Goal: Task Accomplishment & Management: Manage account settings

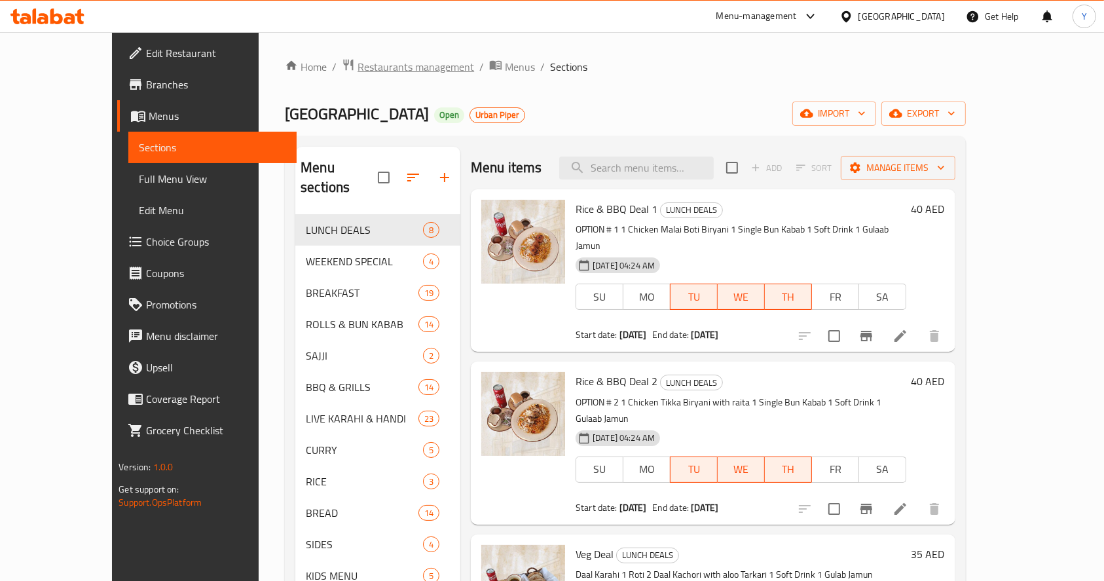
click at [367, 60] on span "Restaurants management" at bounding box center [416, 67] width 117 height 16
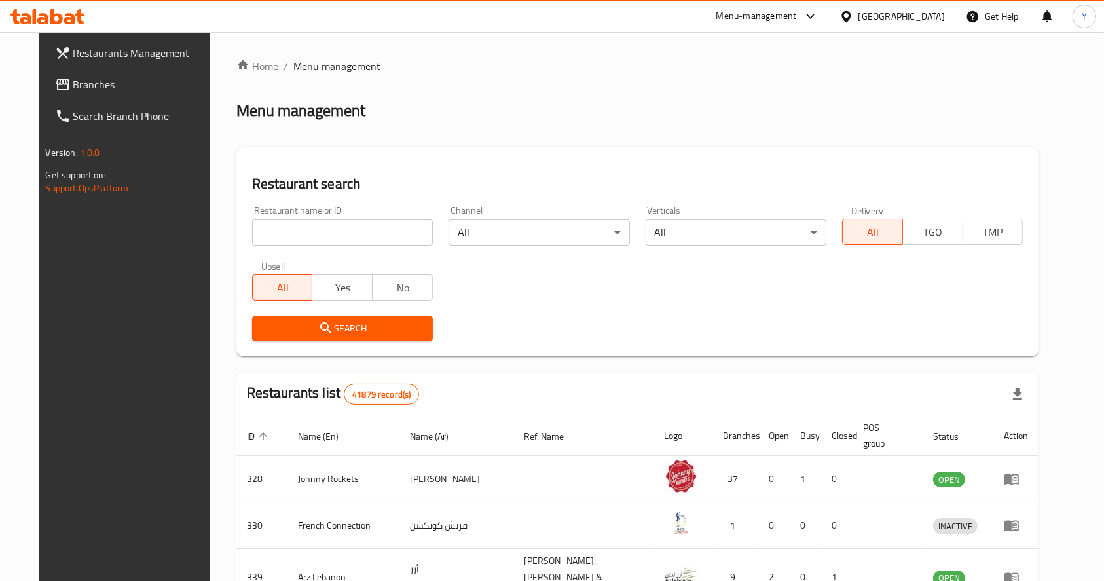
click at [324, 236] on input "search" at bounding box center [342, 232] width 181 height 26
type input "emly chilli"
click button "Search" at bounding box center [342, 328] width 181 height 24
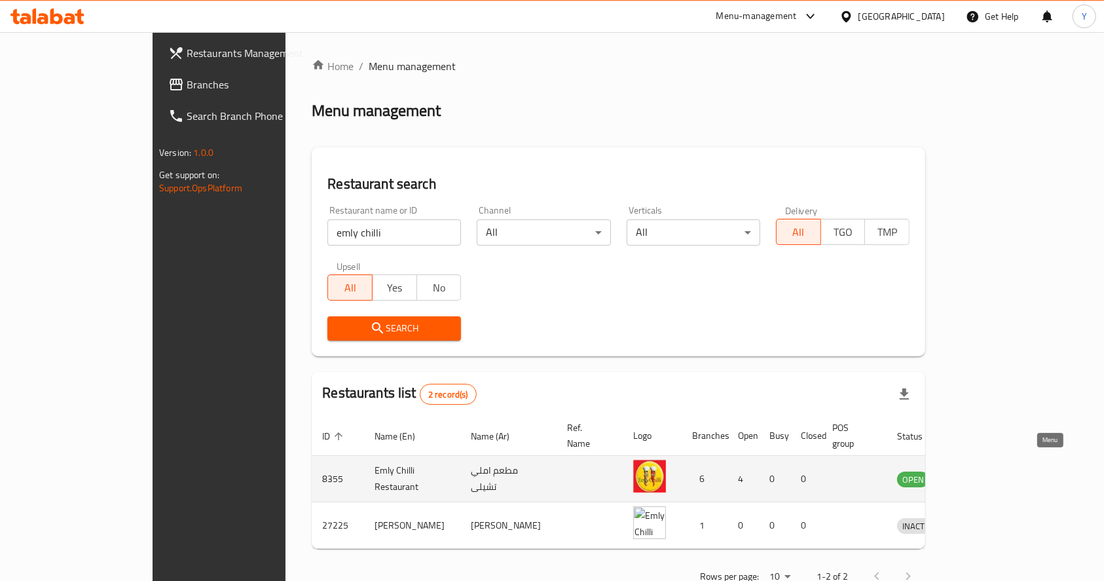
click at [984, 471] on icon "enhanced table" at bounding box center [976, 479] width 16 height 16
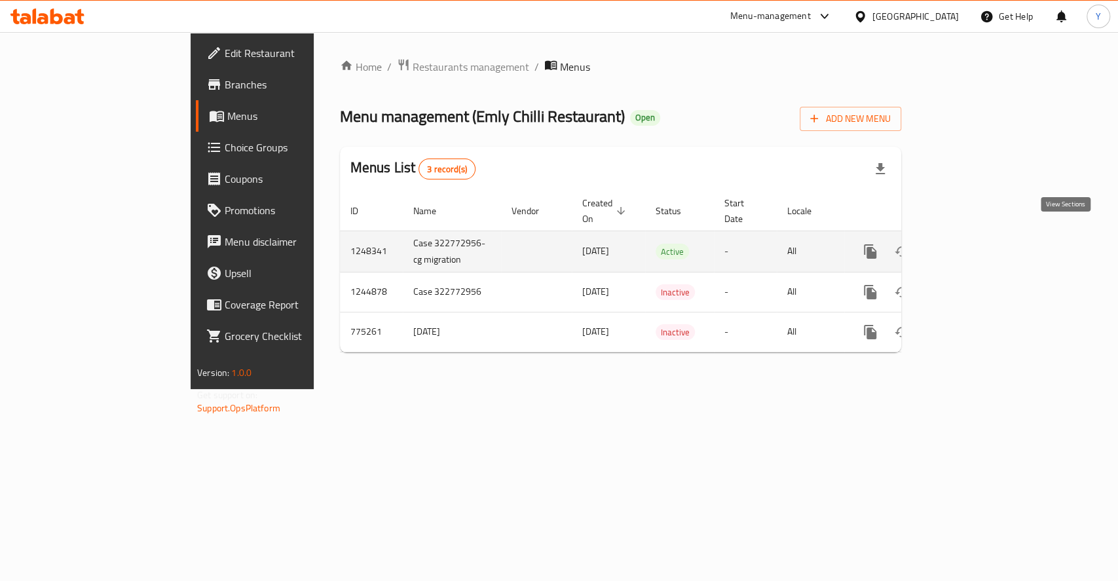
click at [973, 244] on icon "enhanced table" at bounding box center [965, 252] width 16 height 16
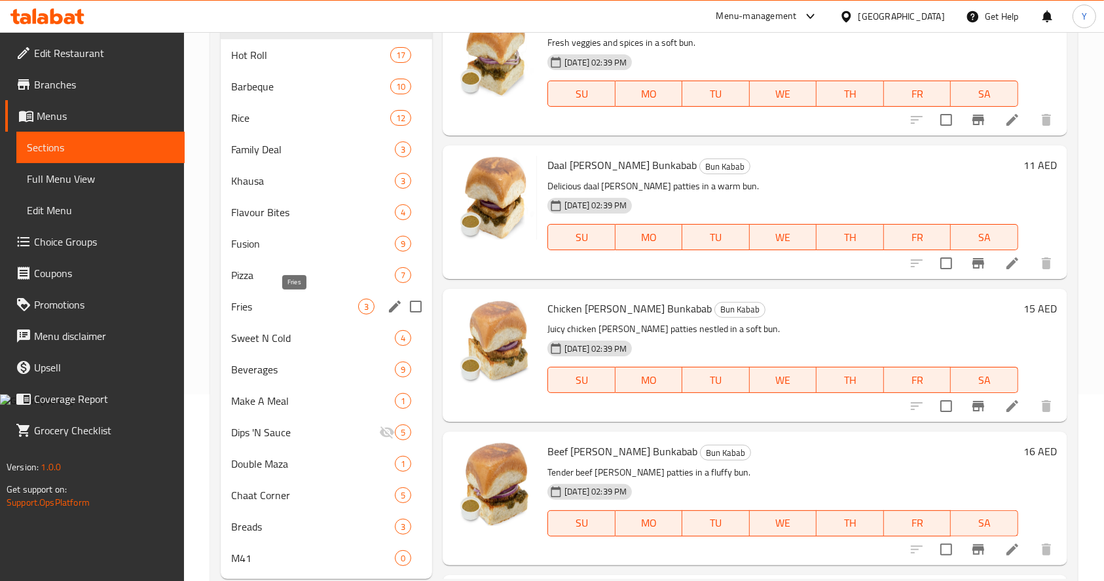
scroll to position [221, 0]
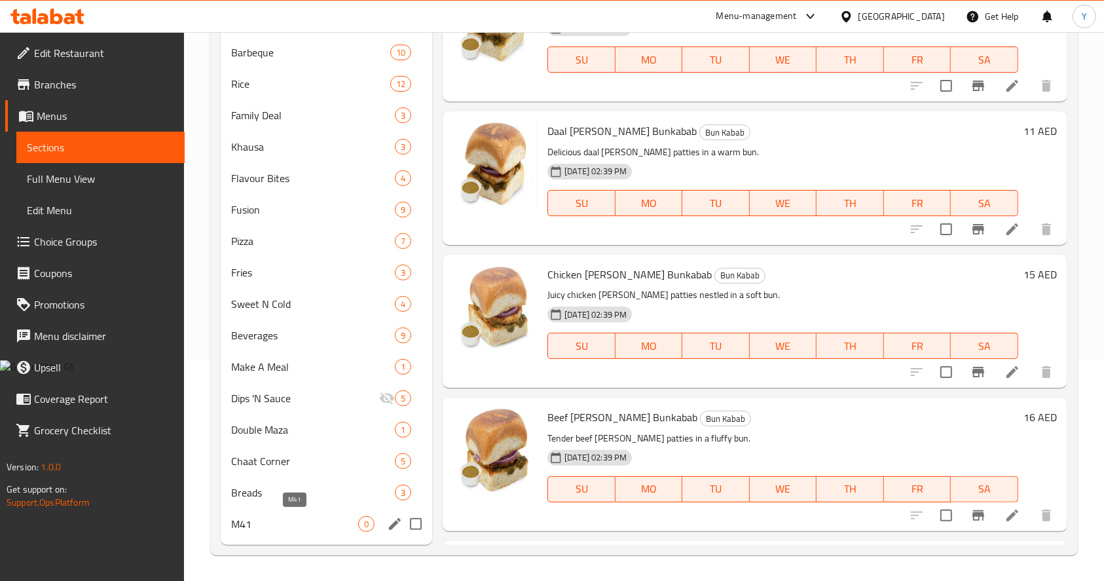
click at [334, 521] on span "M41" at bounding box center [294, 524] width 127 height 16
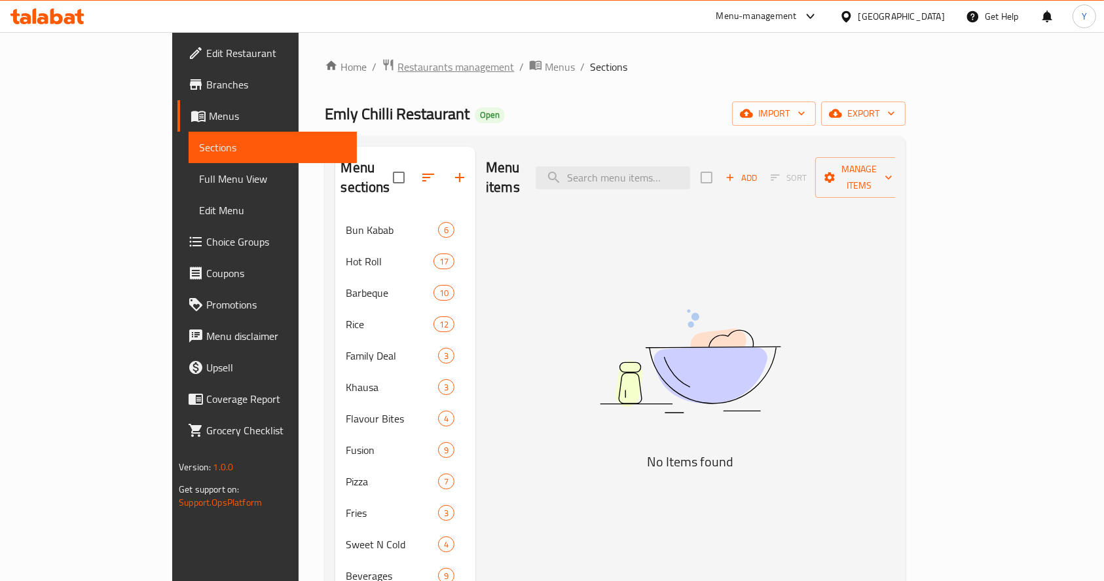
click at [398, 59] on span "Restaurants management" at bounding box center [456, 67] width 117 height 16
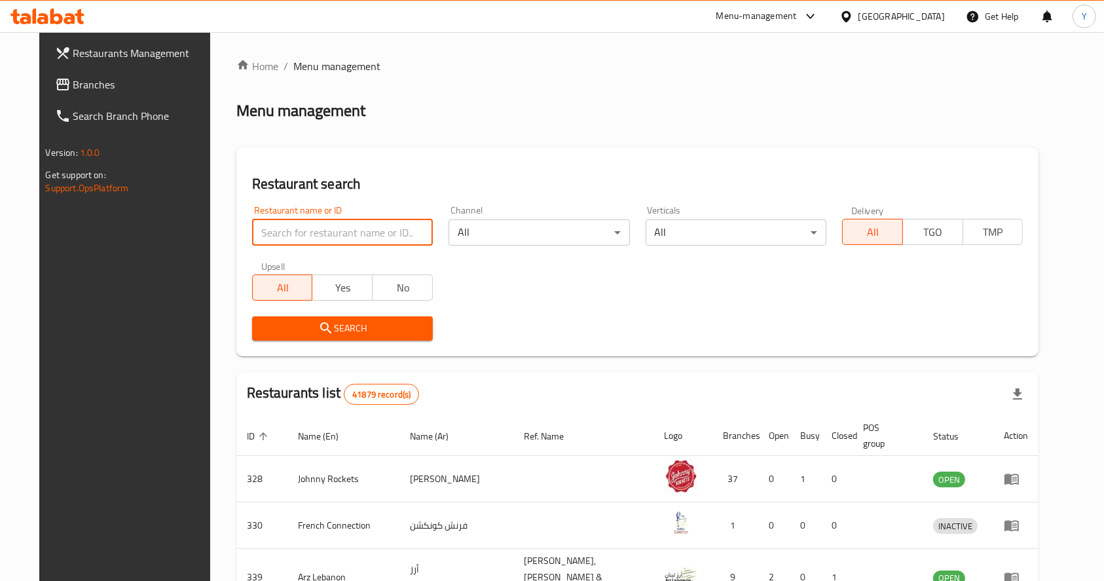
click at [386, 221] on input "search" at bounding box center [342, 232] width 181 height 26
type input "[PERSON_NAME]"
click button "Search" at bounding box center [342, 328] width 181 height 24
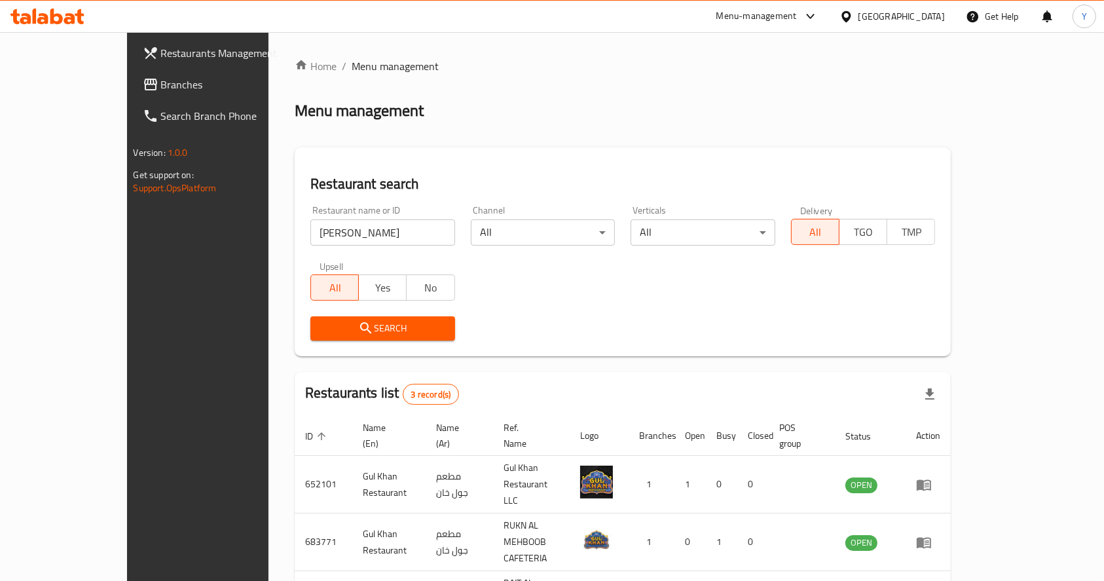
click at [594, 285] on div "Restaurant name or ID gul khan Restaurant name or ID Channel All ​ Verticals Al…" at bounding box center [623, 273] width 641 height 151
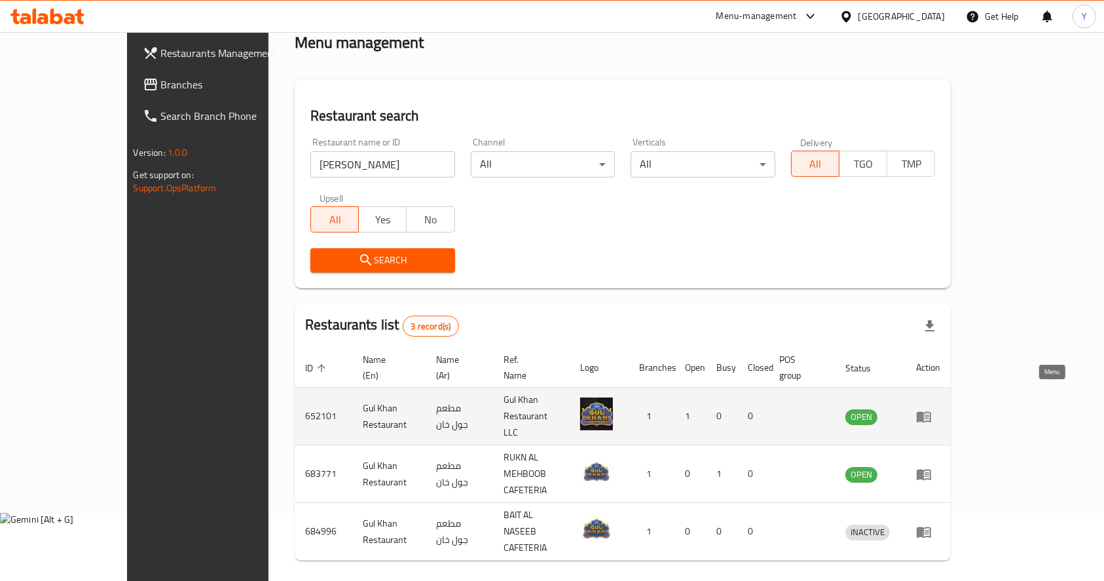
click at [941, 409] on link "enhanced table" at bounding box center [928, 417] width 24 height 16
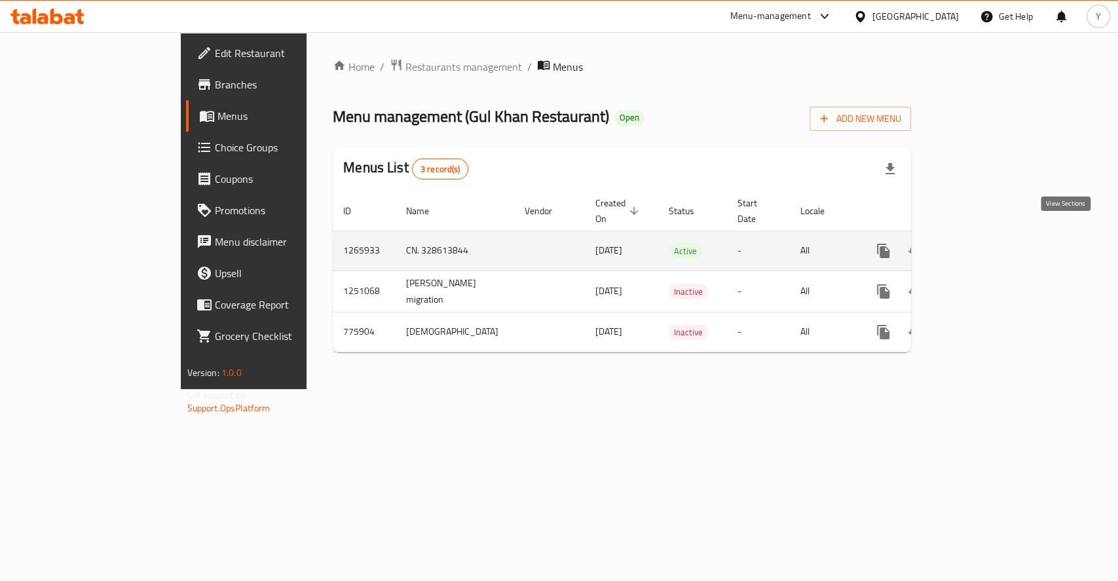
click at [994, 245] on link "enhanced table" at bounding box center [977, 250] width 31 height 31
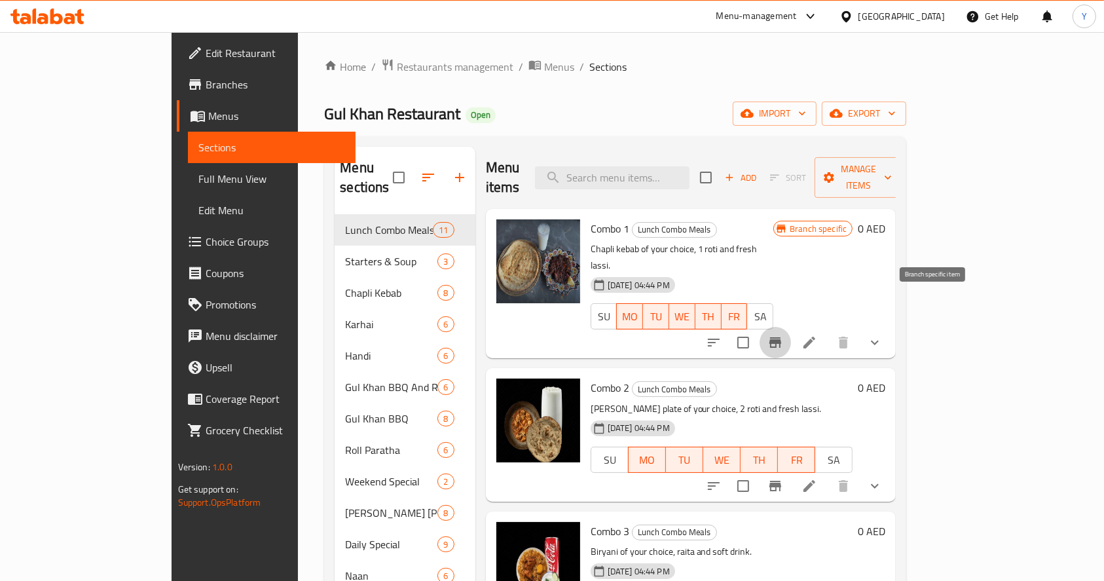
click at [781, 337] on icon "Branch-specific-item" at bounding box center [776, 342] width 12 height 10
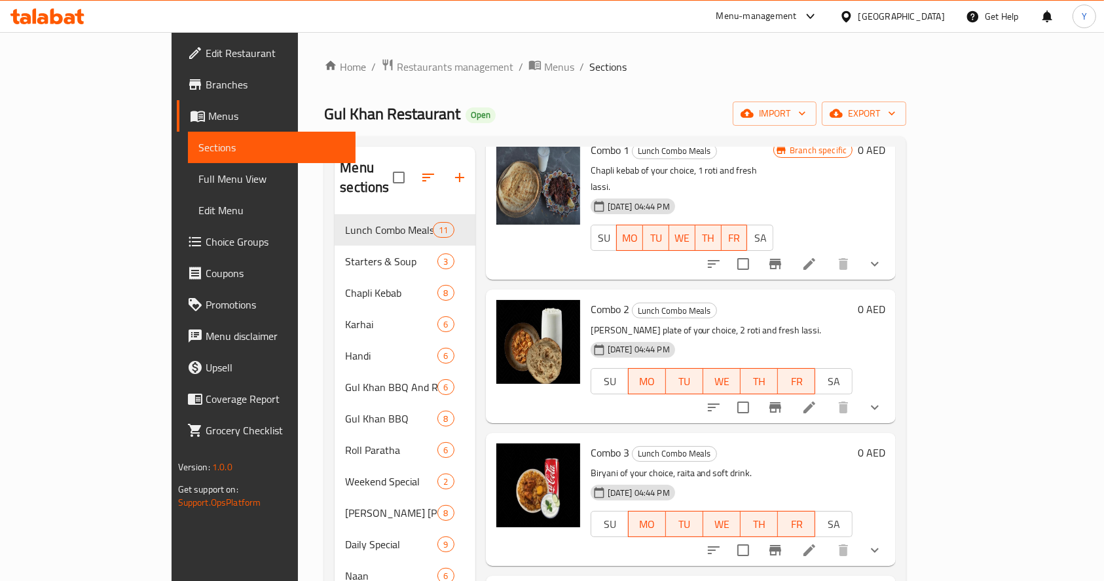
scroll to position [86, 0]
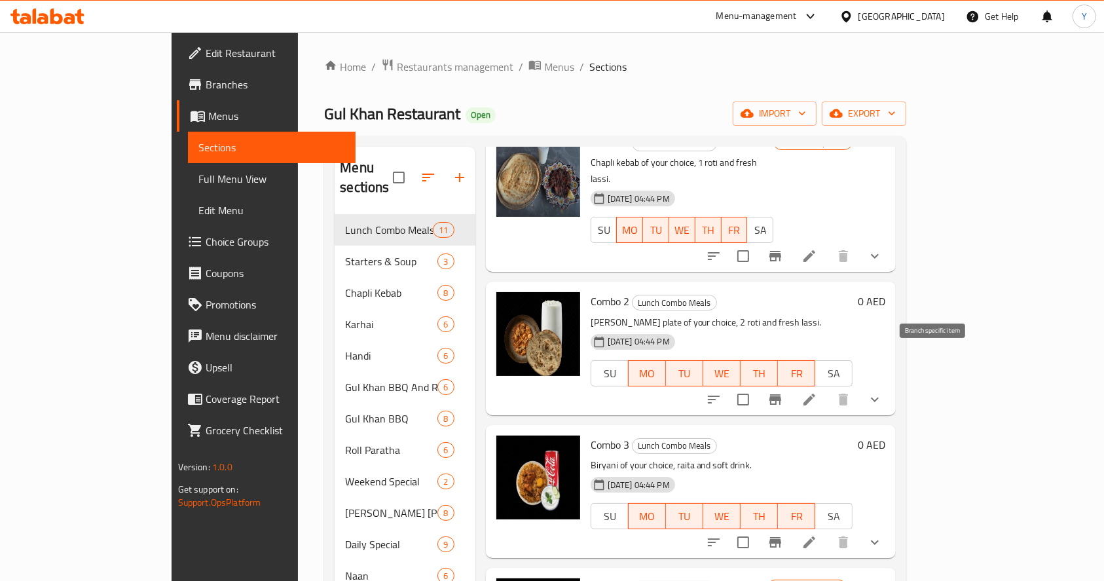
click at [781, 394] on icon "Branch-specific-item" at bounding box center [776, 399] width 12 height 10
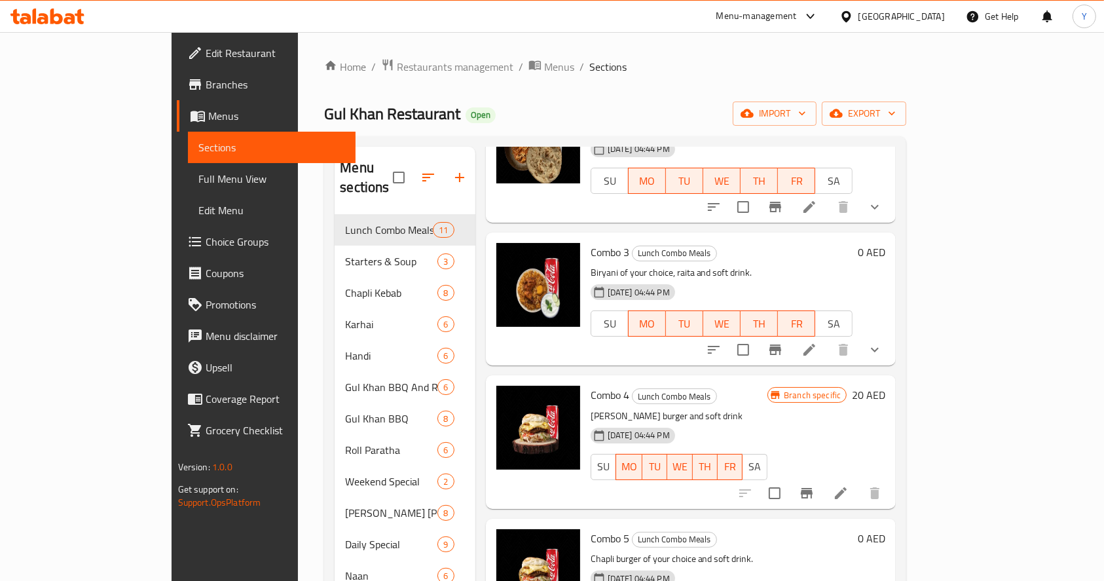
scroll to position [286, 0]
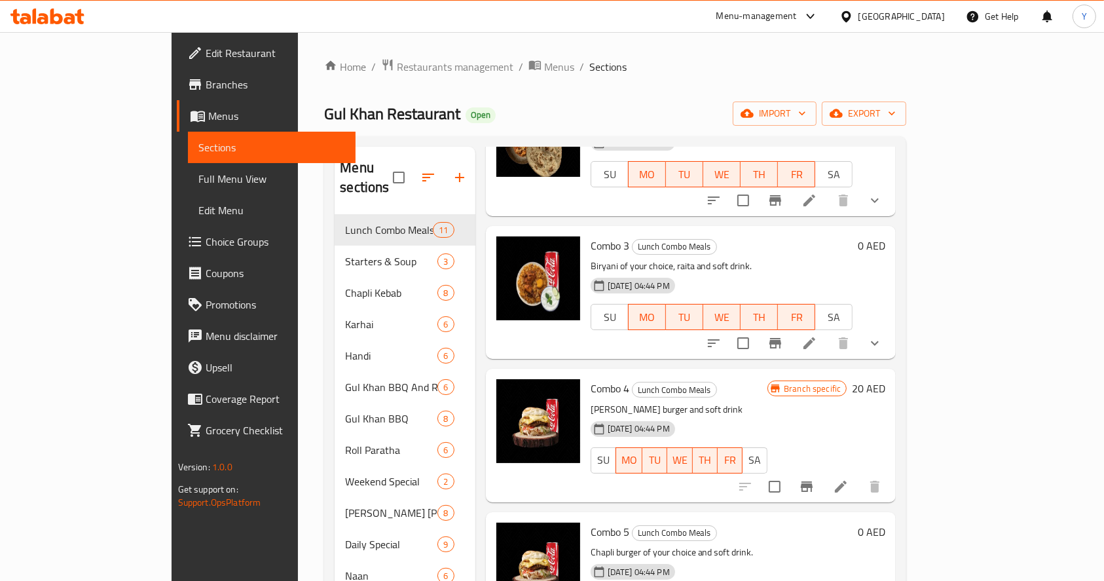
click at [783, 335] on icon "Branch-specific-item" at bounding box center [776, 343] width 16 height 16
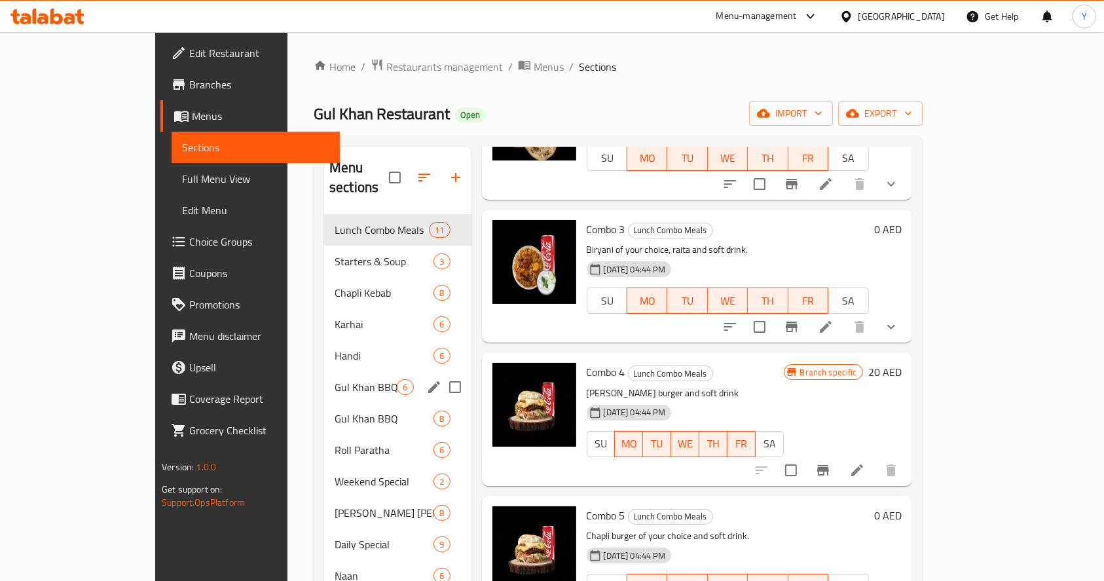
scroll to position [221, 0]
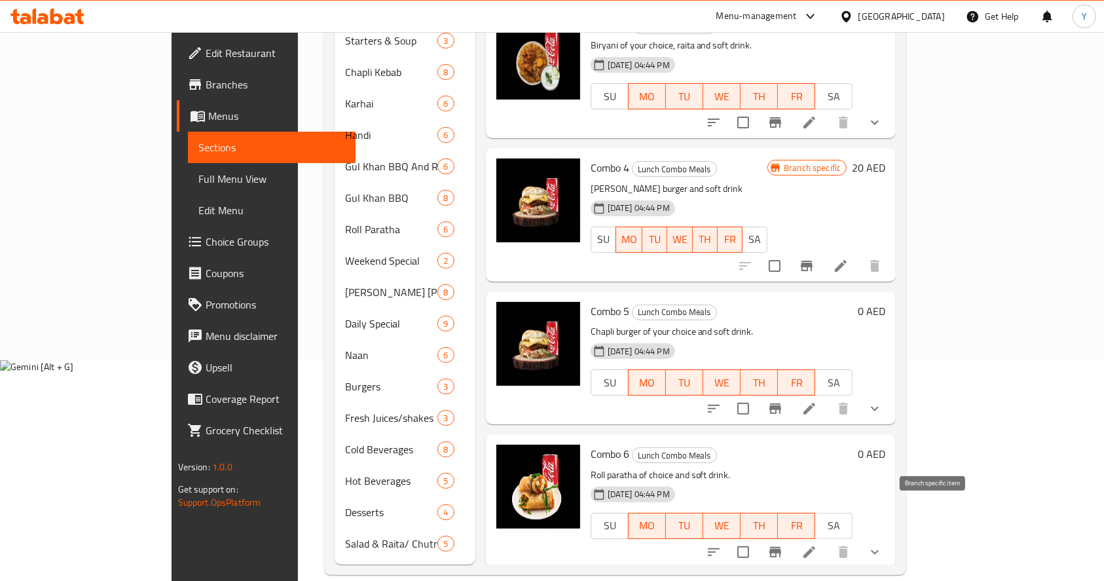
click at [781, 547] on icon "Branch-specific-item" at bounding box center [776, 552] width 12 height 10
click at [783, 401] on icon "Branch-specific-item" at bounding box center [776, 409] width 16 height 16
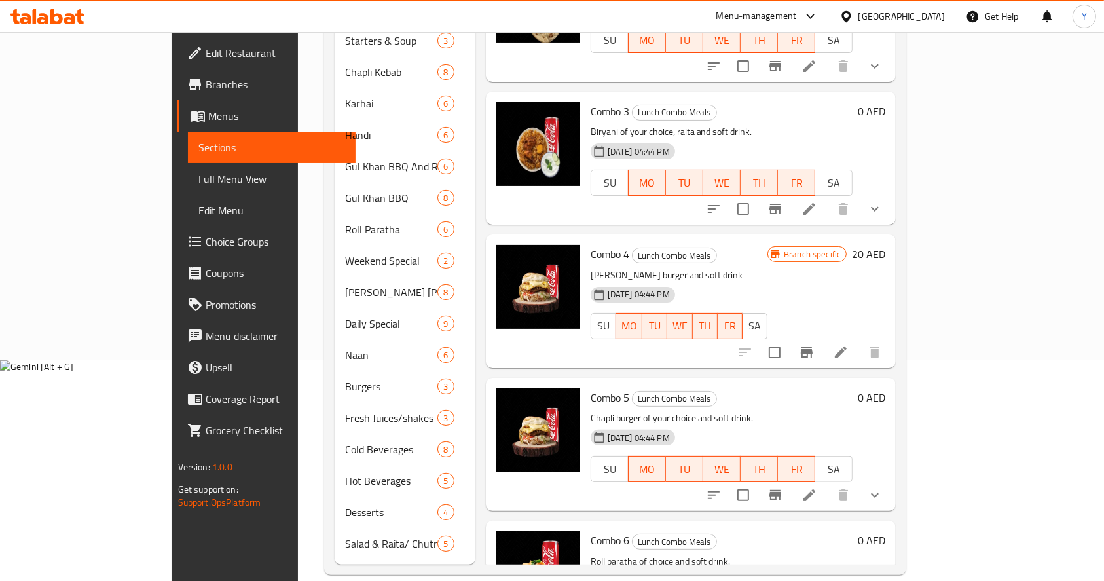
scroll to position [195, 0]
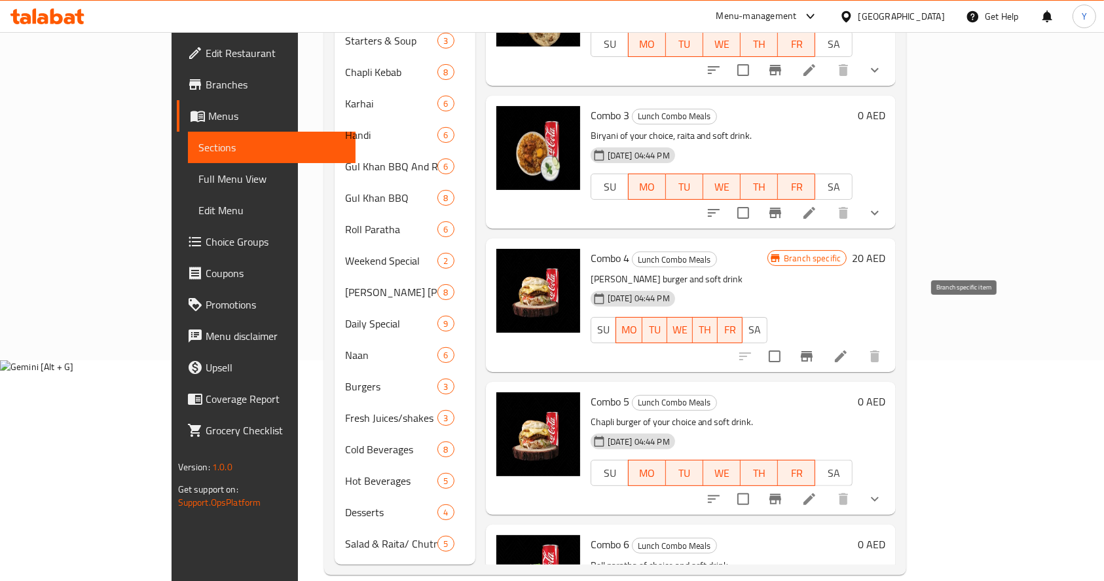
click at [823, 341] on button "Branch-specific-item" at bounding box center [806, 356] width 31 height 31
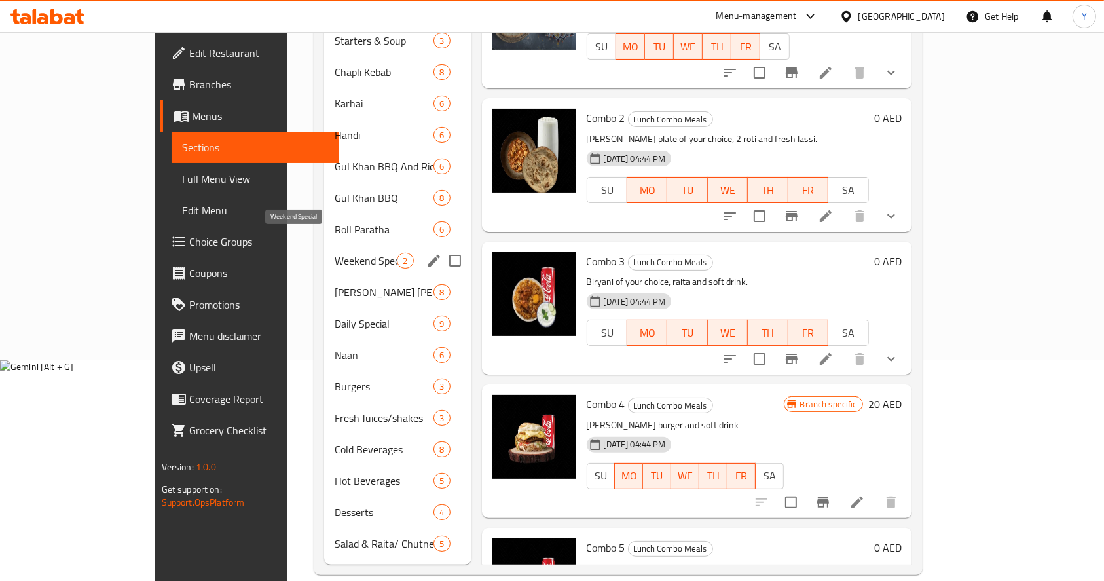
scroll to position [0, 0]
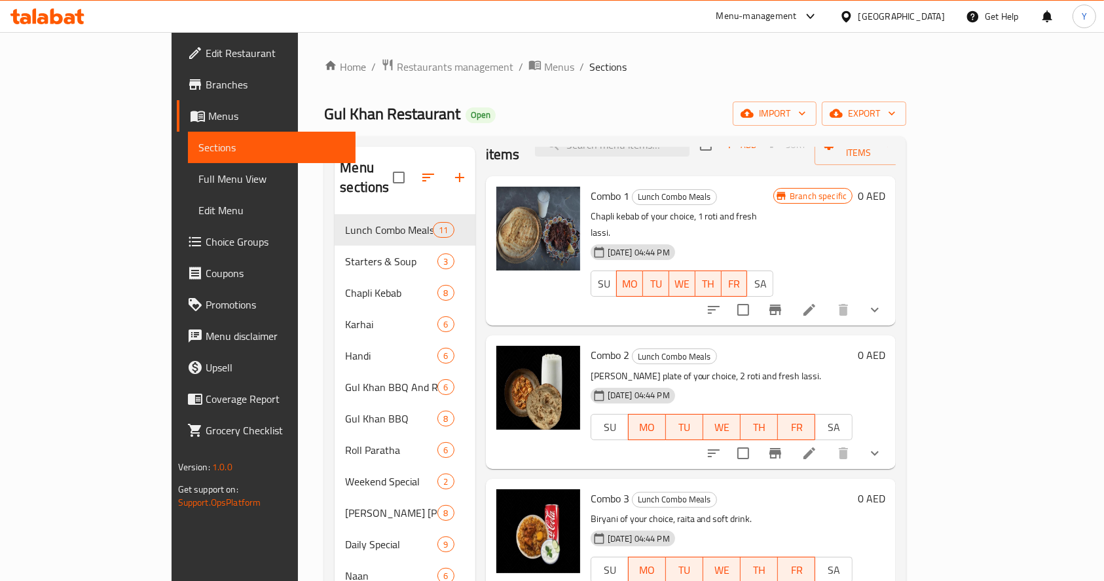
click at [452, 172] on icon "button" at bounding box center [460, 178] width 16 height 16
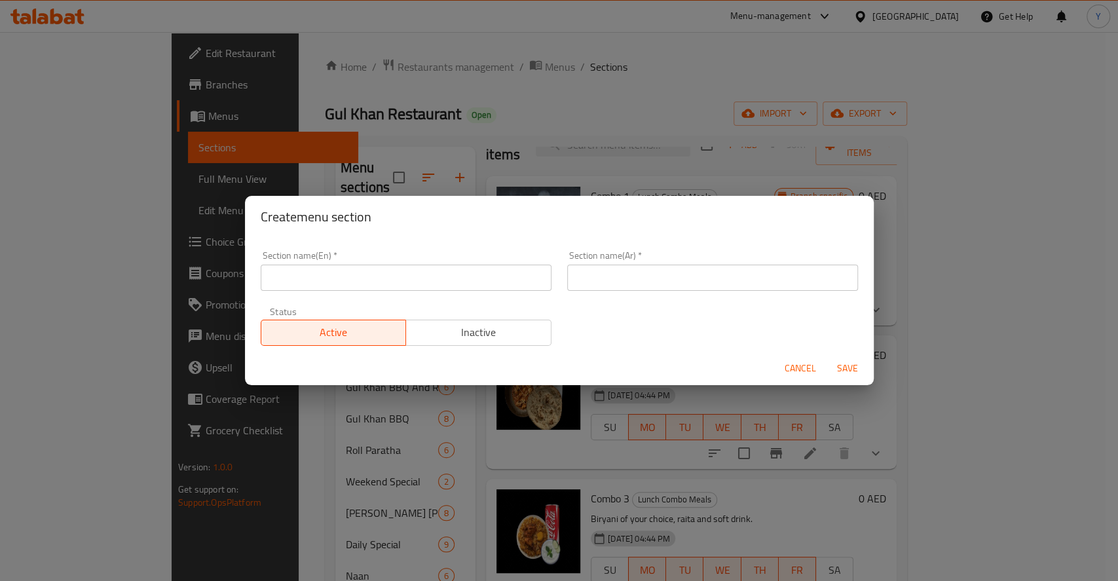
click at [408, 281] on input "text" at bounding box center [406, 278] width 291 height 26
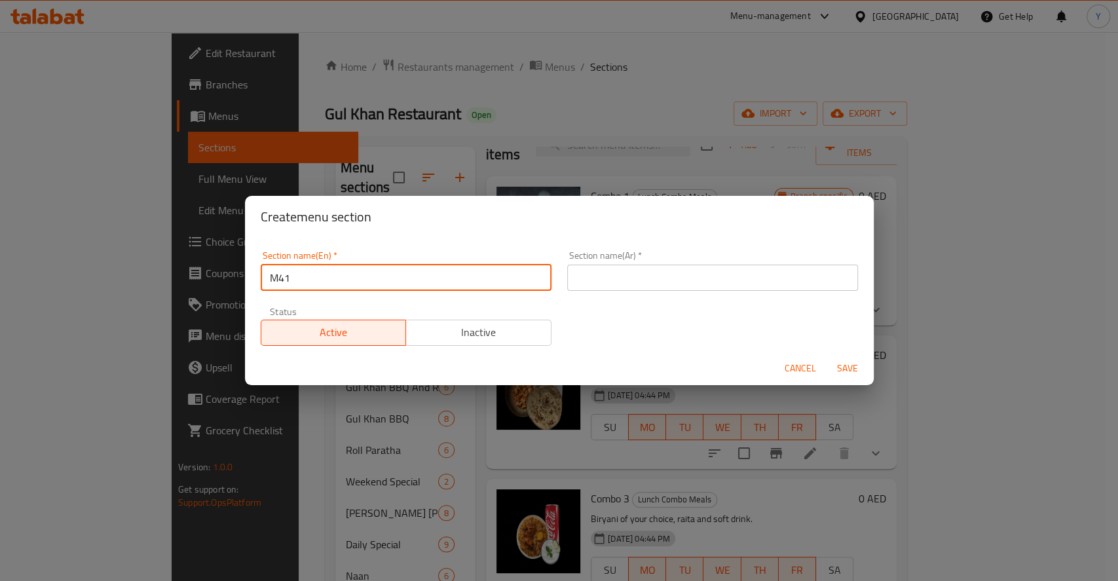
type input "M41"
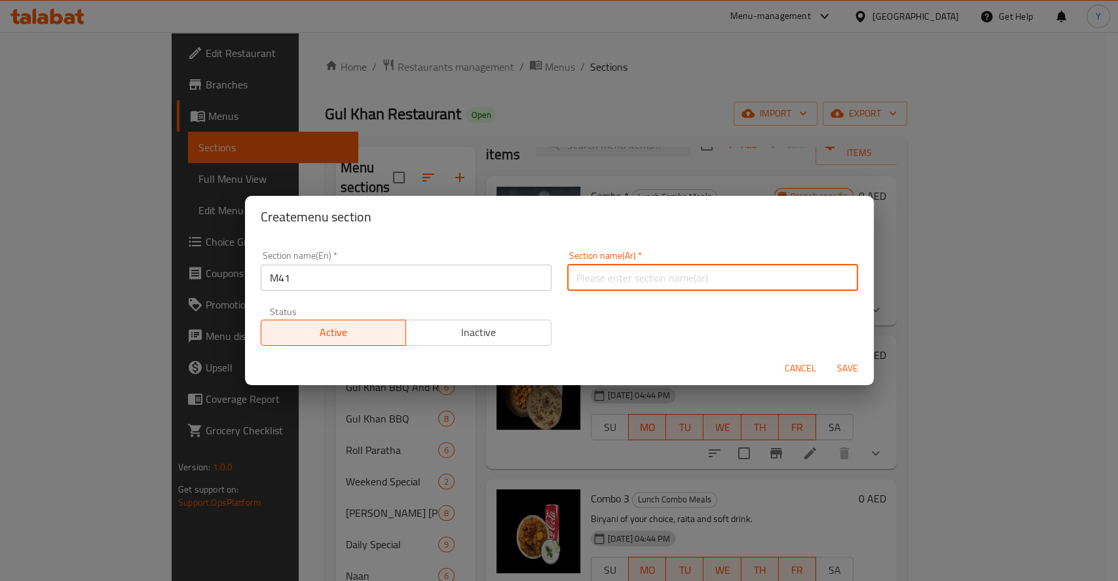
click at [634, 276] on input "text" at bounding box center [712, 278] width 291 height 26
type input "م41"
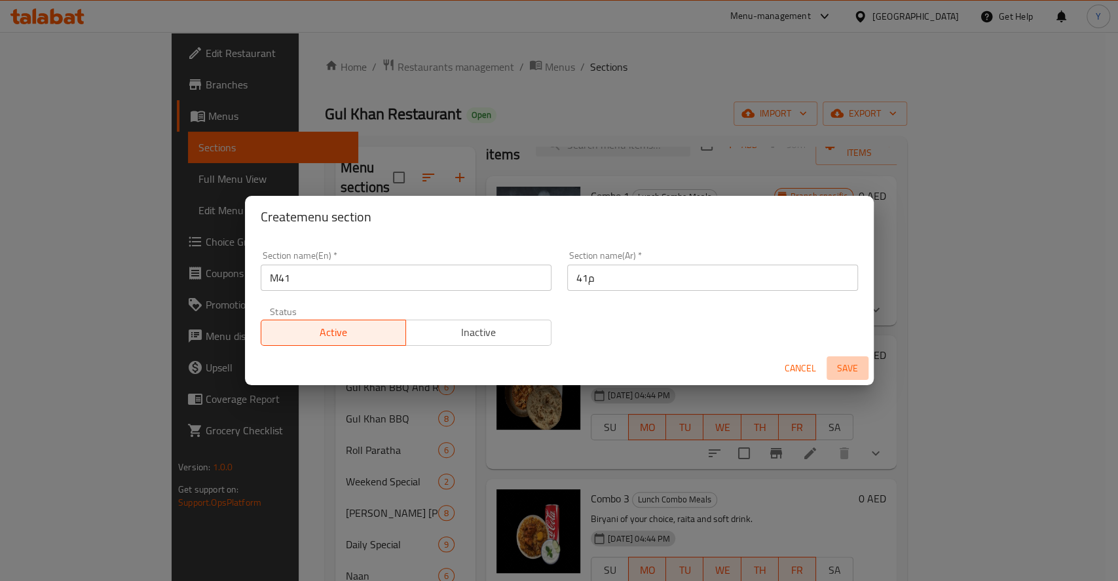
click at [850, 378] on button "Save" at bounding box center [848, 368] width 42 height 24
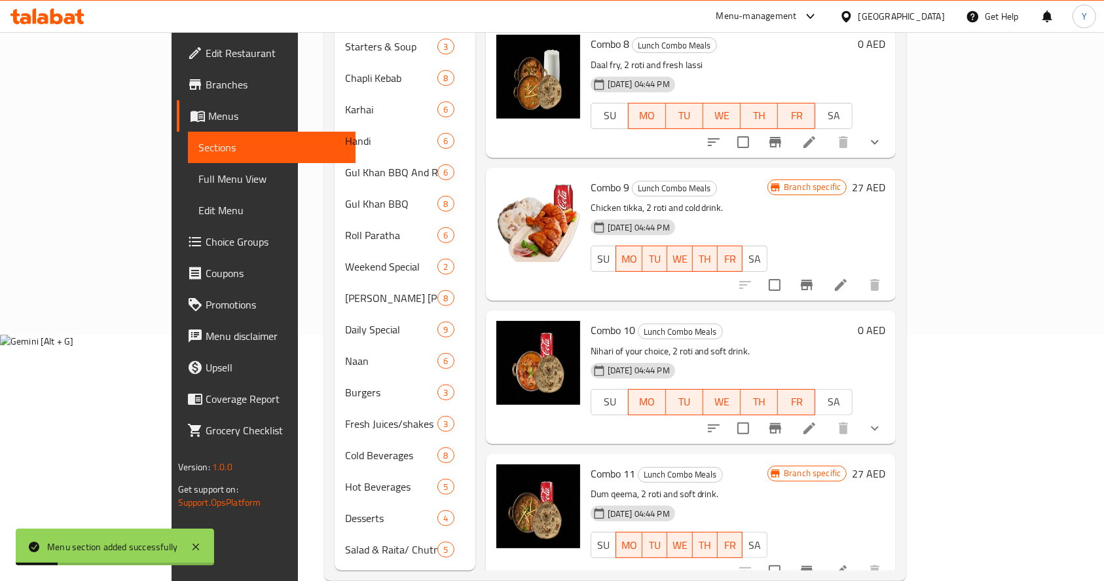
scroll to position [252, 0]
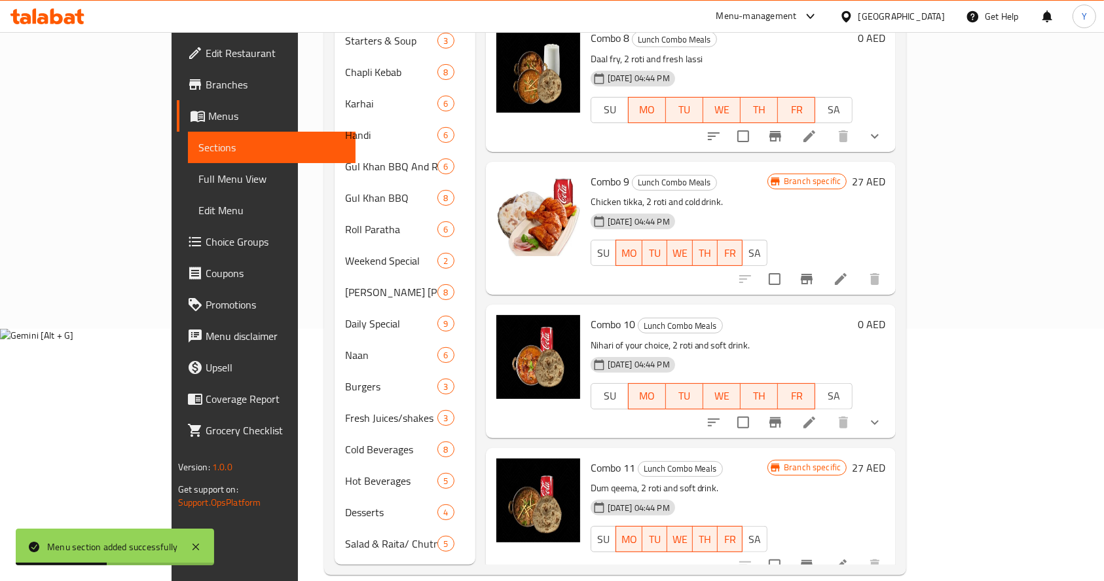
click at [783, 415] on icon "Branch-specific-item" at bounding box center [776, 423] width 16 height 16
click at [828, 411] on li at bounding box center [809, 423] width 37 height 24
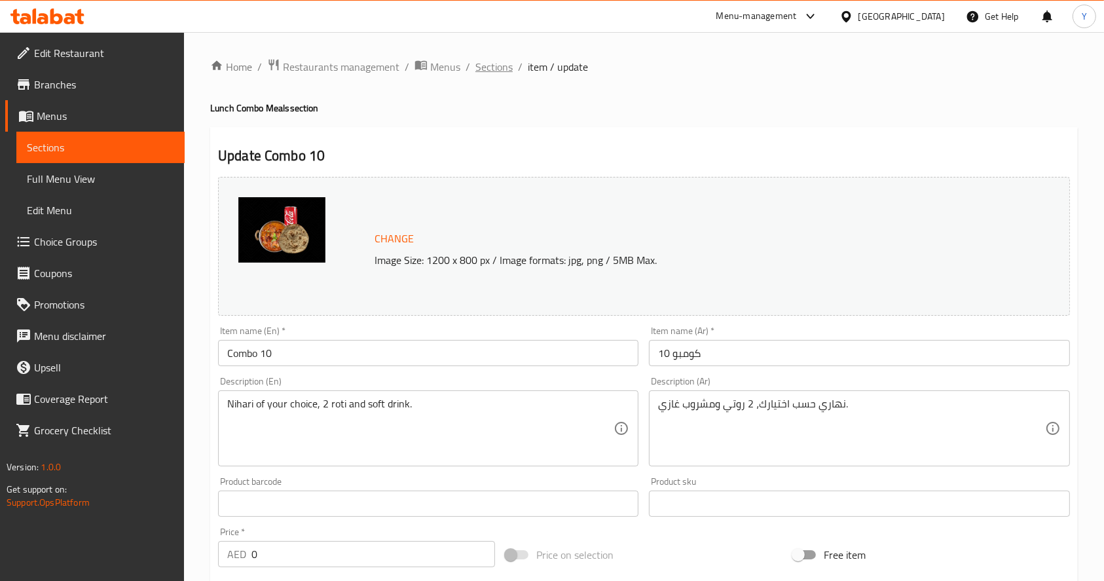
click at [489, 64] on span "Sections" at bounding box center [494, 67] width 37 height 16
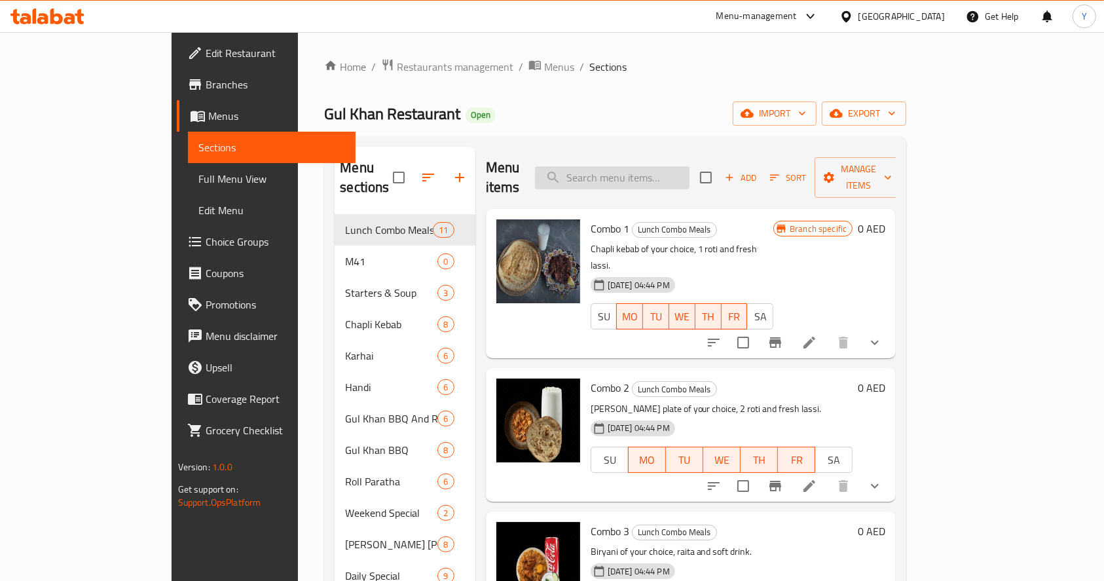
click at [682, 166] on input "search" at bounding box center [612, 177] width 155 height 23
type input "combo"
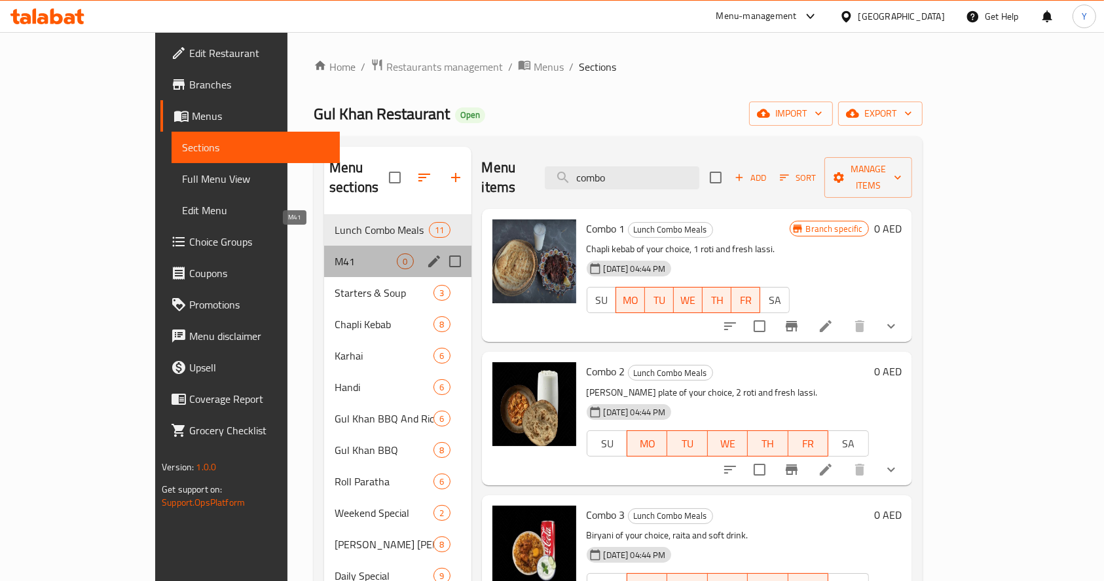
click at [335, 253] on span "M41" at bounding box center [366, 261] width 62 height 16
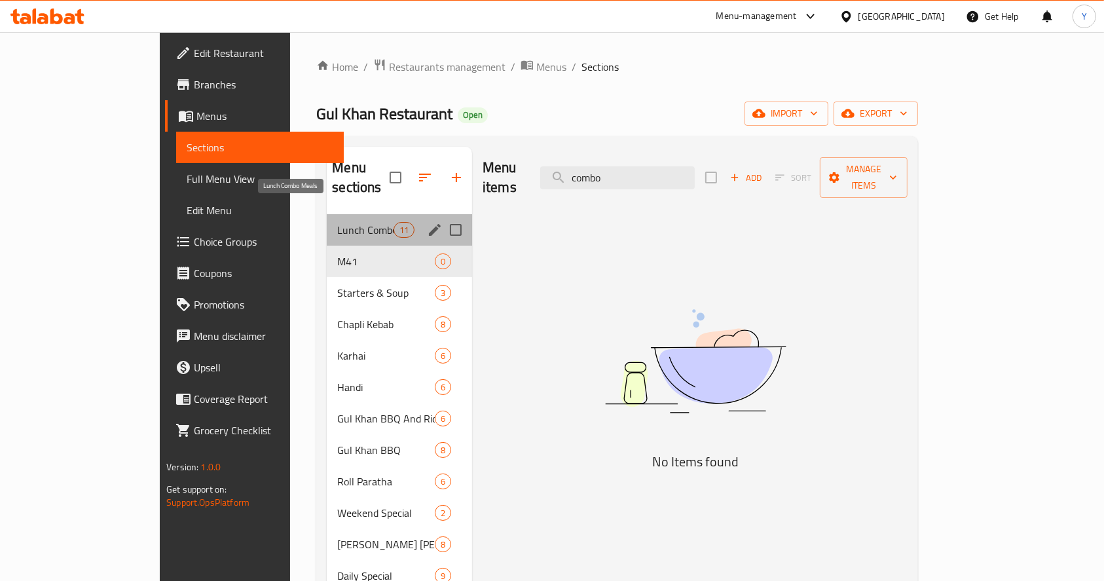
click at [337, 222] on span "Lunch Combo Meals" at bounding box center [365, 230] width 56 height 16
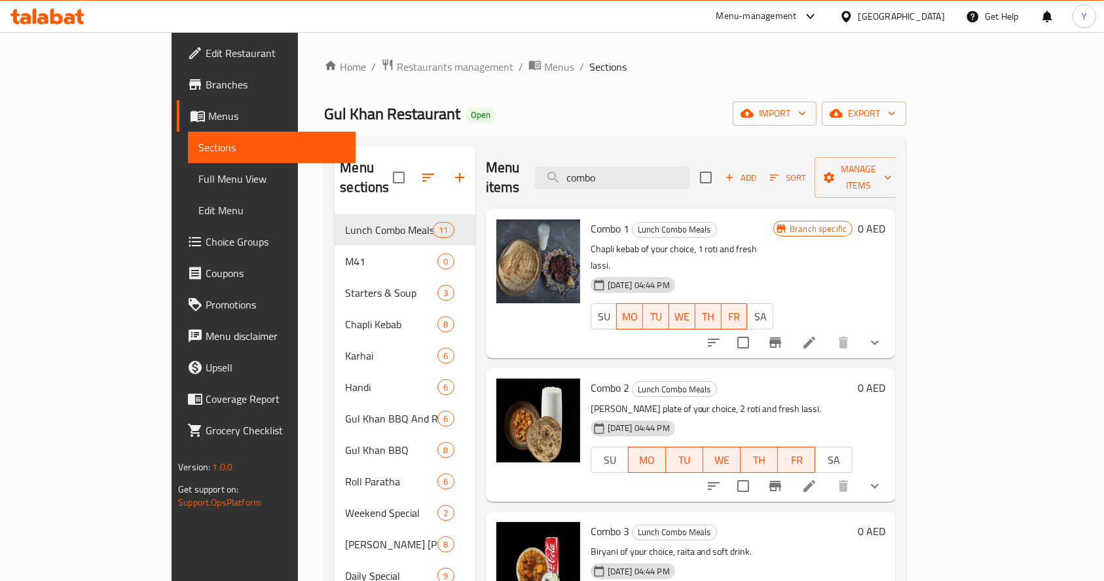
scroll to position [956, 0]
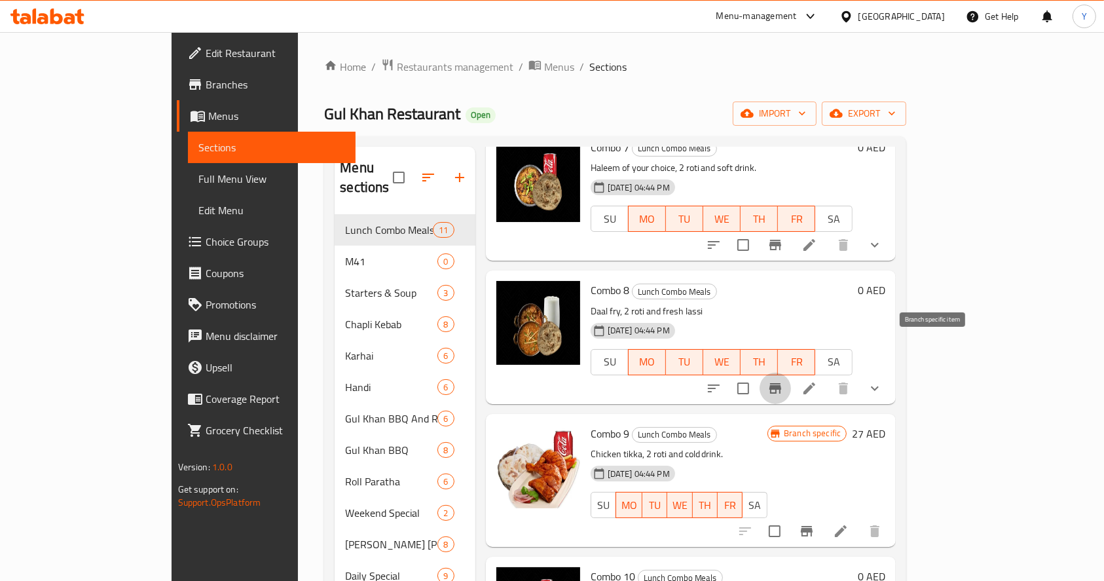
click at [791, 373] on button "Branch-specific-item" at bounding box center [775, 388] width 31 height 31
click at [815, 523] on icon "Branch-specific-item" at bounding box center [807, 531] width 16 height 16
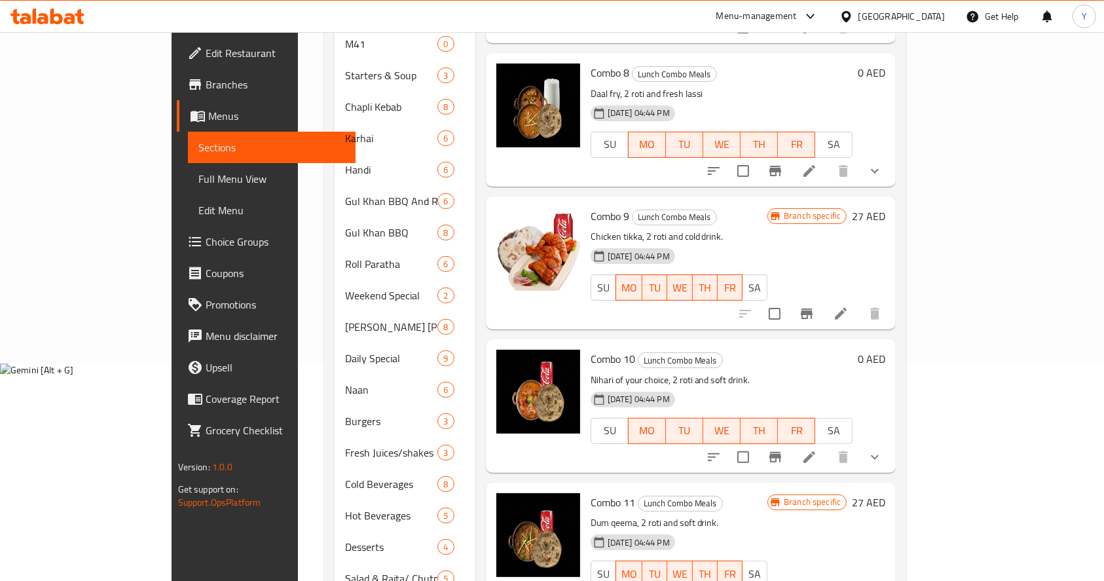
scroll to position [228, 0]
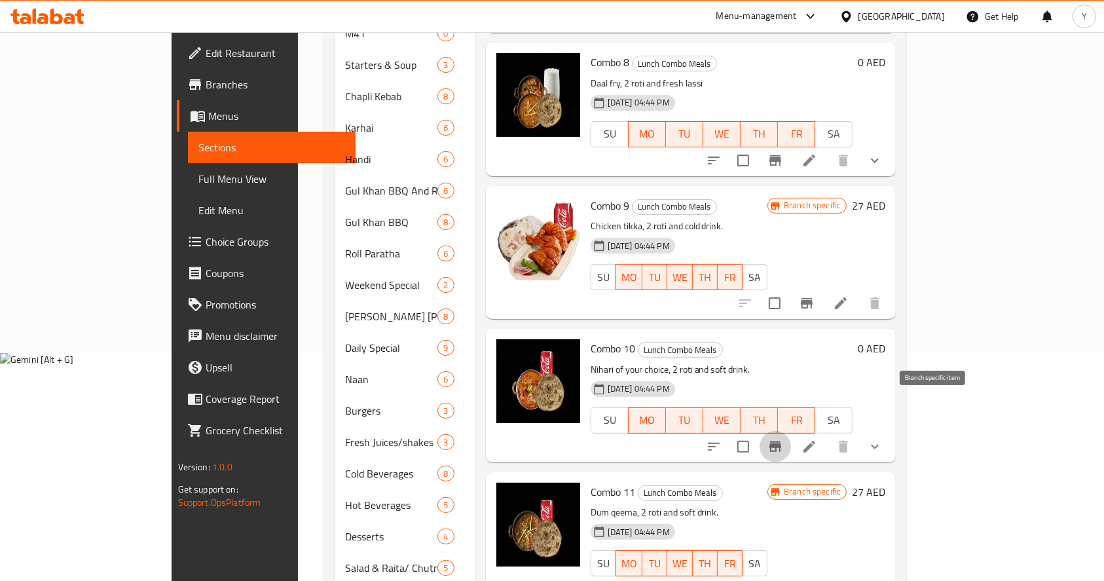
click at [791, 431] on button "Branch-specific-item" at bounding box center [775, 446] width 31 height 31
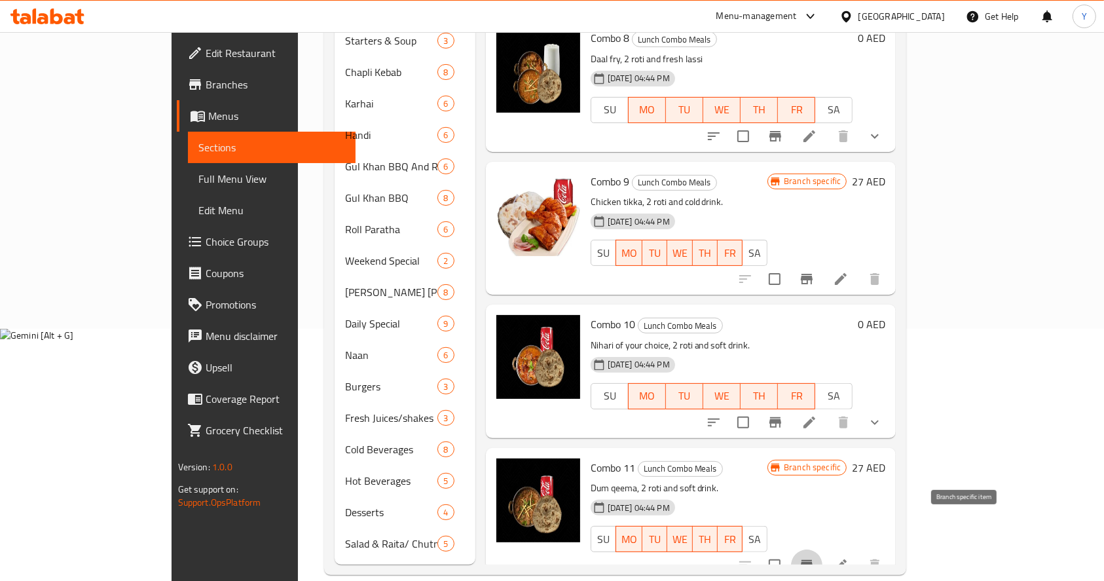
click at [815, 557] on icon "Branch-specific-item" at bounding box center [807, 565] width 16 height 16
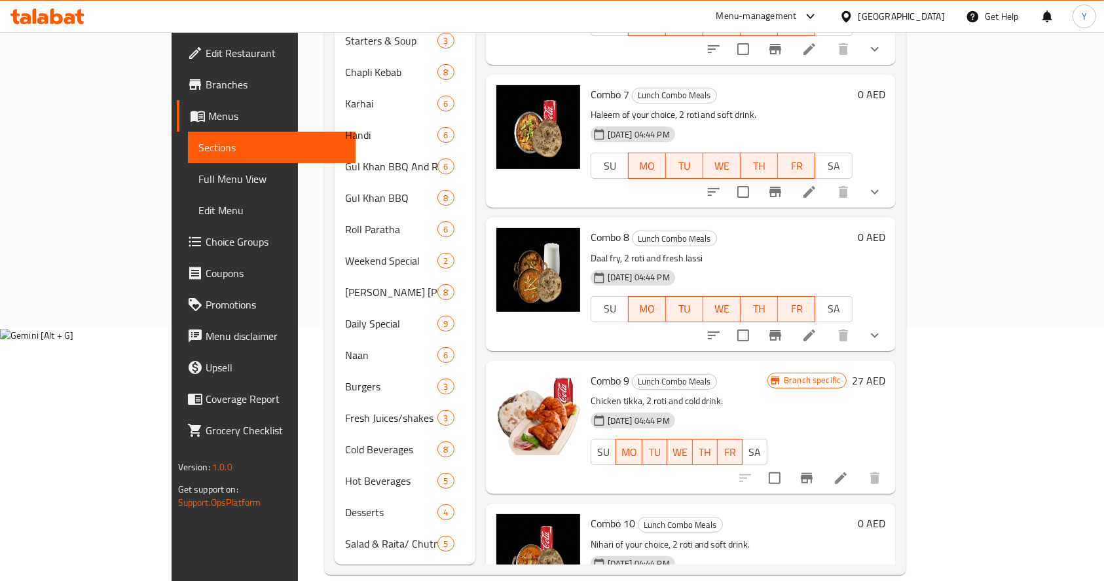
scroll to position [715, 0]
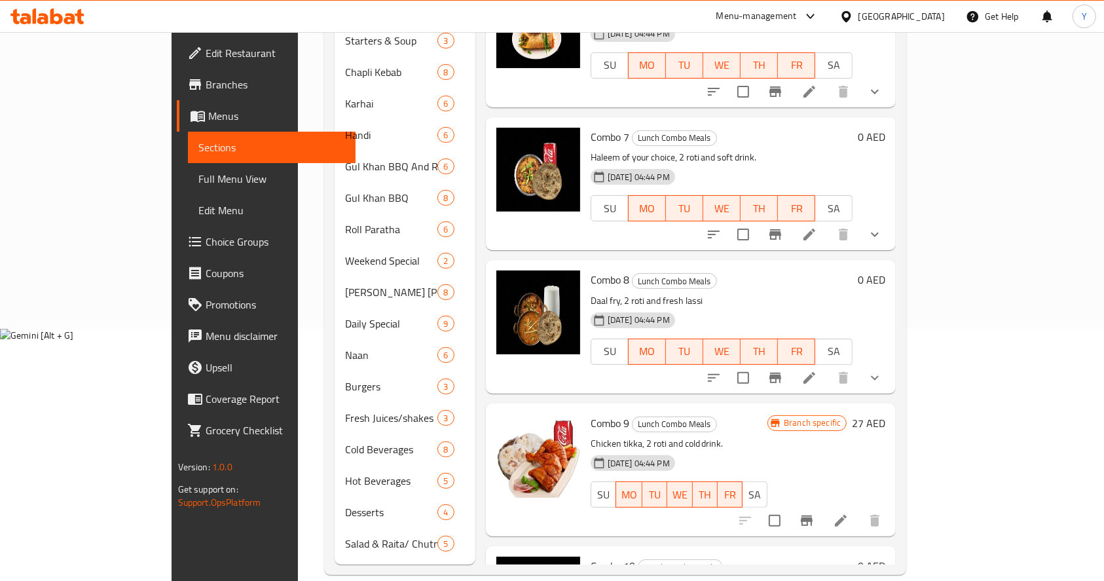
click at [781, 373] on icon "Branch-specific-item" at bounding box center [776, 378] width 12 height 10
click at [791, 219] on button "Branch-specific-item" at bounding box center [775, 234] width 31 height 31
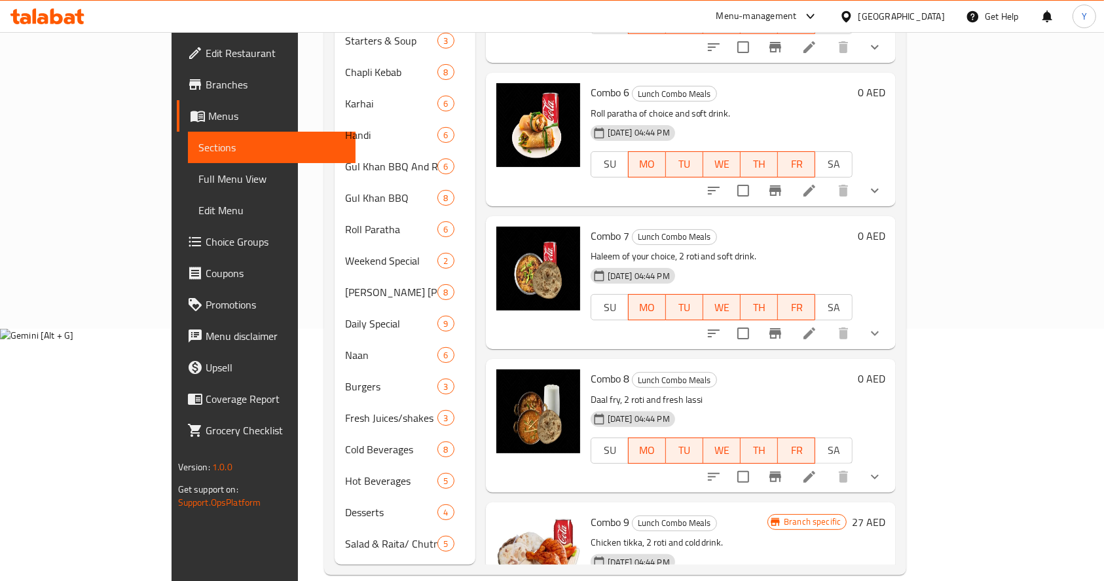
scroll to position [578, 0]
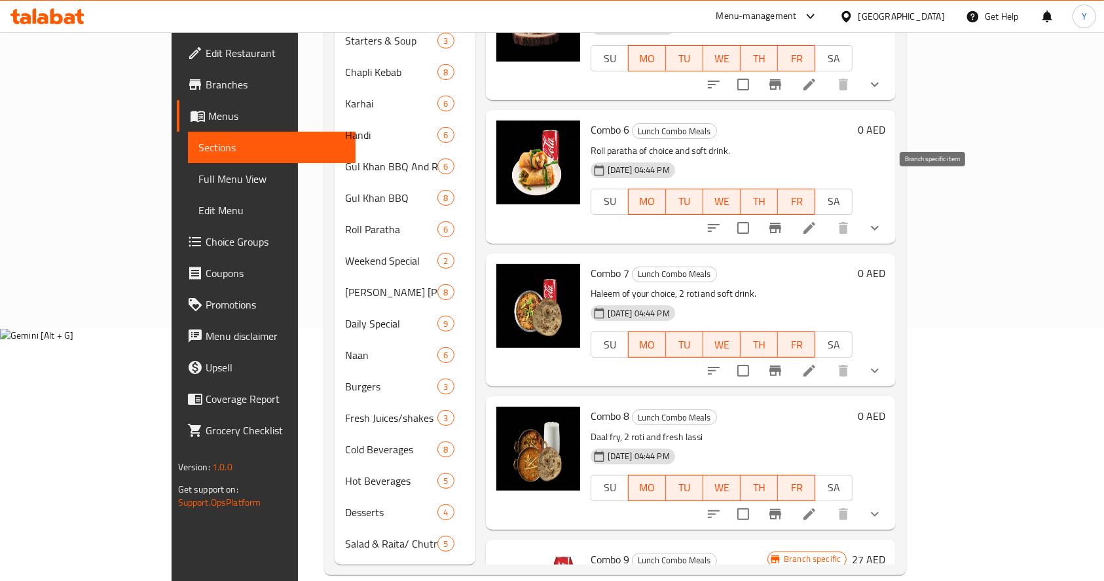
click at [791, 212] on button "Branch-specific-item" at bounding box center [775, 227] width 31 height 31
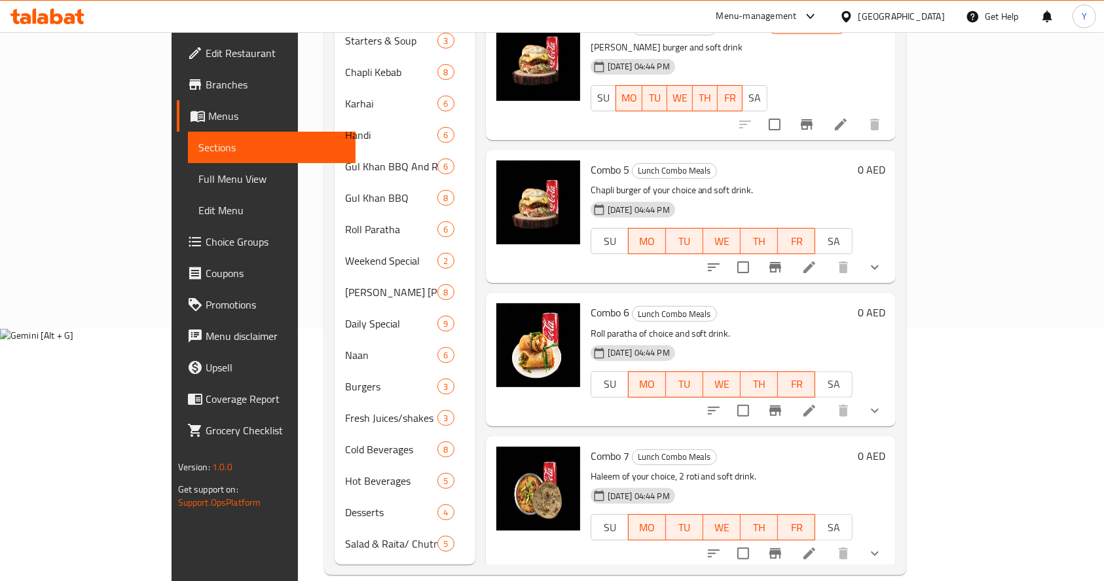
scroll to position [393, 0]
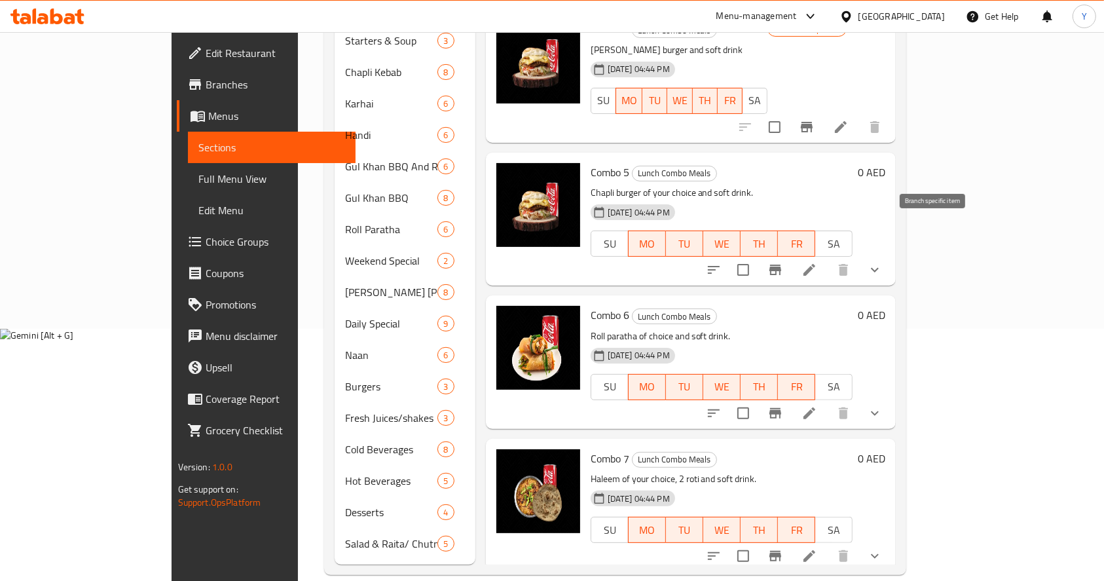
click at [781, 265] on icon "Branch-specific-item" at bounding box center [776, 270] width 12 height 10
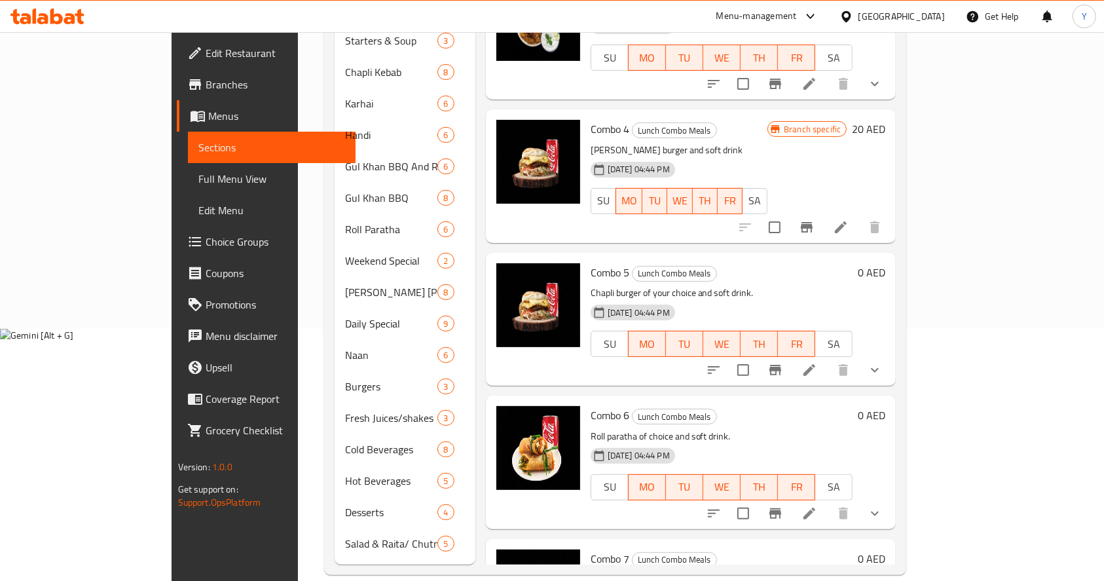
scroll to position [292, 0]
click at [815, 220] on icon "Branch-specific-item" at bounding box center [807, 228] width 16 height 16
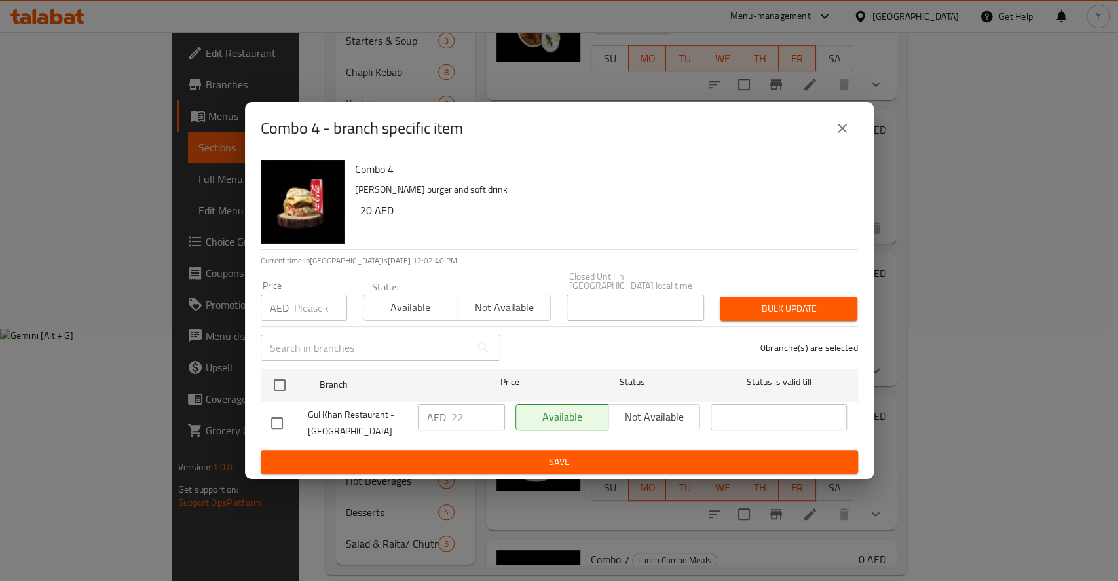
click at [904, 331] on div "Combo 4 - branch specific item Combo 4 [PERSON_NAME] burger and soft drink 20 A…" at bounding box center [559, 290] width 1118 height 581
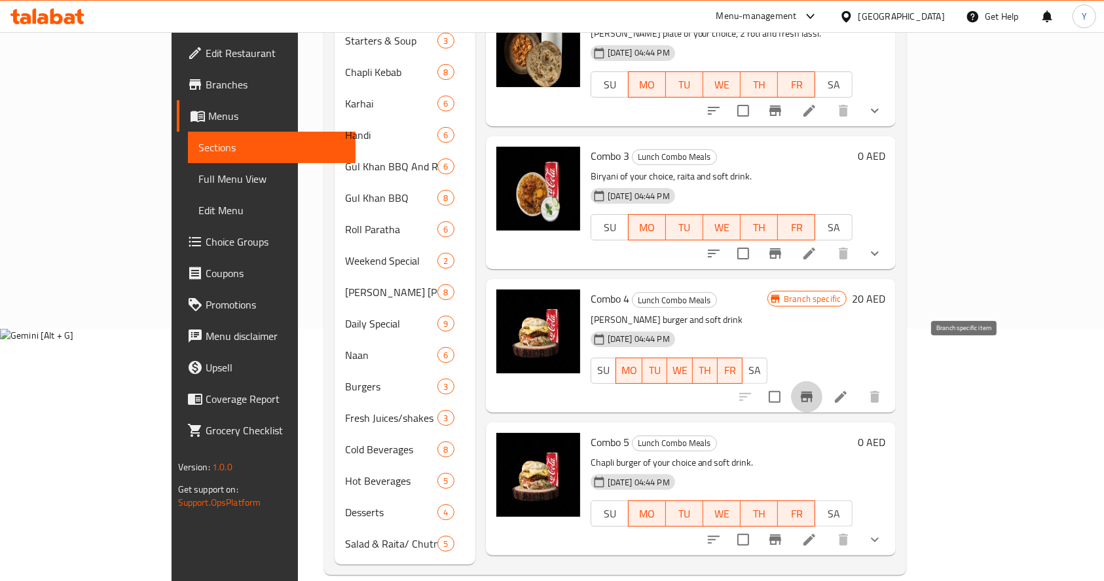
scroll to position [122, 0]
click at [783, 246] on icon "Branch-specific-item" at bounding box center [776, 254] width 16 height 16
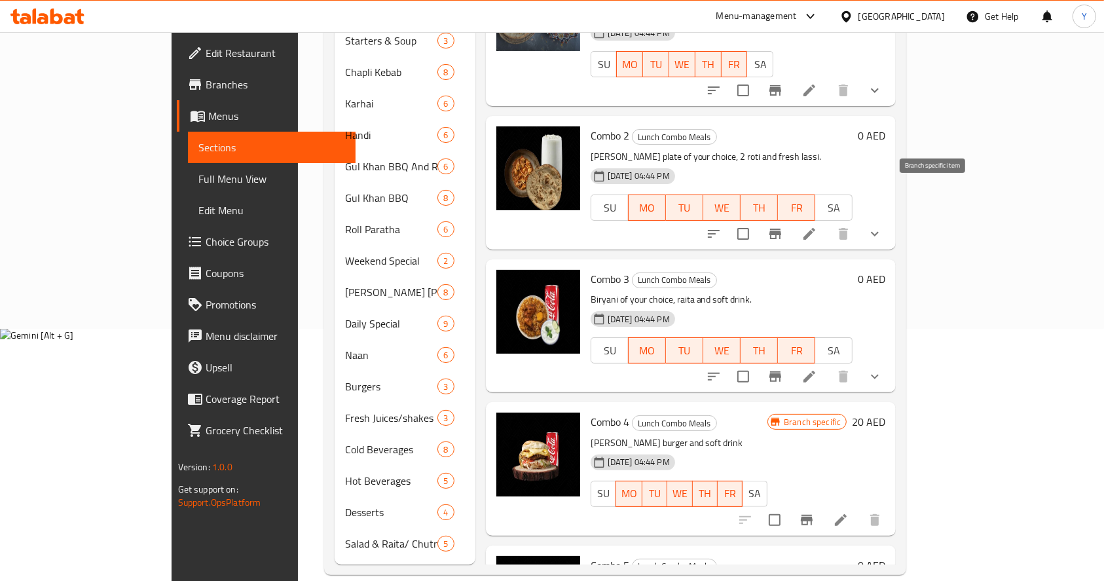
click at [781, 229] on icon "Branch-specific-item" at bounding box center [776, 234] width 12 height 10
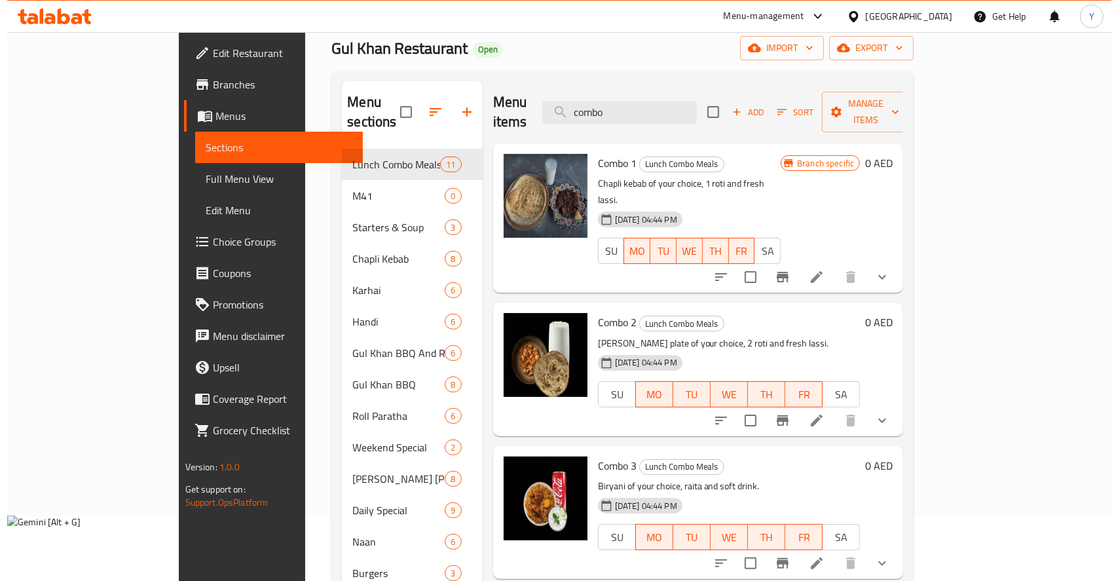
scroll to position [64, 0]
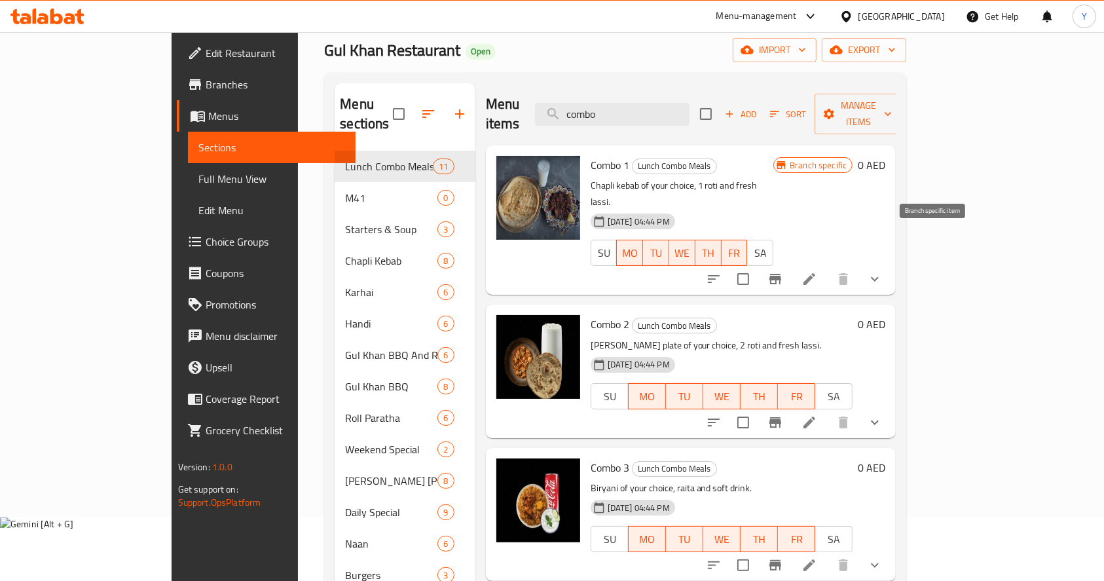
click at [781, 274] on icon "Branch-specific-item" at bounding box center [776, 279] width 12 height 10
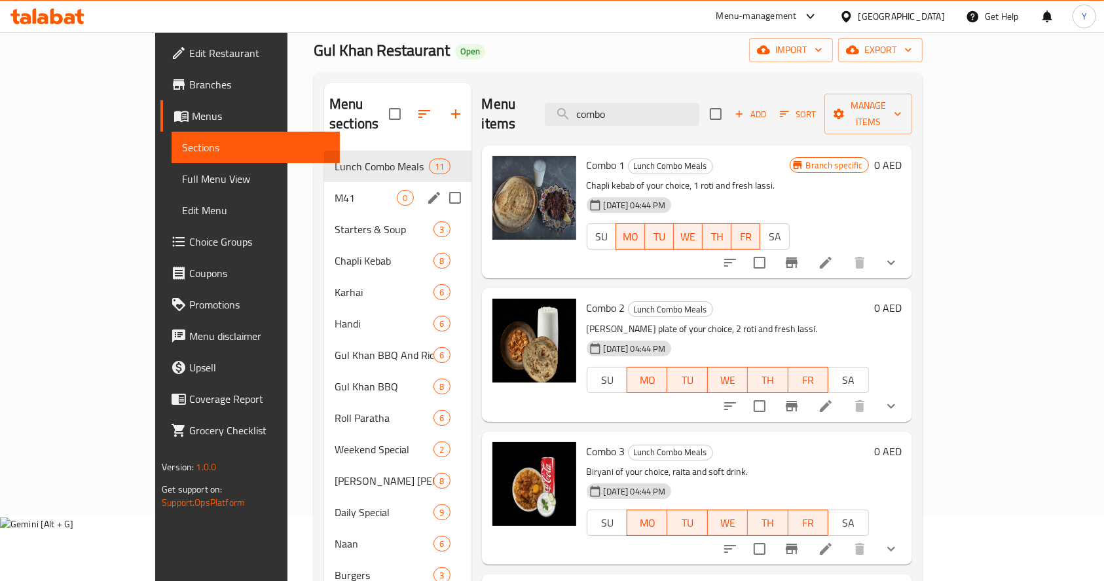
click at [335, 190] on span "M41" at bounding box center [366, 198] width 62 height 16
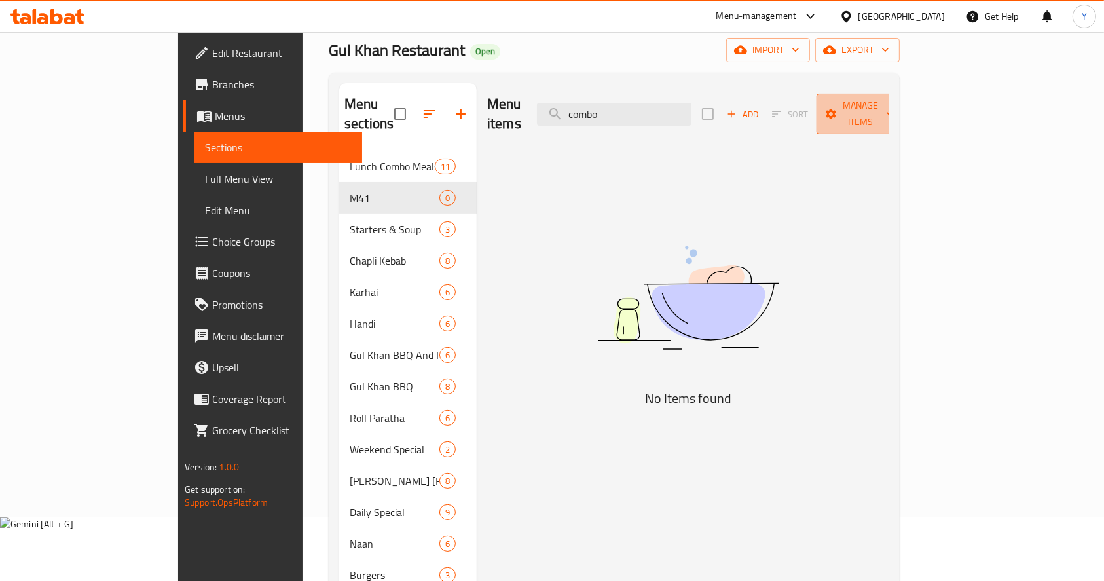
click at [894, 106] on span "Manage items" at bounding box center [860, 114] width 67 height 33
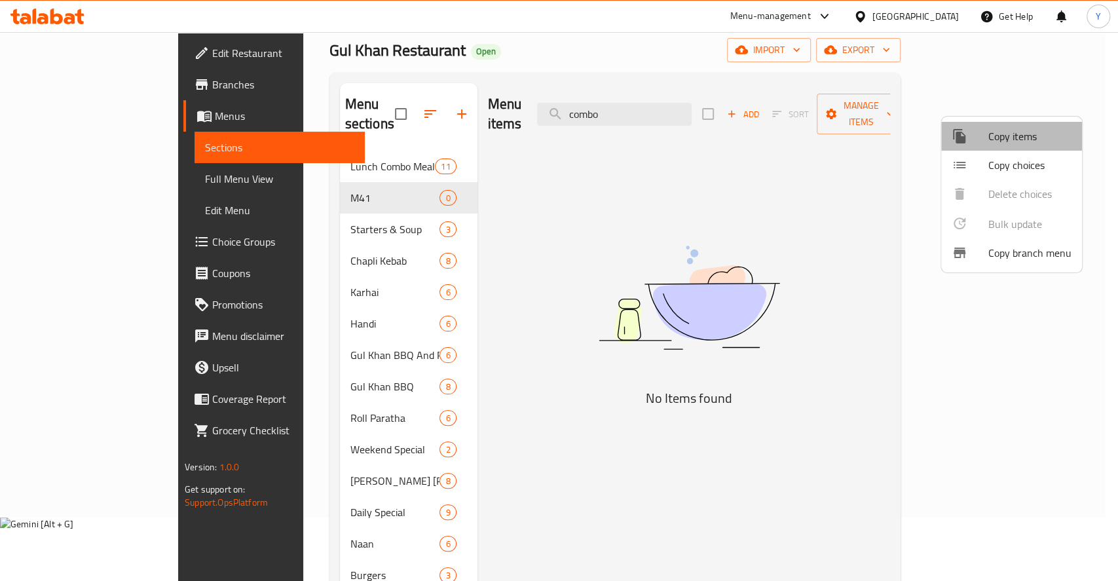
click at [1013, 144] on span "Copy items" at bounding box center [1029, 136] width 83 height 16
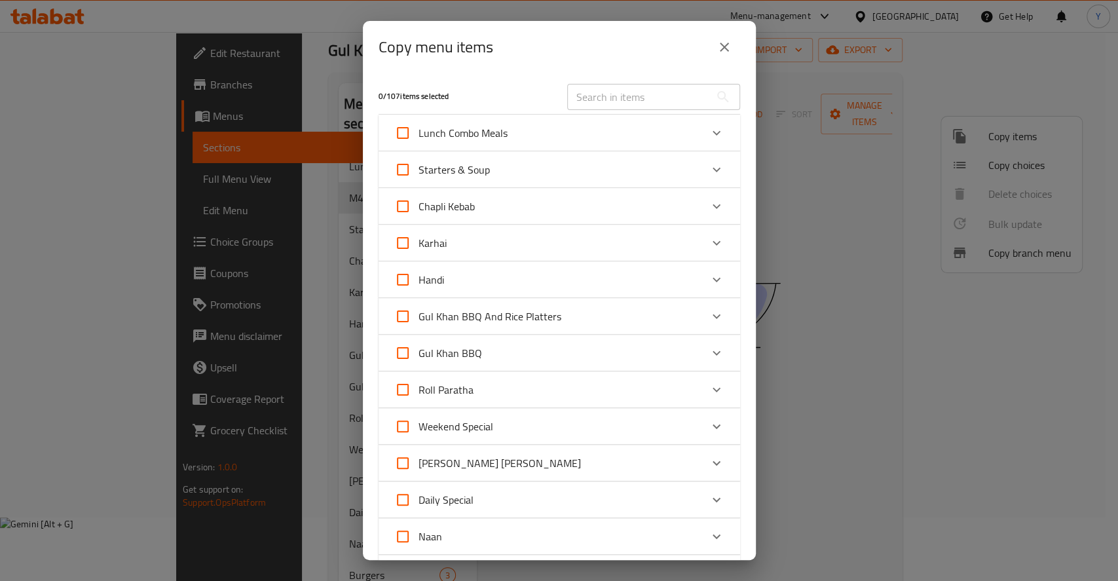
click at [497, 136] on span "Lunch Combo Meals" at bounding box center [463, 133] width 89 height 20
click at [419, 136] on input "Lunch Combo Meals" at bounding box center [402, 132] width 31 height 31
checkbox input "true"
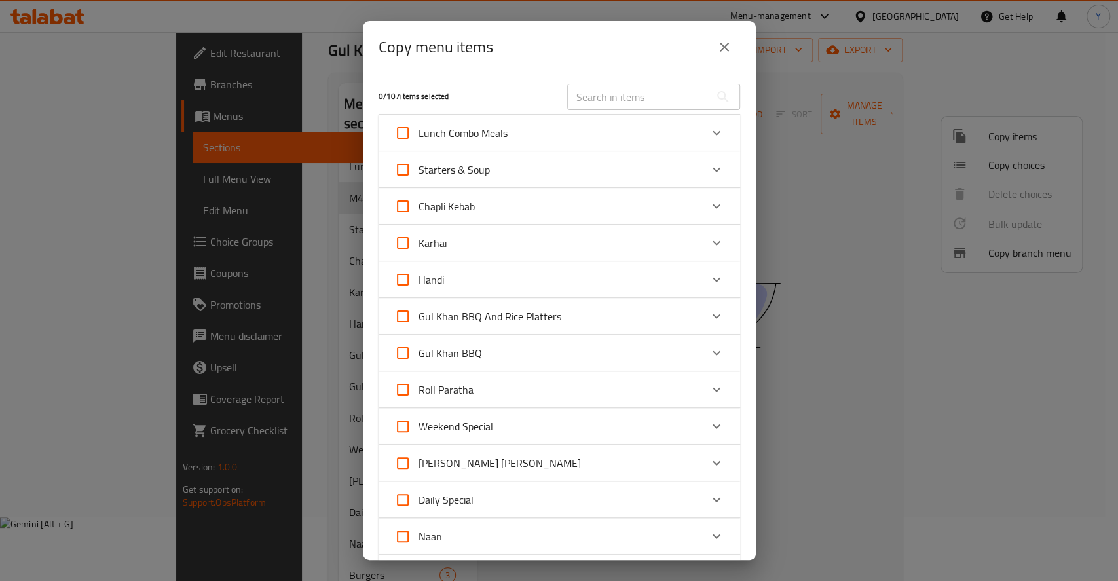
checkbox input "true"
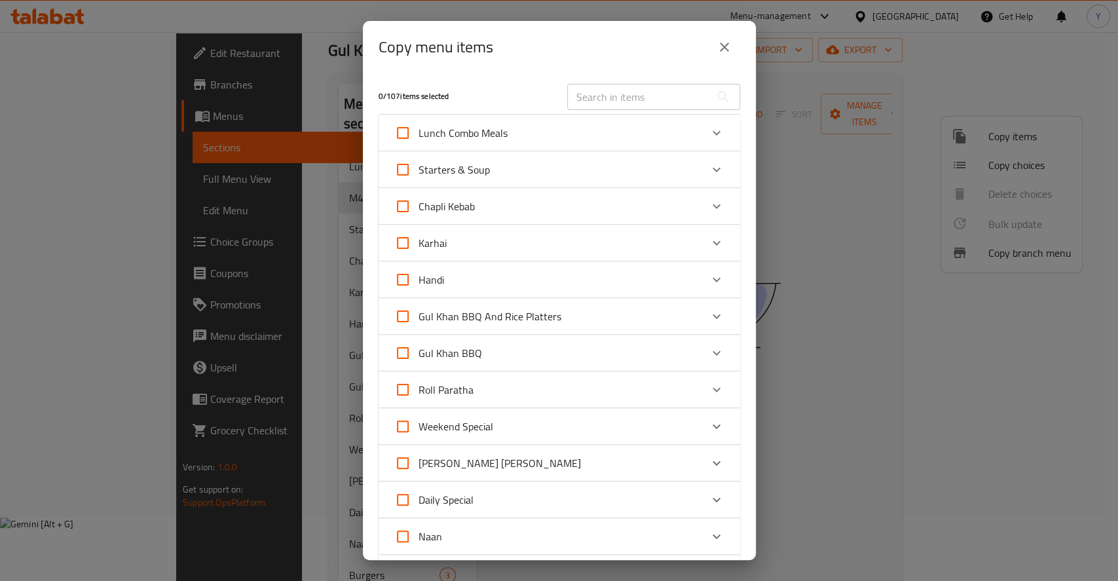
checkbox input "true"
click at [575, 136] on div "Lunch Combo Meals" at bounding box center [547, 132] width 307 height 31
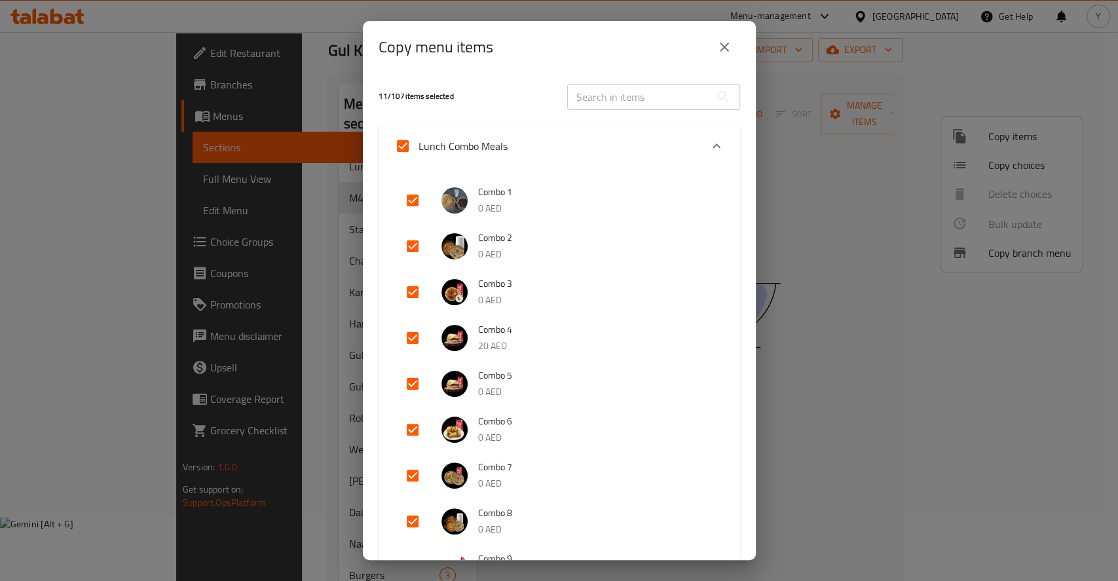
click at [403, 144] on input "Lunch Combo Meals" at bounding box center [402, 145] width 31 height 31
checkbox input "false"
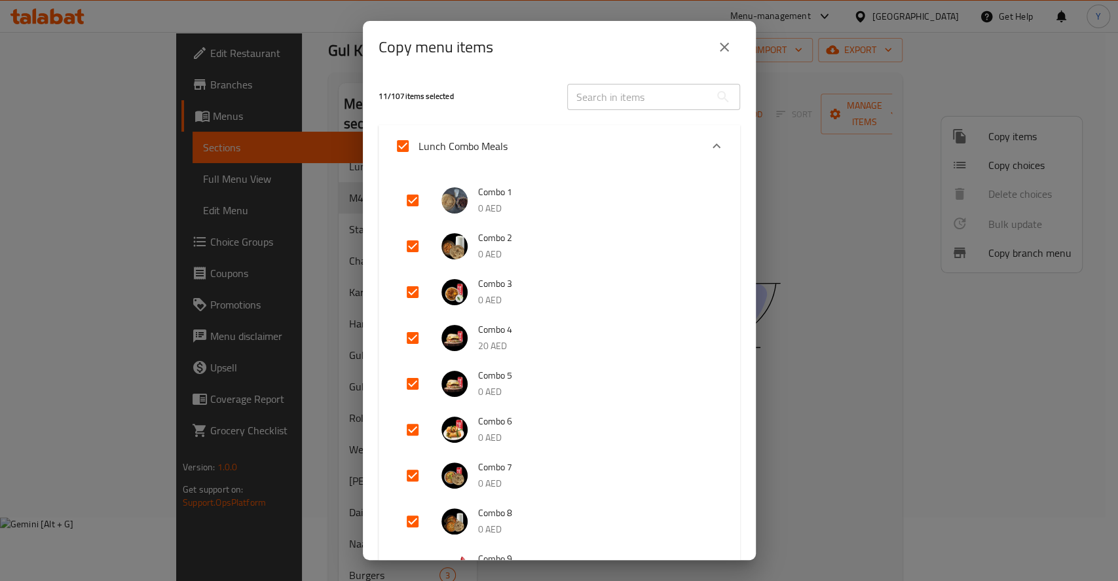
checkbox input "false"
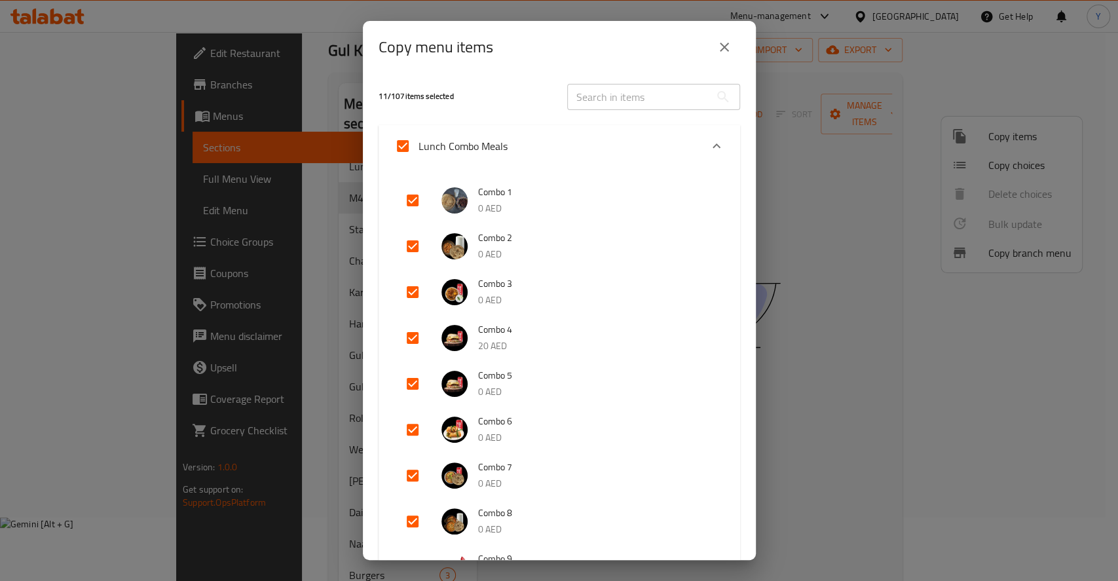
checkbox input "false"
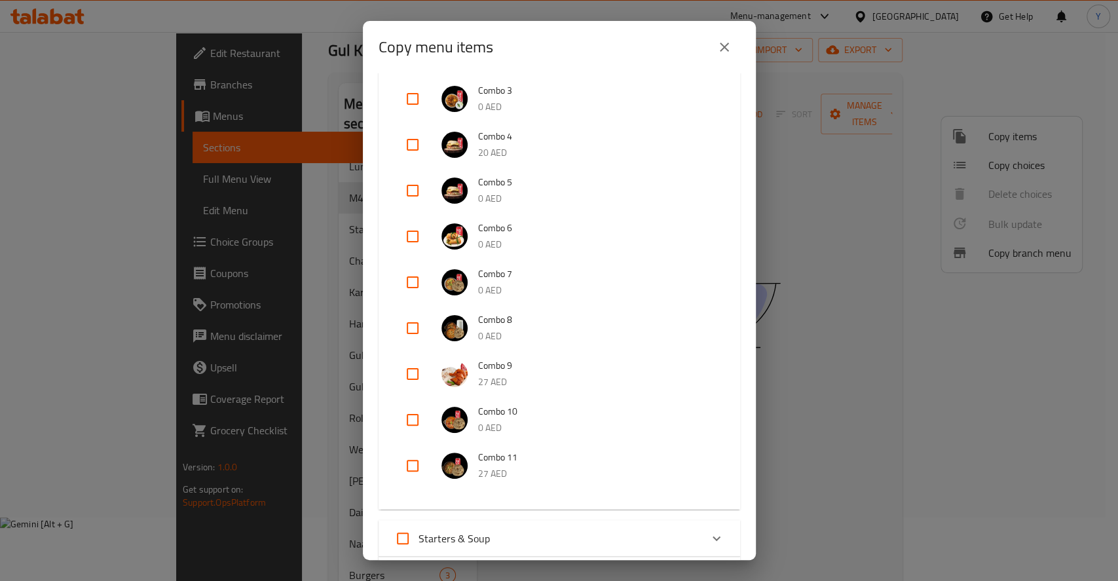
scroll to position [200, 0]
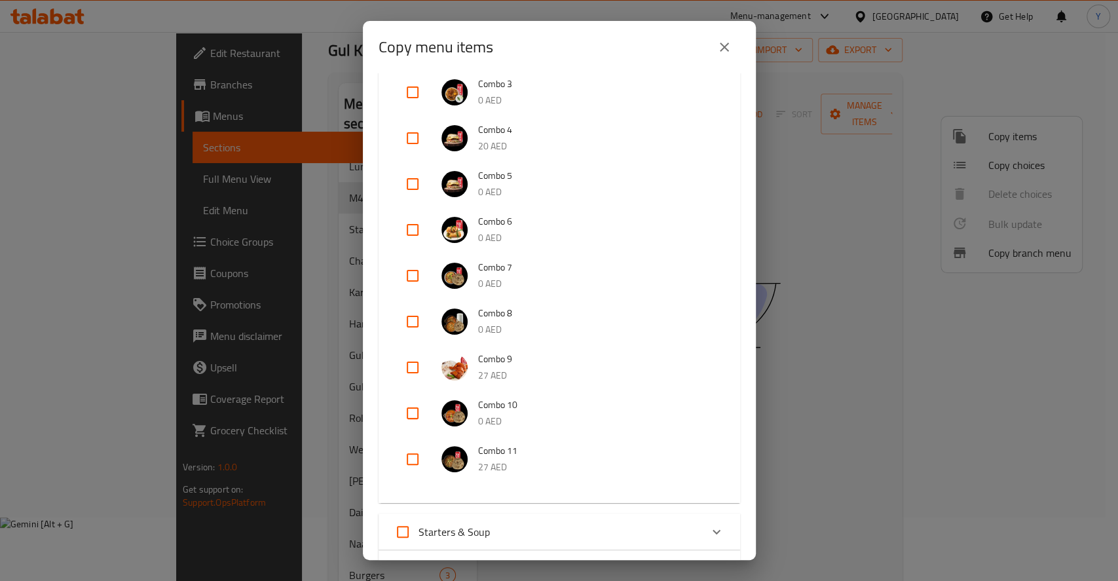
click at [409, 136] on input "checkbox" at bounding box center [412, 137] width 31 height 31
checkbox input "true"
click at [415, 365] on input "checkbox" at bounding box center [412, 367] width 31 height 31
checkbox input "true"
click at [413, 458] on input "checkbox" at bounding box center [412, 458] width 31 height 31
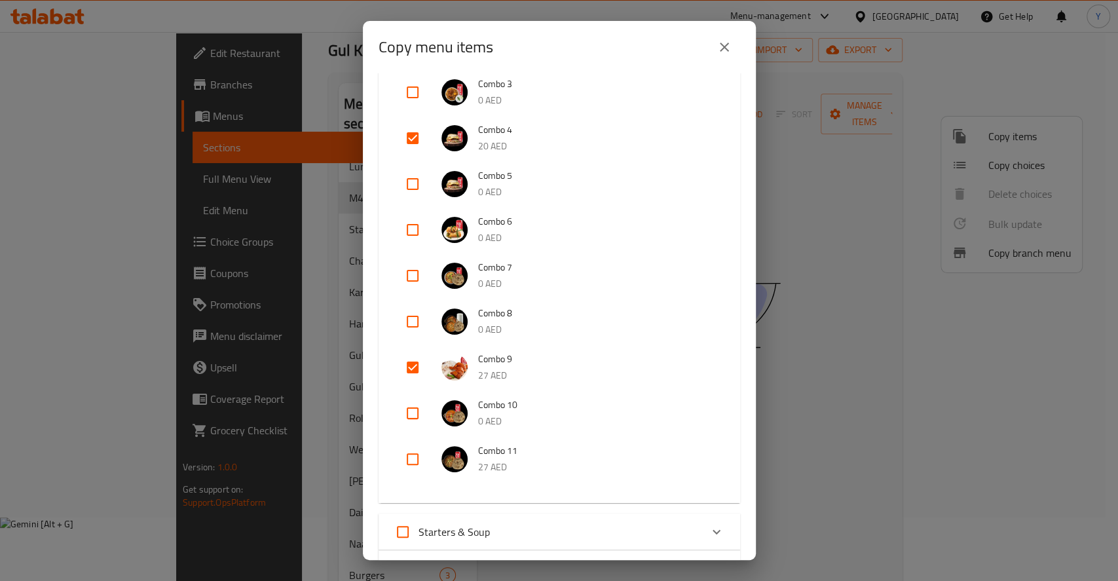
checkbox input "true"
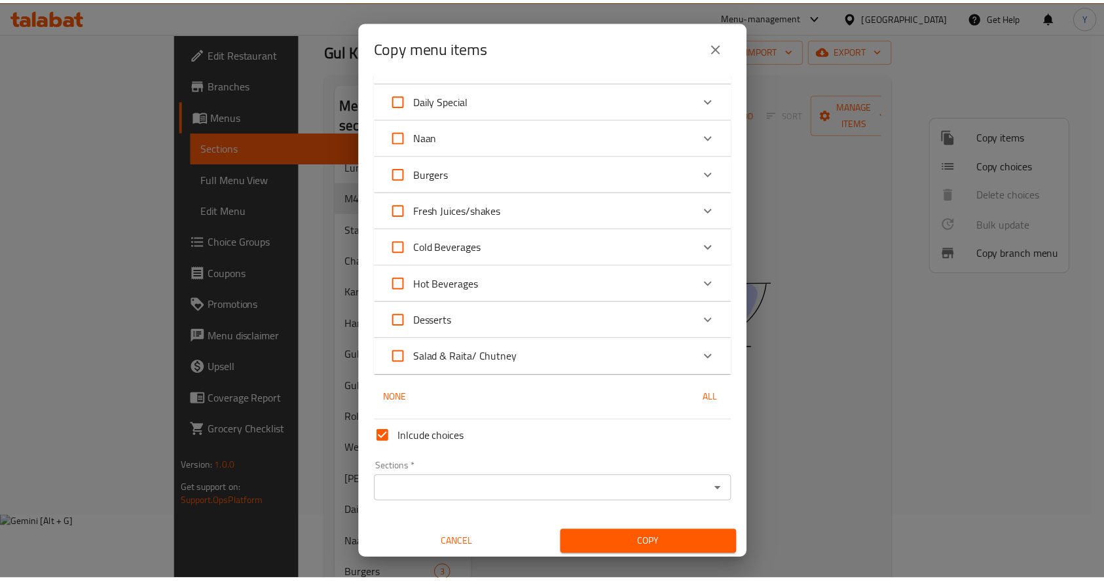
scroll to position [965, 0]
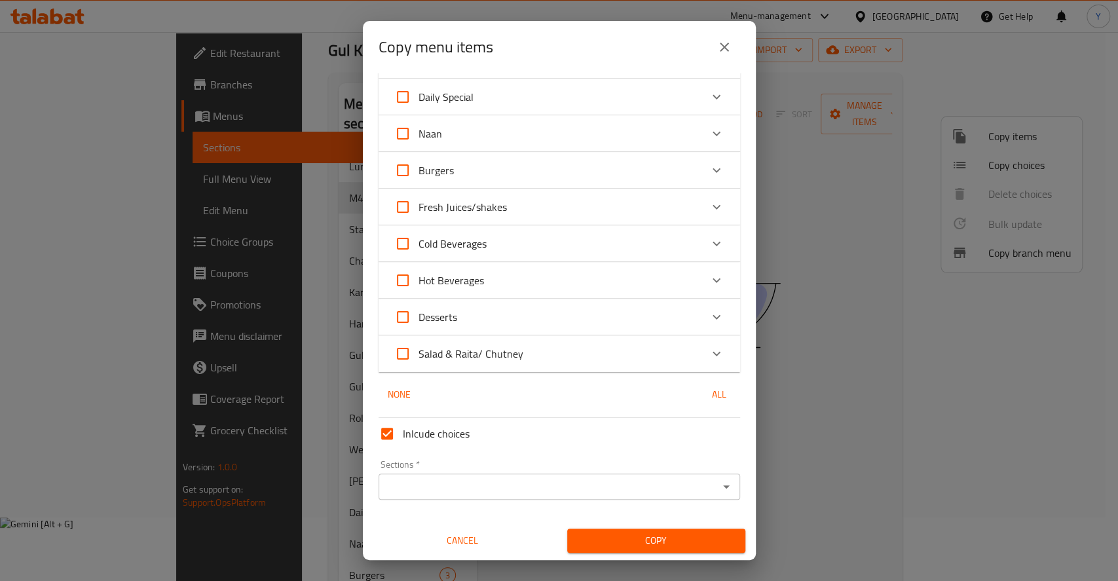
click at [550, 490] on input "Sections   *" at bounding box center [549, 486] width 332 height 18
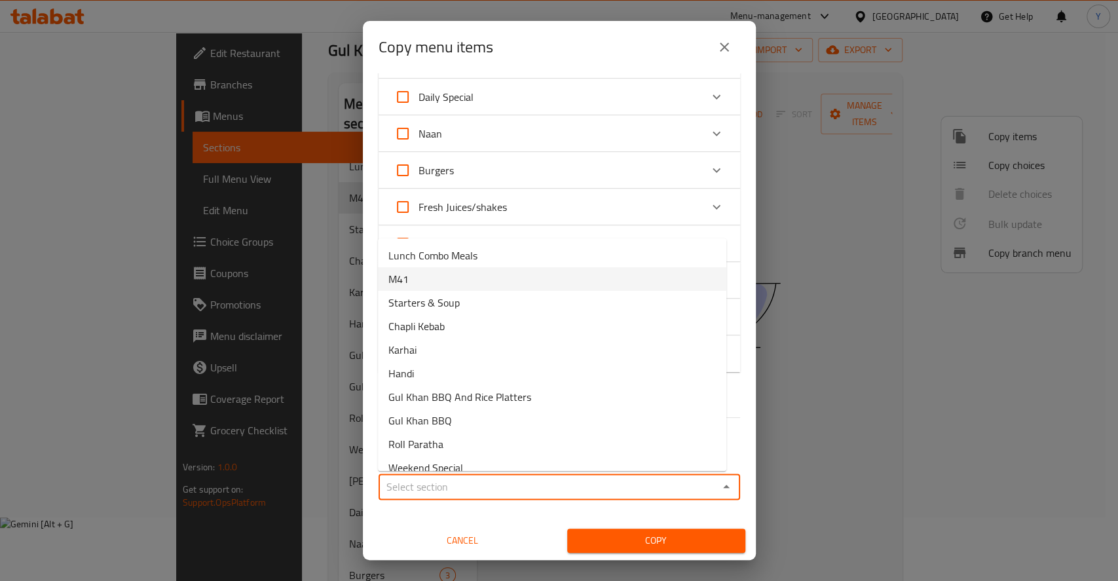
click at [451, 270] on li "M41" at bounding box center [552, 279] width 348 height 24
type input "M41"
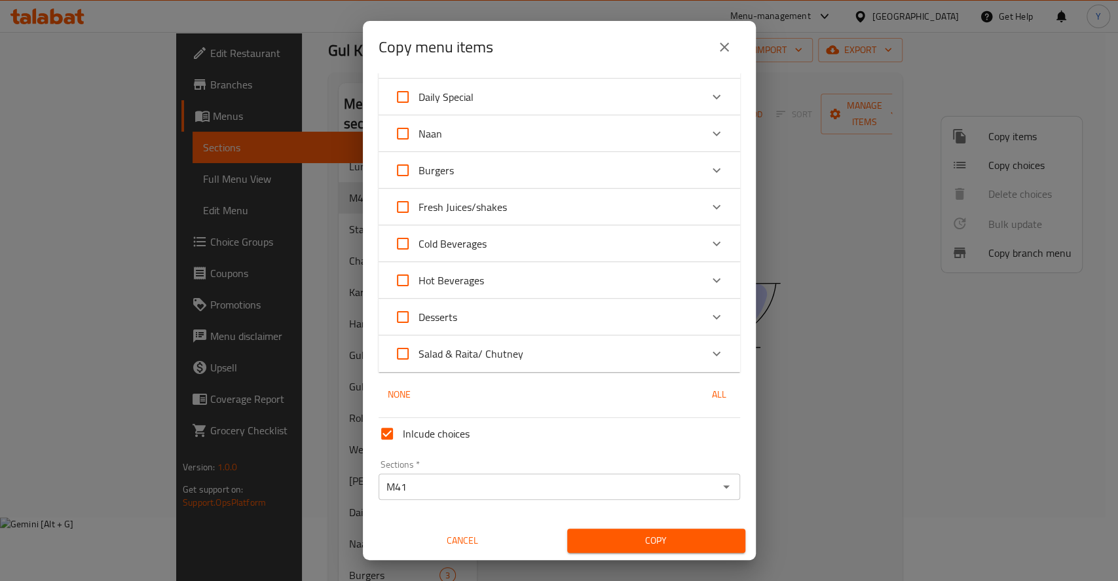
click at [629, 553] on div "Copy" at bounding box center [656, 541] width 194 height 40
click at [622, 537] on span "Copy" at bounding box center [656, 540] width 157 height 16
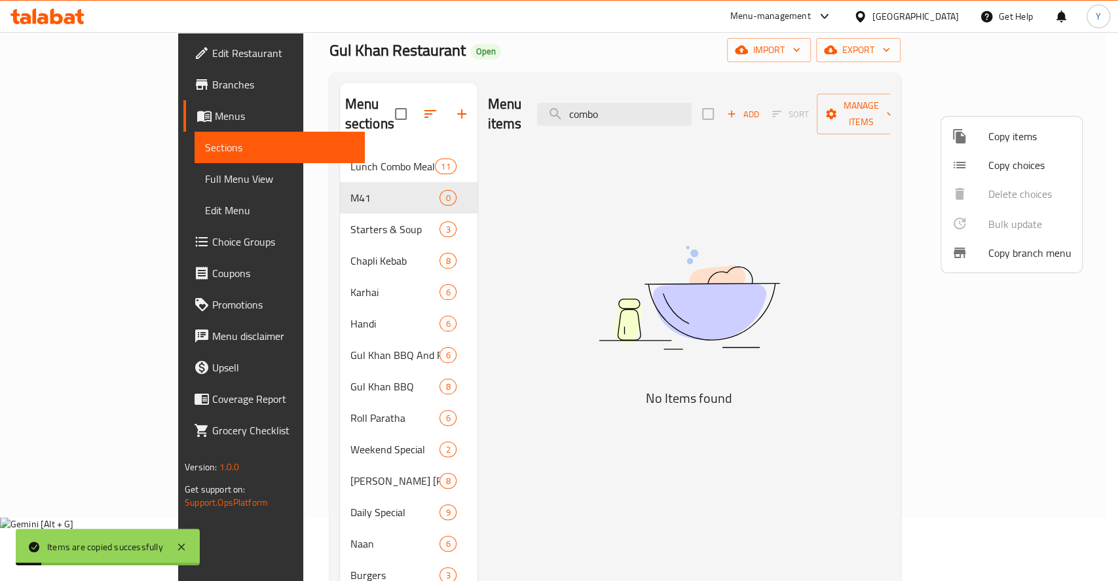
click at [308, 179] on div at bounding box center [559, 290] width 1118 height 581
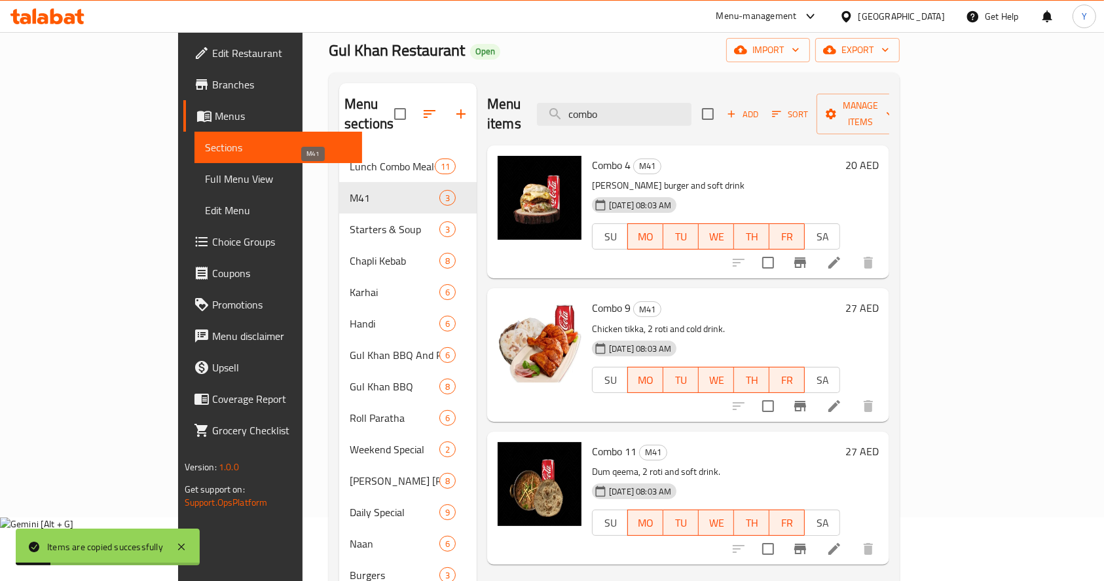
click at [350, 190] on span "M41" at bounding box center [395, 198] width 90 height 16
click at [808, 255] on icon "Branch-specific-item" at bounding box center [801, 263] width 16 height 16
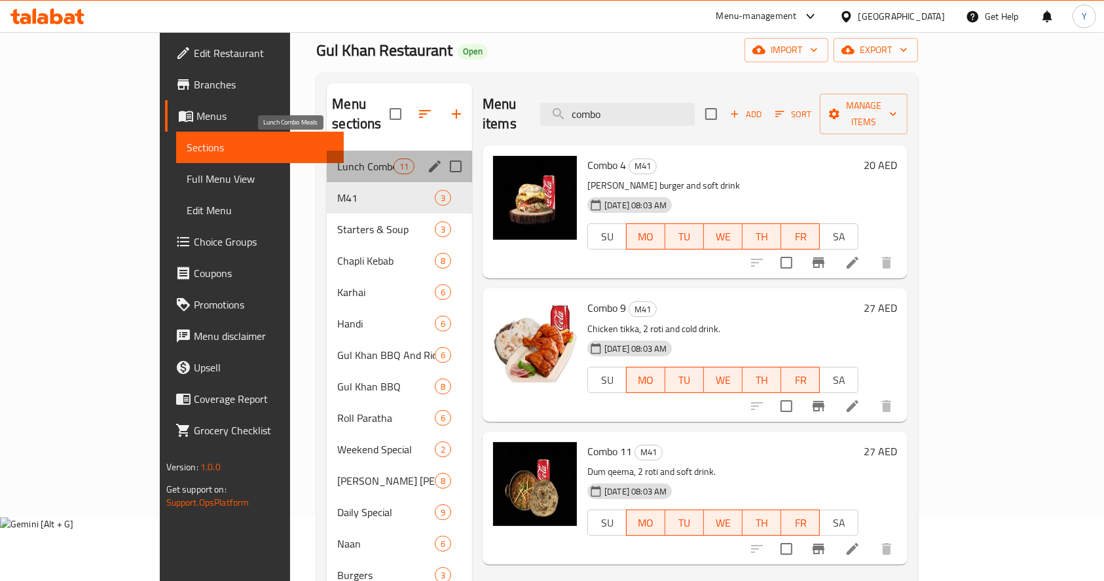
click at [337, 159] on span "Lunch Combo Meals" at bounding box center [365, 167] width 56 height 16
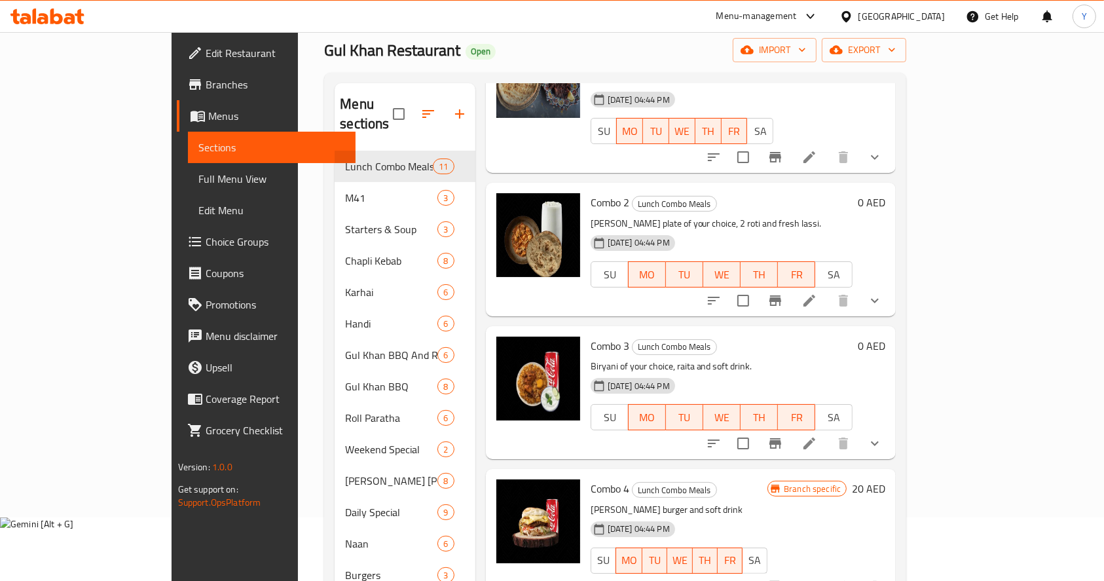
scroll to position [128, 0]
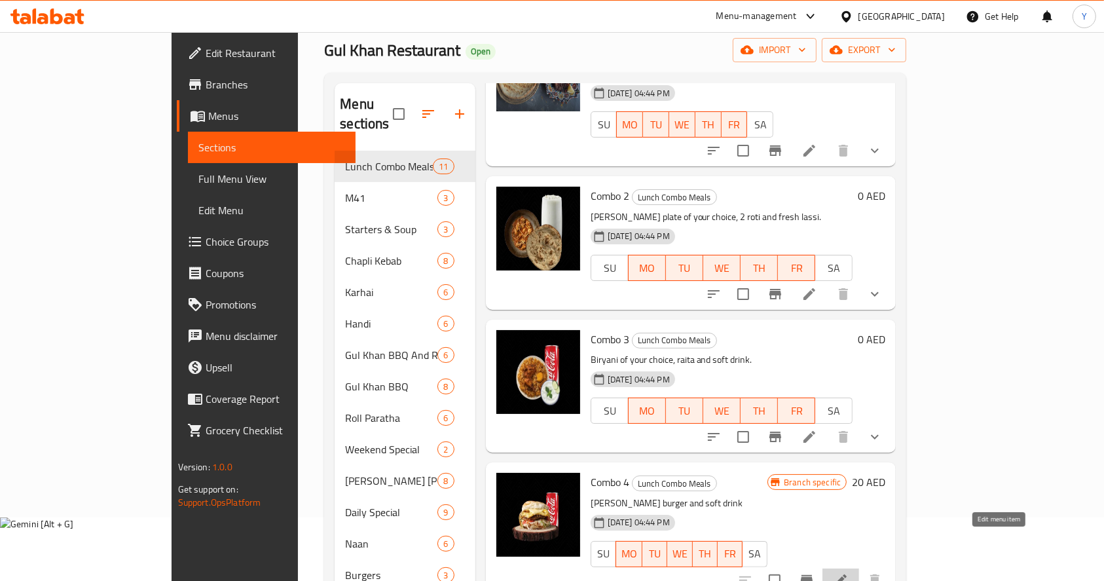
click at [847, 574] on icon at bounding box center [841, 580] width 12 height 12
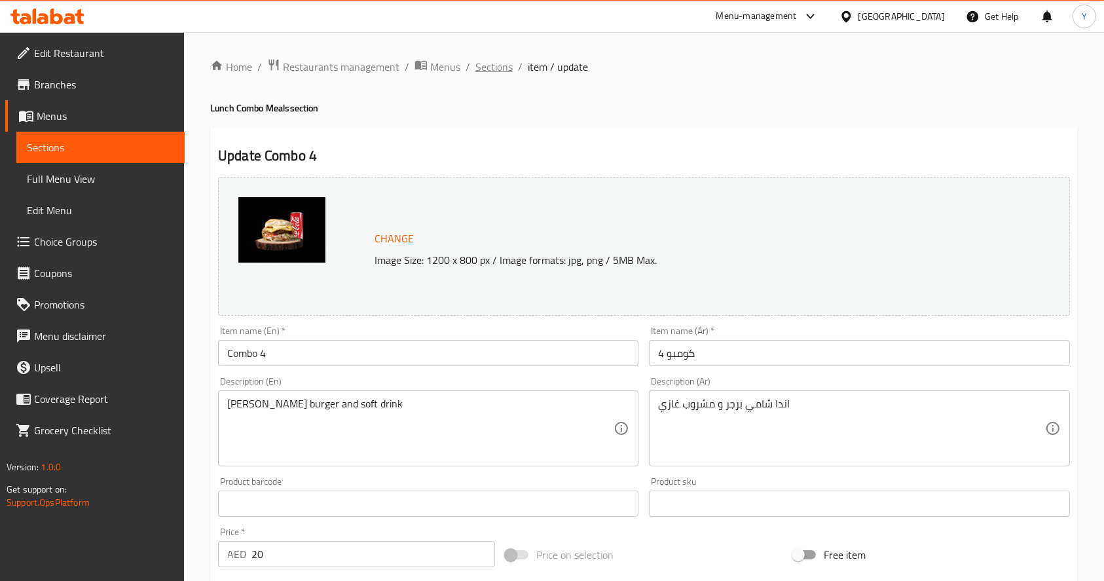
click at [494, 69] on span "Sections" at bounding box center [494, 67] width 37 height 16
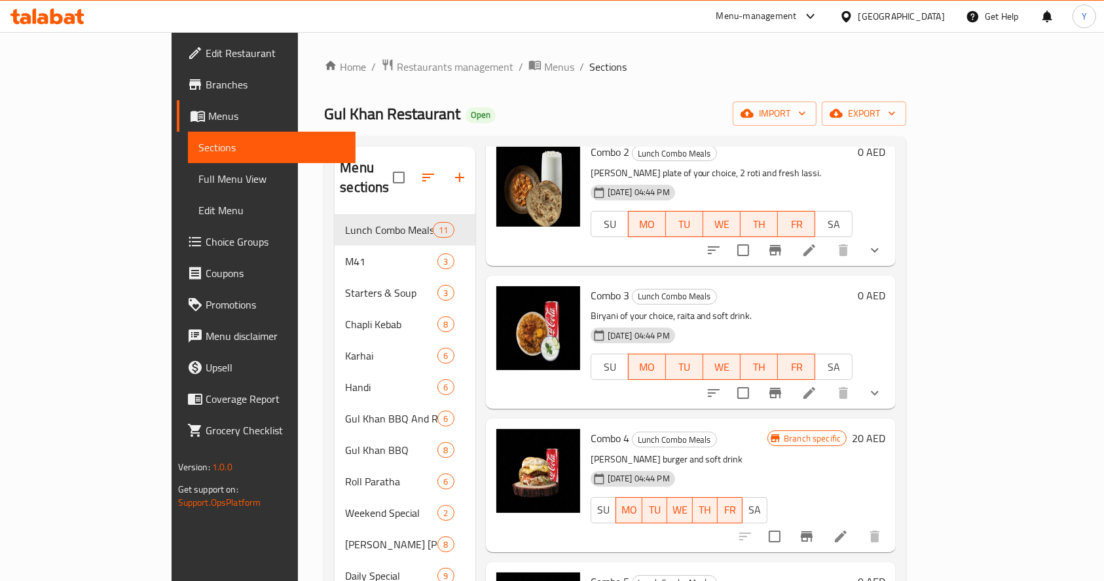
scroll to position [236, 0]
click at [815, 528] on icon "Branch-specific-item" at bounding box center [807, 536] width 16 height 16
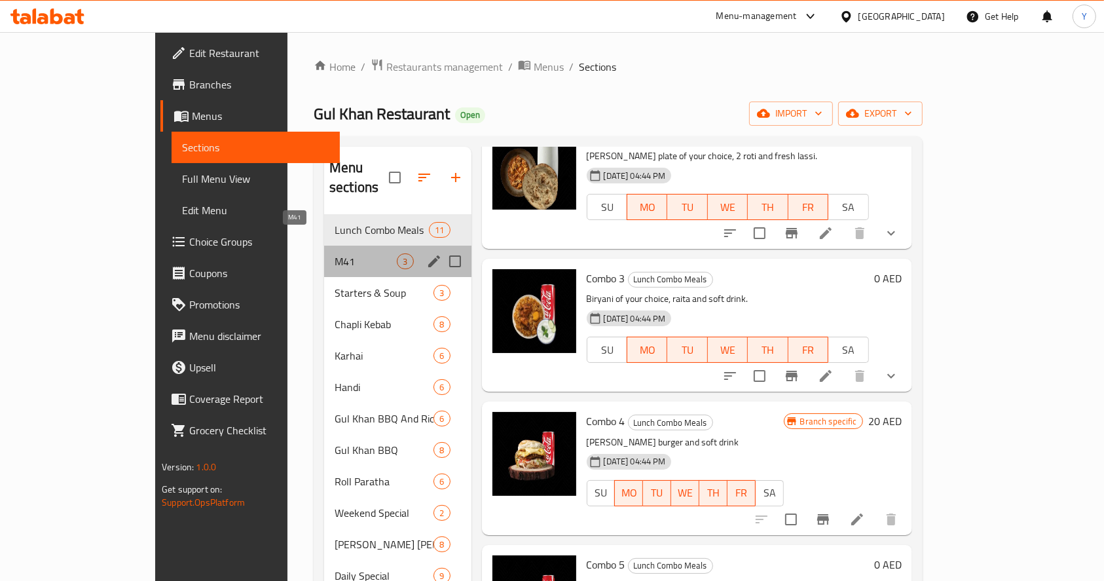
click at [335, 253] on span "M41" at bounding box center [366, 261] width 62 height 16
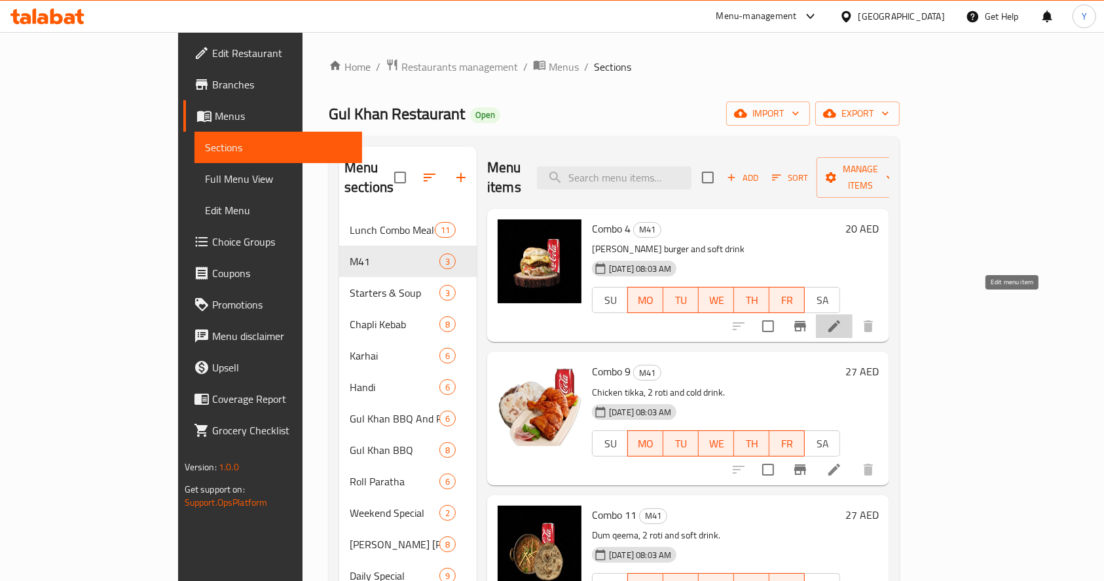
click at [840, 320] on icon at bounding box center [835, 326] width 12 height 12
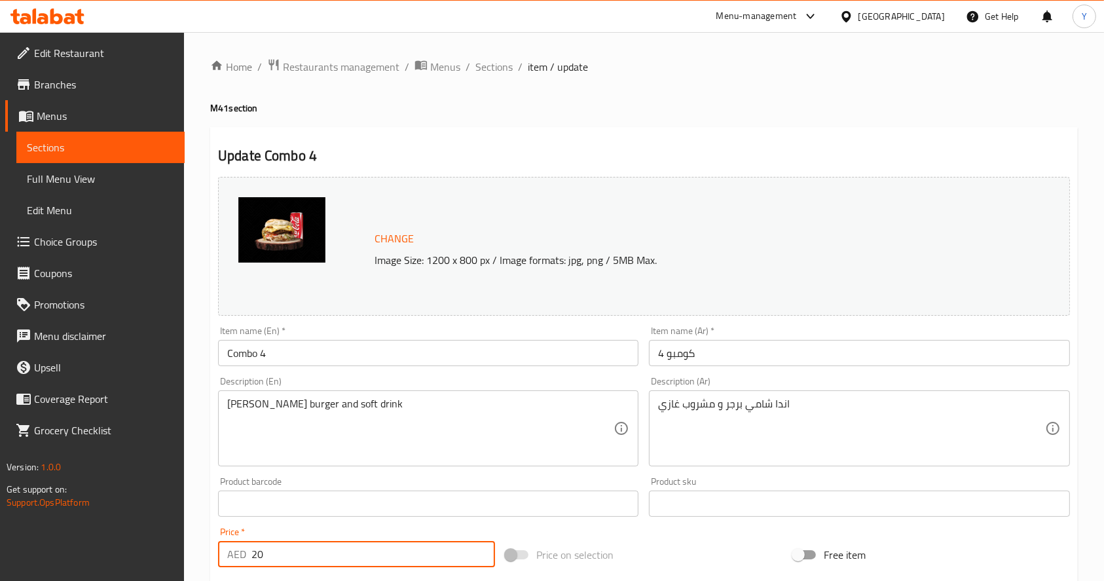
click at [293, 564] on input "20" at bounding box center [374, 554] width 244 height 26
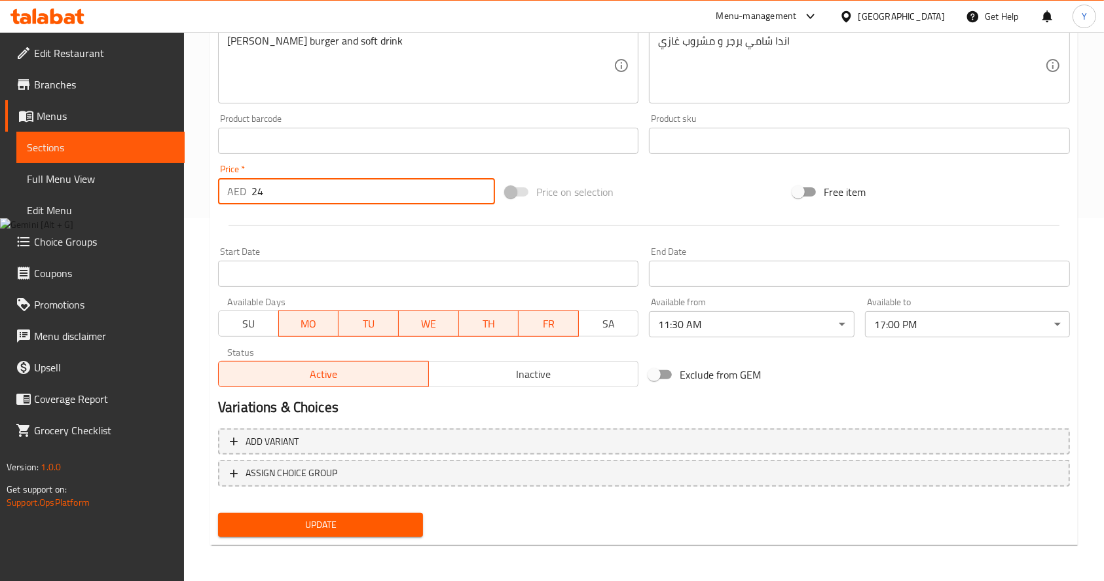
type input "24"
click at [323, 527] on span "Update" at bounding box center [321, 525] width 184 height 16
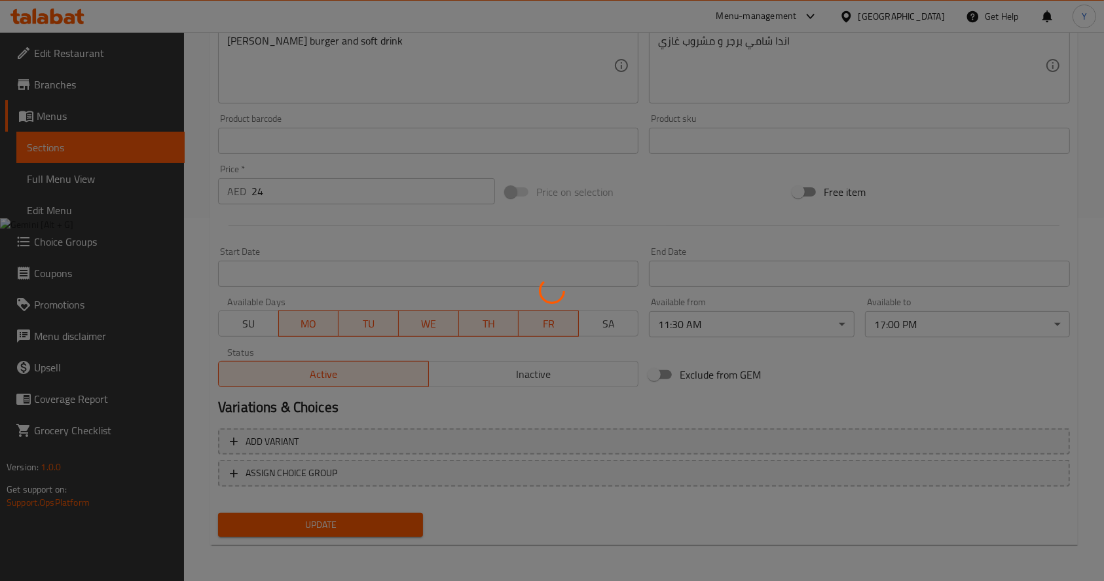
scroll to position [0, 0]
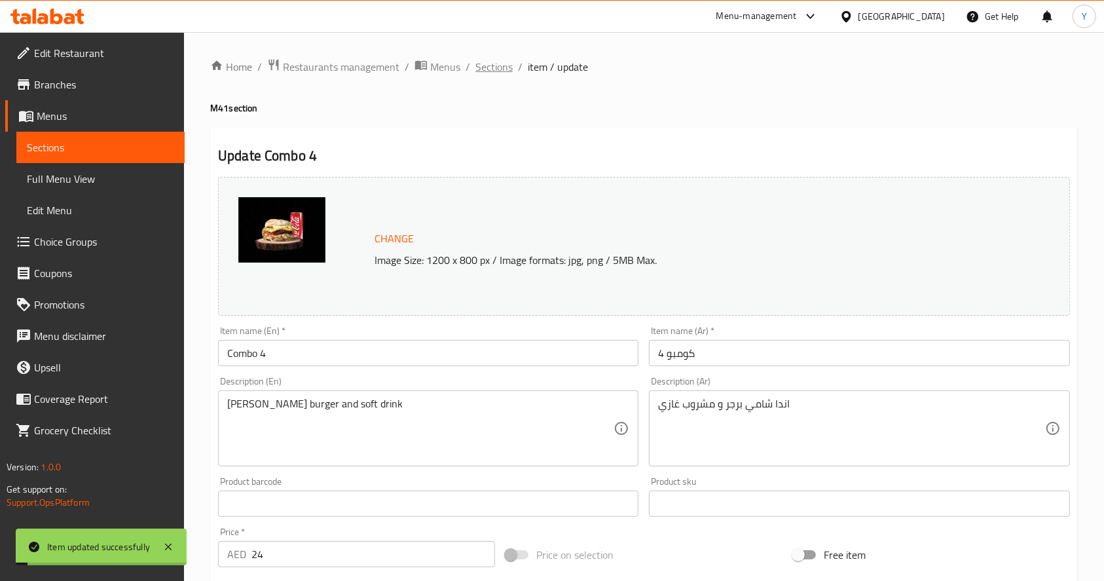
click at [489, 69] on span "Sections" at bounding box center [494, 67] width 37 height 16
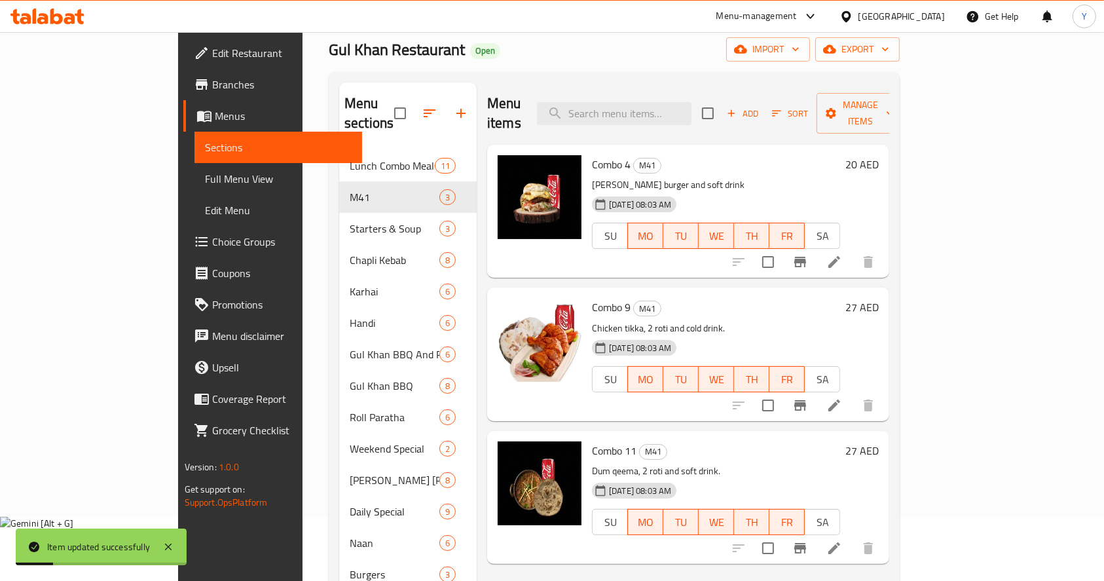
scroll to position [67, 0]
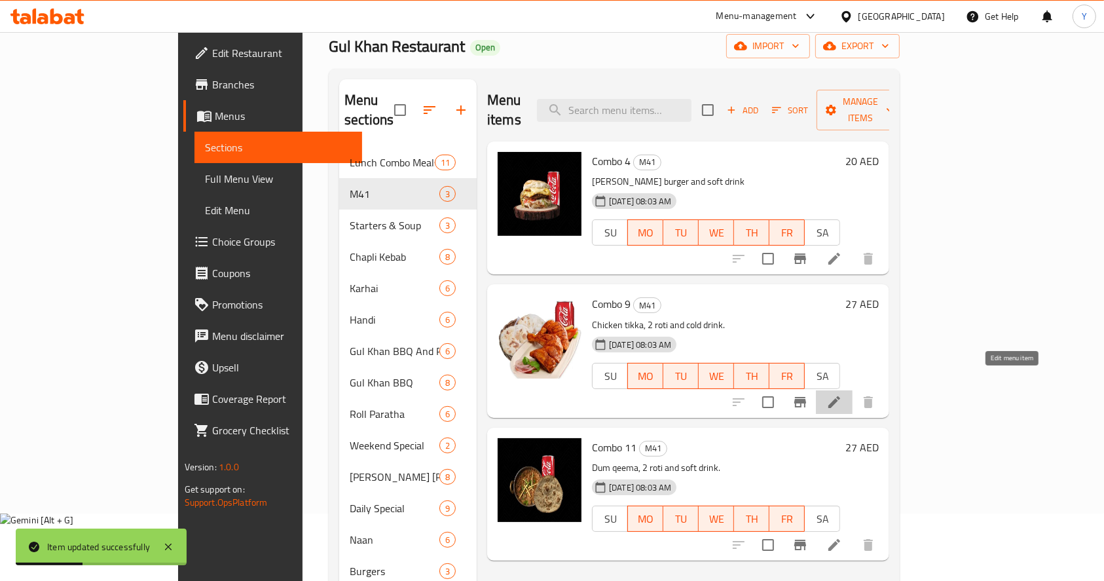
click at [840, 396] on icon at bounding box center [835, 402] width 12 height 12
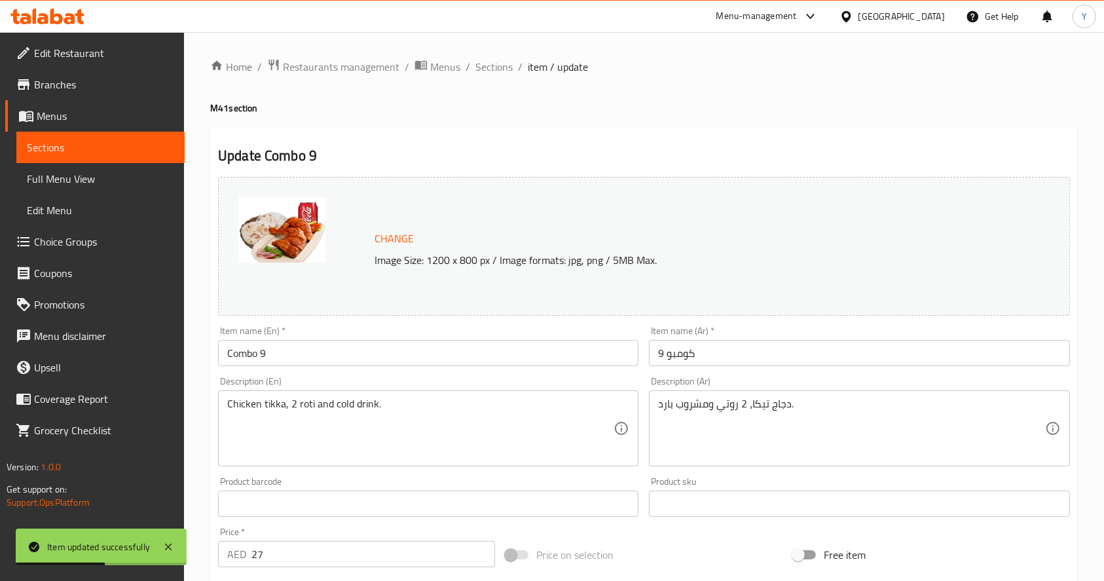
click at [307, 548] on input "27" at bounding box center [374, 554] width 244 height 26
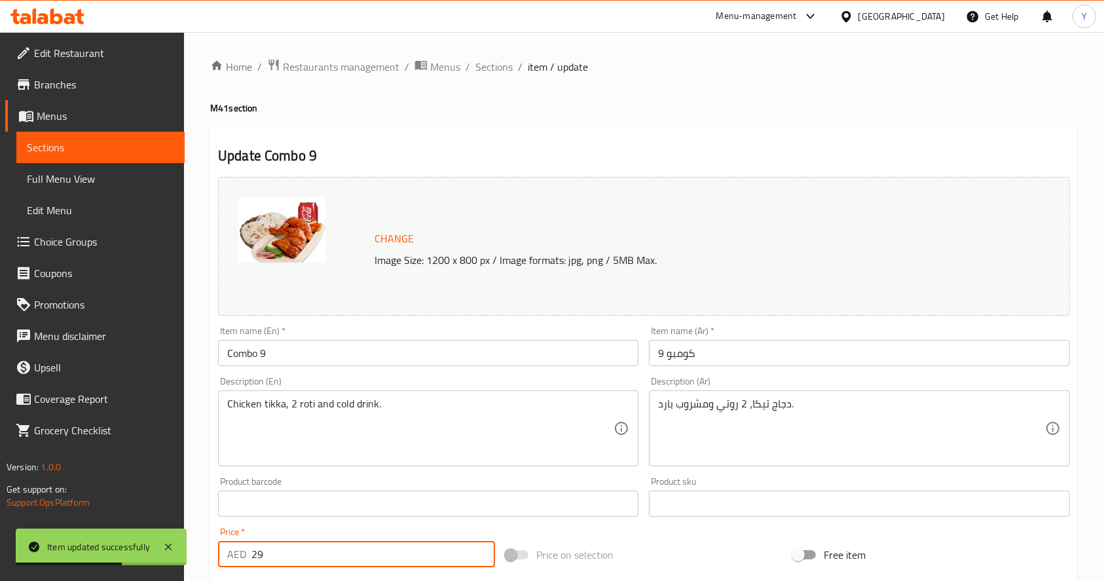
scroll to position [363, 0]
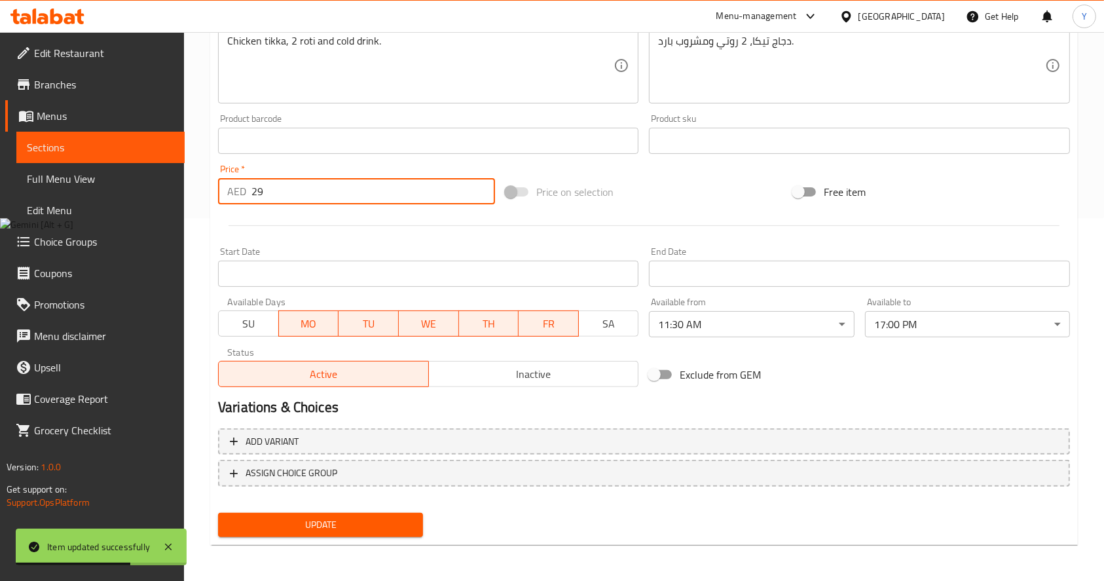
type input "29"
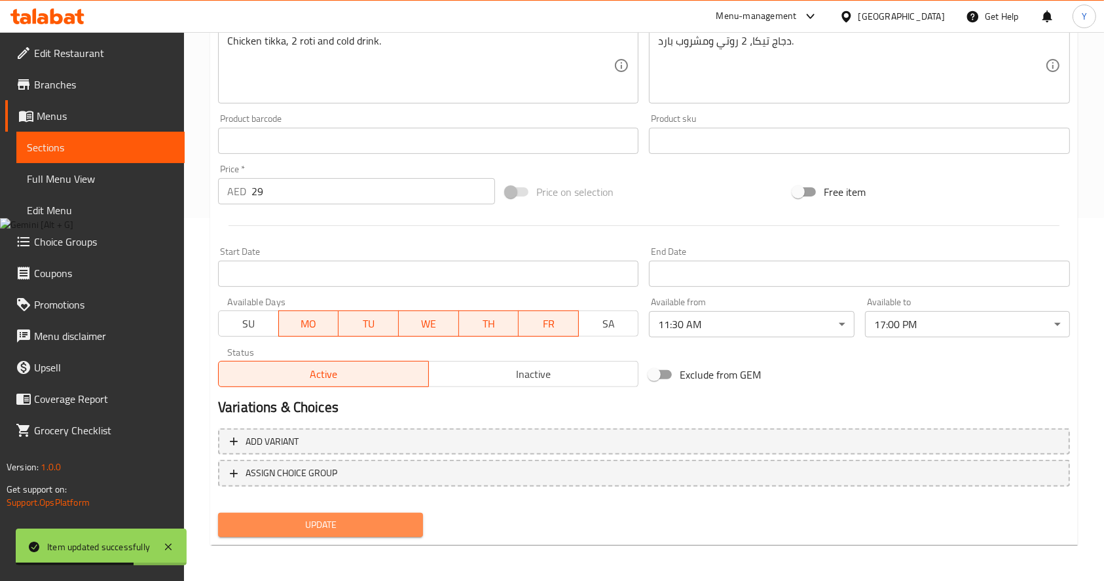
click at [325, 525] on span "Update" at bounding box center [321, 525] width 184 height 16
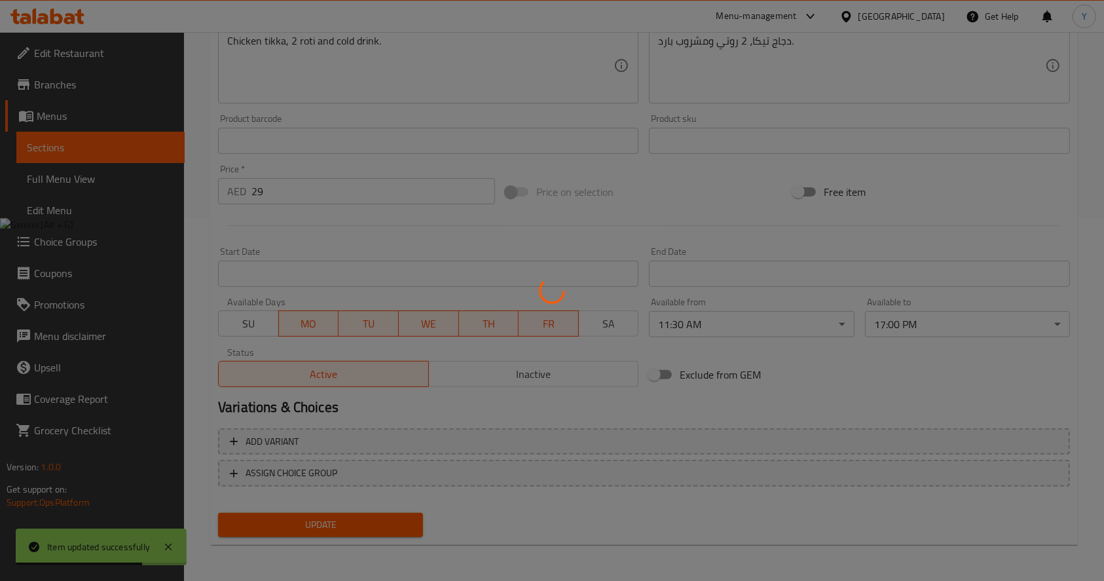
scroll to position [0, 0]
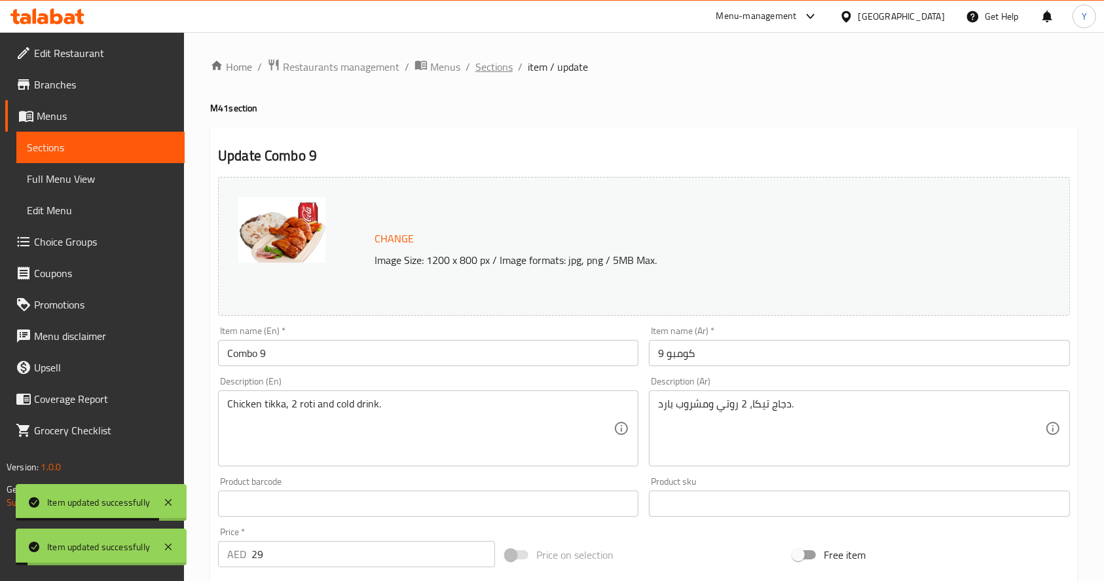
click at [481, 68] on span "Sections" at bounding box center [494, 67] width 37 height 16
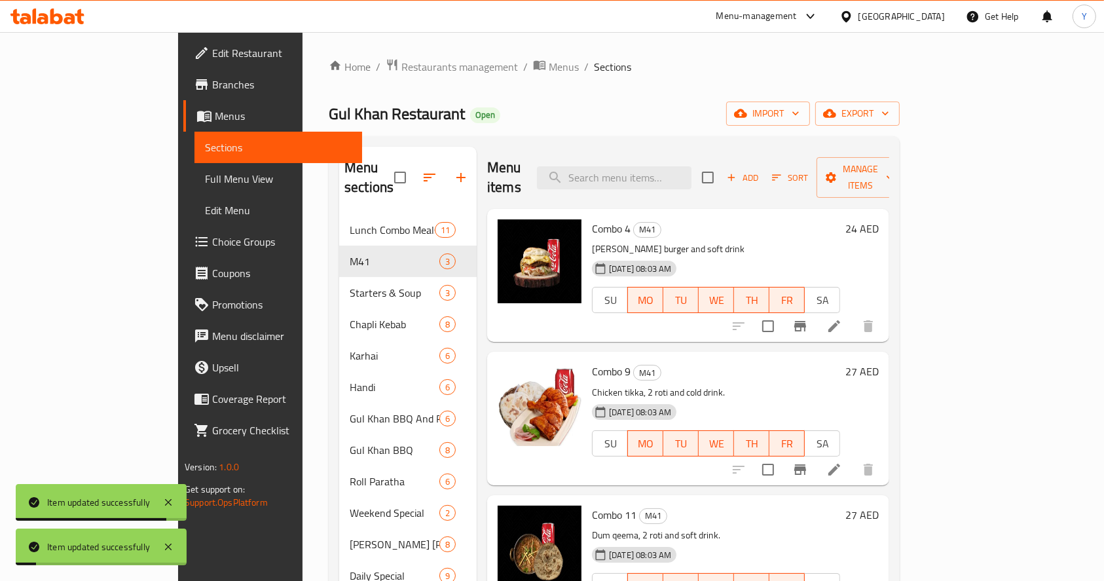
scroll to position [252, 0]
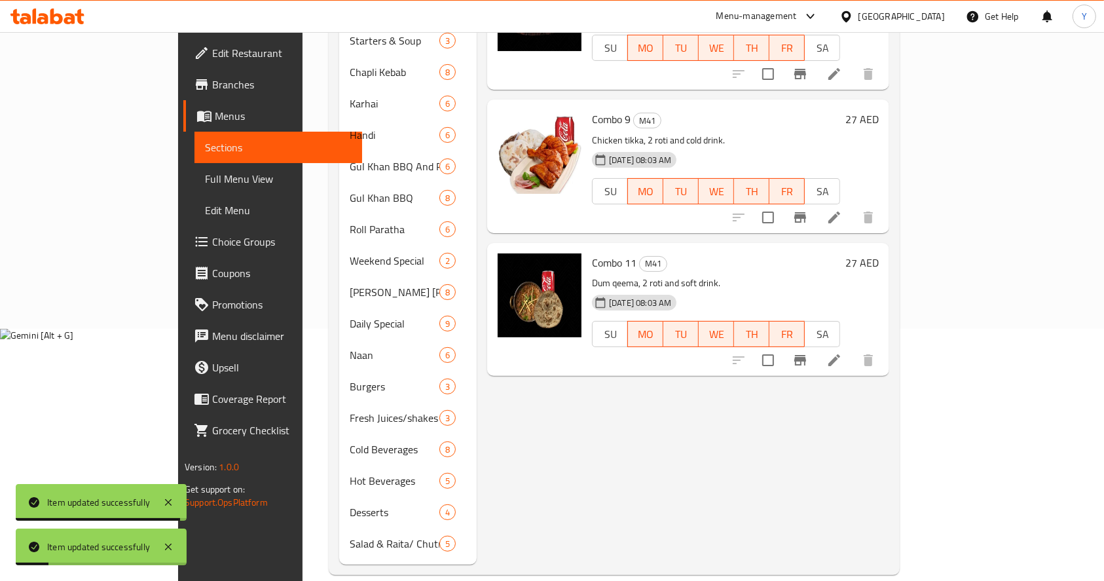
click at [889, 358] on div "Menu items Add Sort Manage items Combo 4 M41 [PERSON_NAME] burger and soft drin…" at bounding box center [683, 230] width 413 height 670
click at [842, 352] on icon at bounding box center [835, 360] width 16 height 16
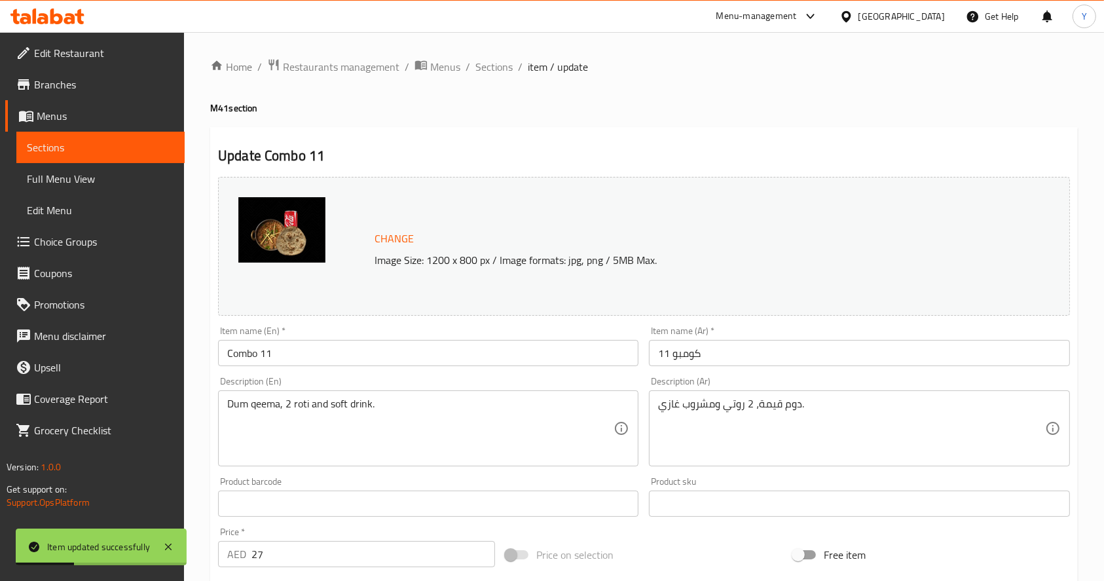
scroll to position [363, 0]
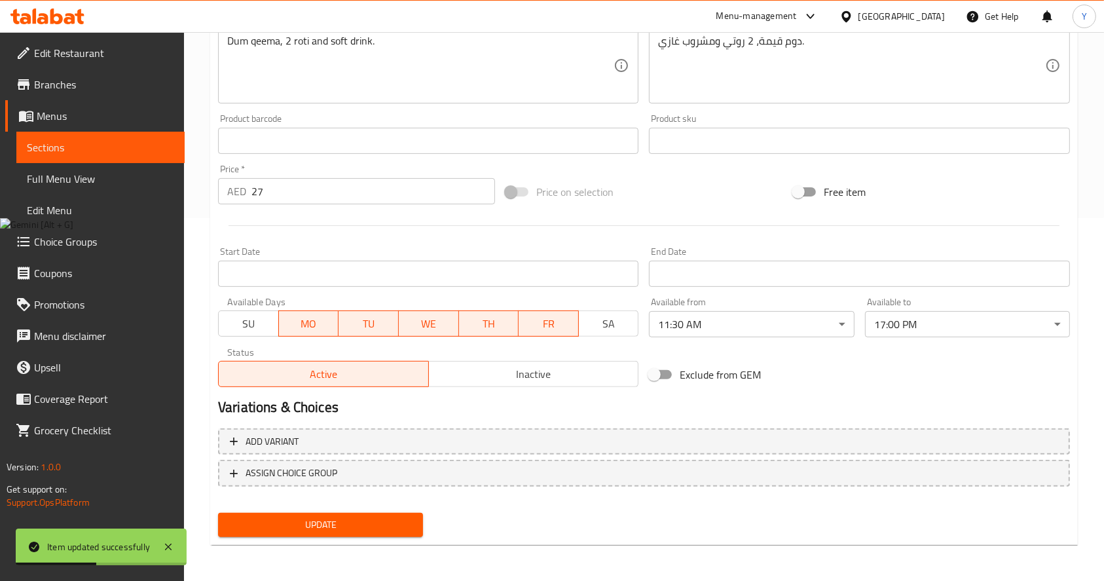
click at [297, 195] on input "27" at bounding box center [374, 191] width 244 height 26
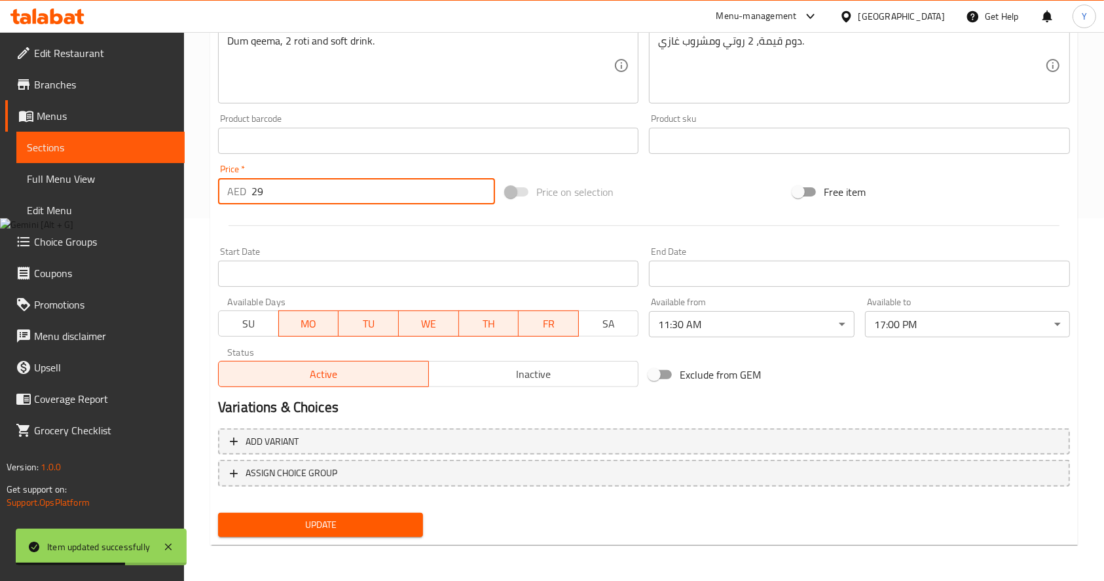
type input "29"
click at [343, 531] on span "Update" at bounding box center [321, 525] width 184 height 16
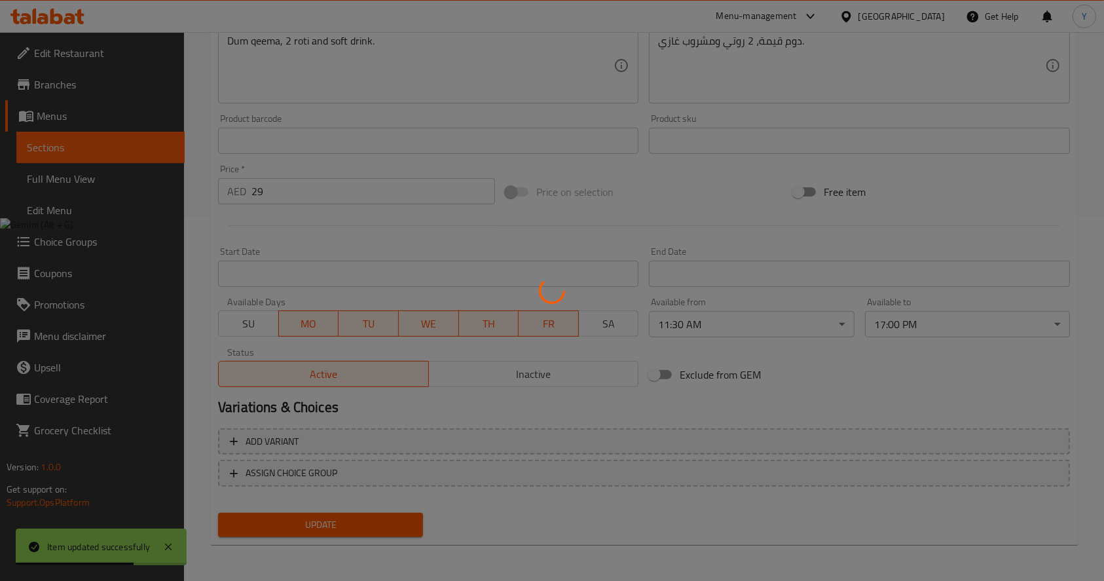
scroll to position [0, 0]
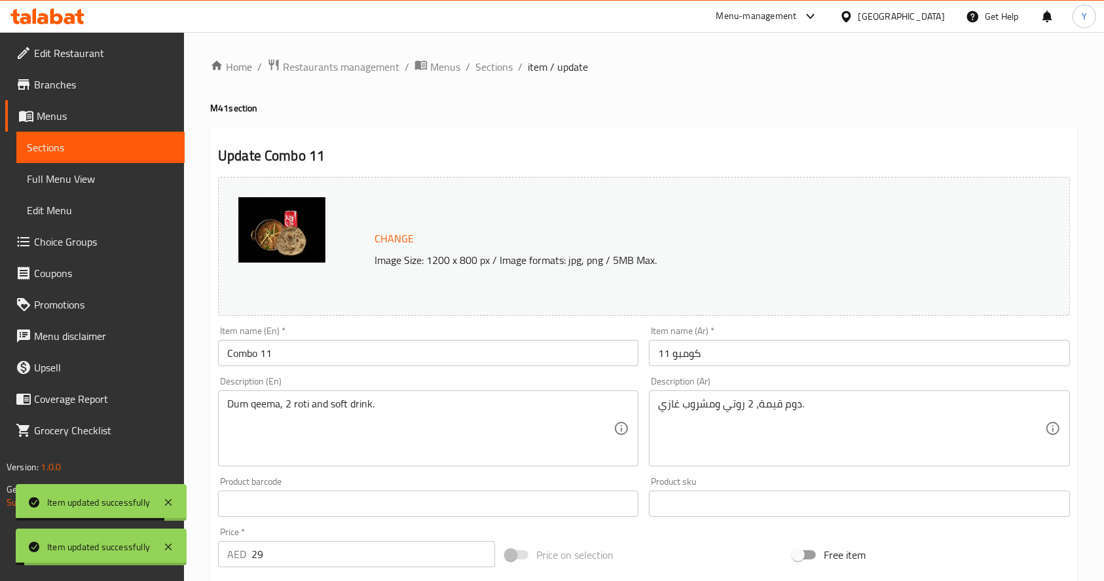
click at [496, 65] on span "Sections" at bounding box center [494, 67] width 37 height 16
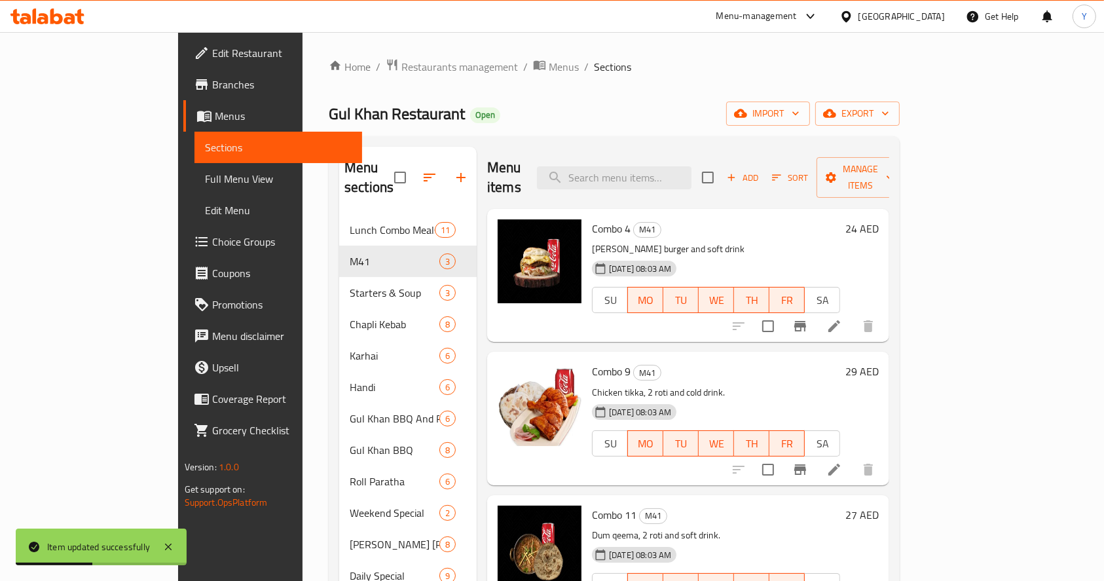
click at [342, 77] on div "Home / Restaurants management / Menus / Sections Gul Khan Restaurant Open impor…" at bounding box center [614, 442] width 571 height 769
click at [401, 74] on span "Restaurants management" at bounding box center [459, 67] width 117 height 16
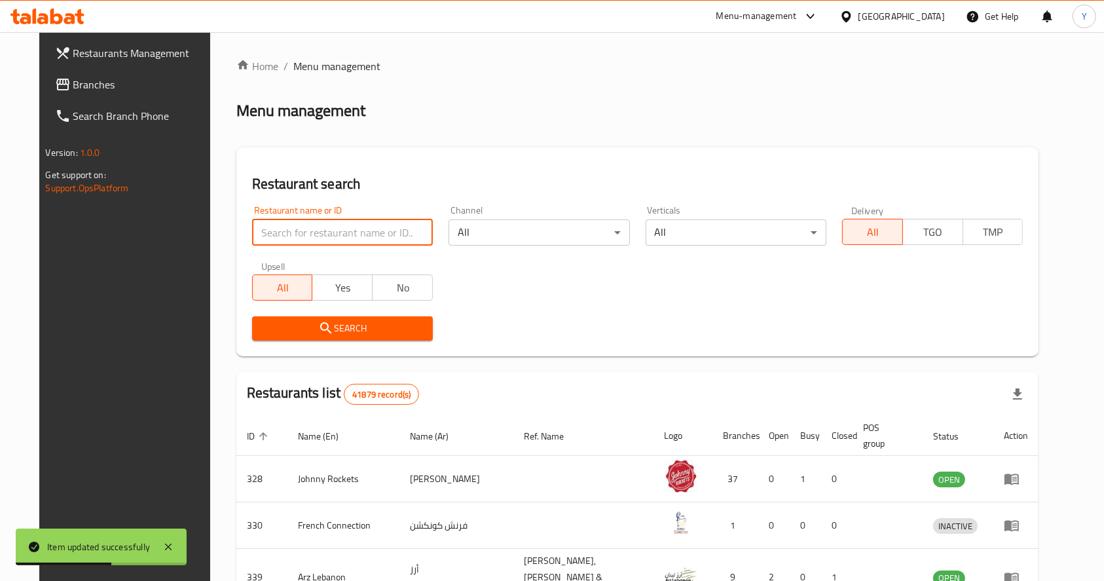
click at [340, 230] on input "search" at bounding box center [342, 232] width 181 height 26
click button "Search" at bounding box center [342, 328] width 181 height 24
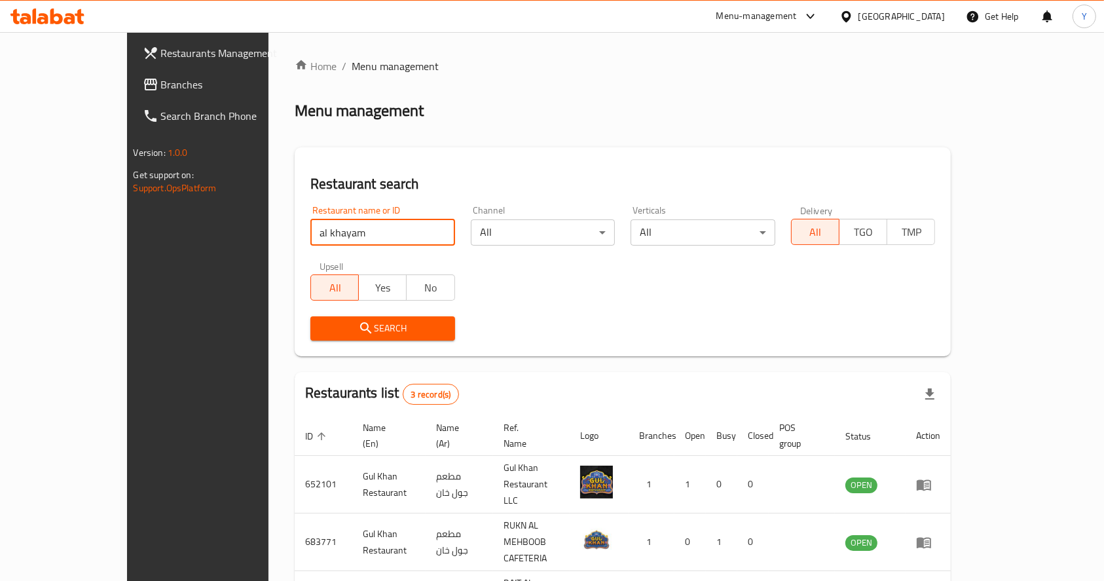
type input "al khayam"
click button "Search" at bounding box center [382, 328] width 145 height 24
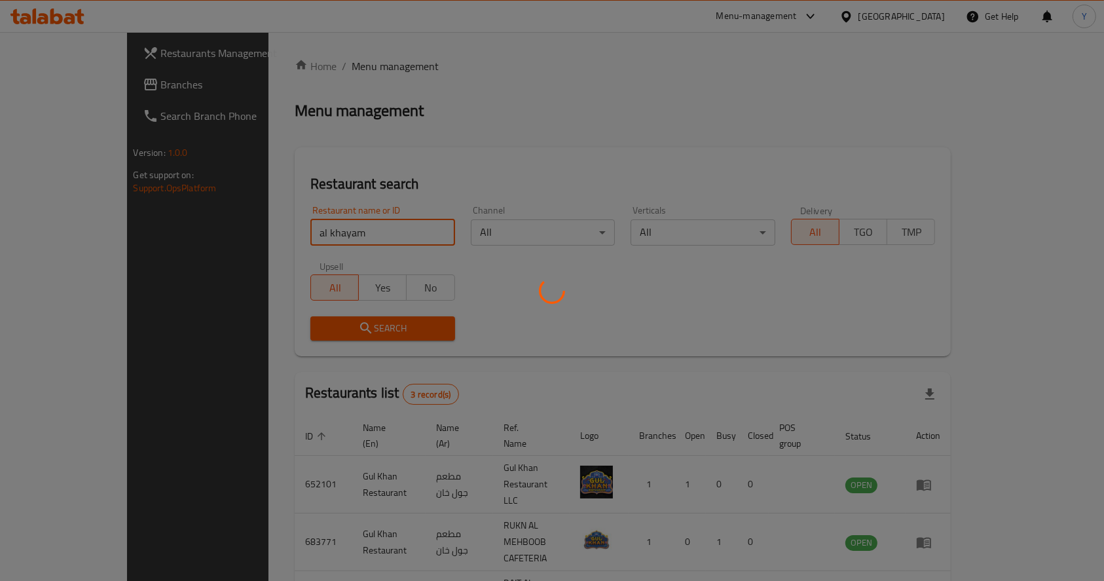
click at [794, 296] on div at bounding box center [552, 290] width 1104 height 581
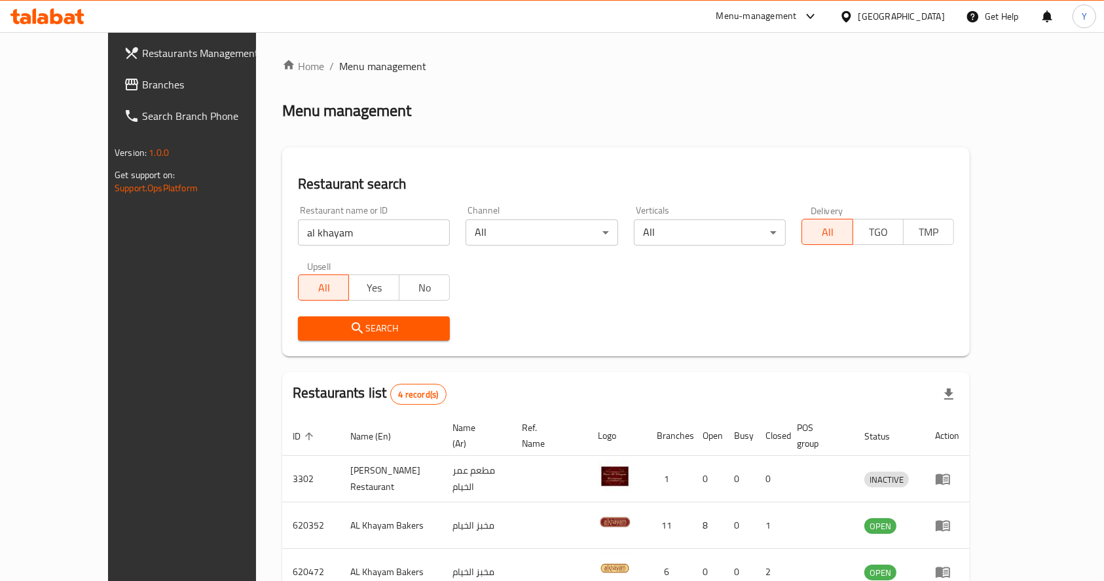
scroll to position [7, 0]
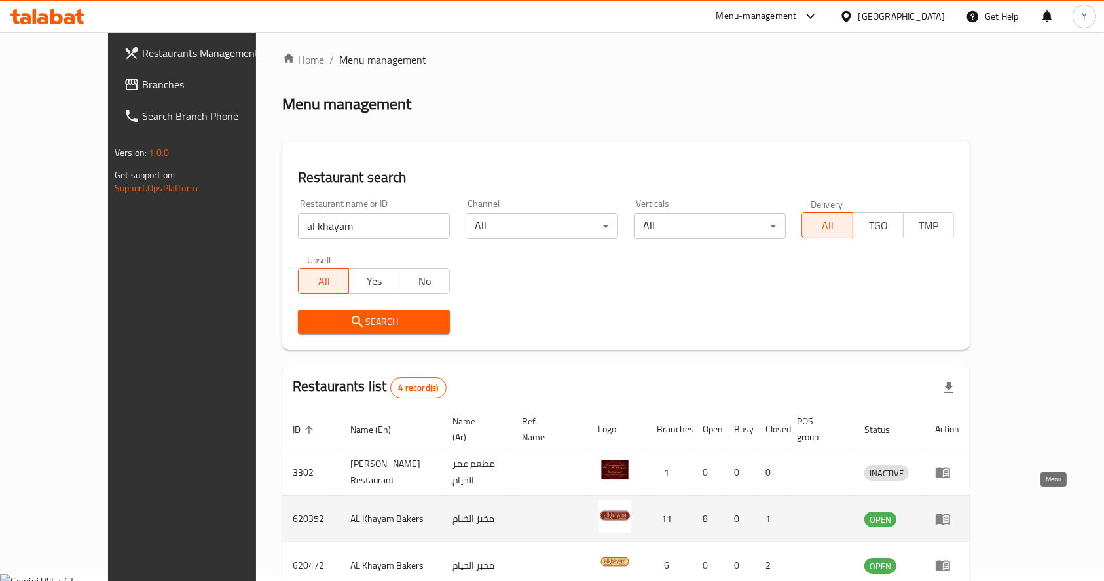
click at [960, 511] on link "enhanced table" at bounding box center [947, 519] width 24 height 16
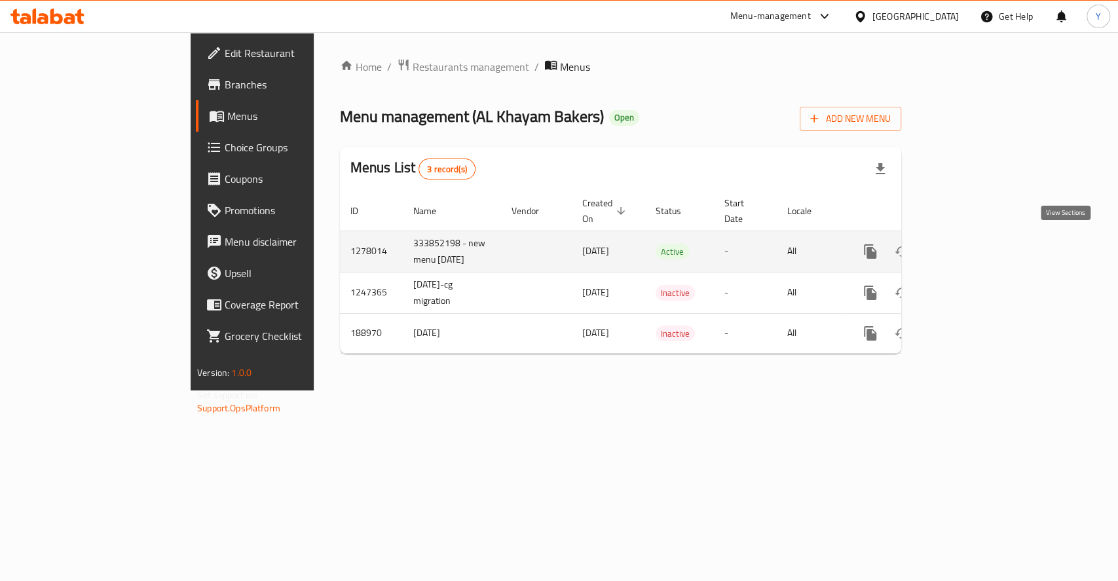
click at [973, 249] on icon "enhanced table" at bounding box center [965, 252] width 16 height 16
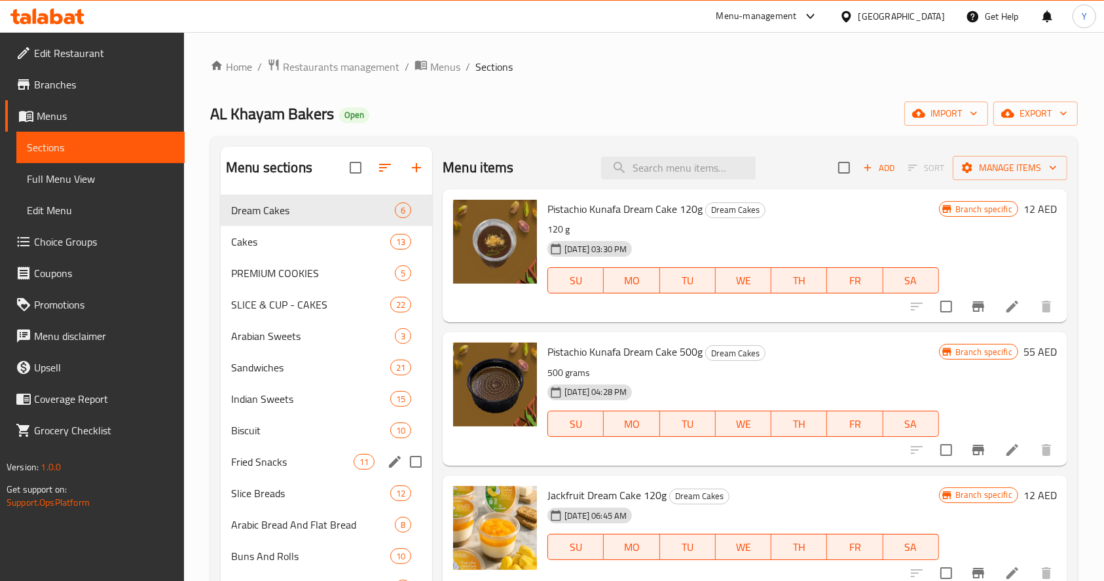
scroll to position [183, 0]
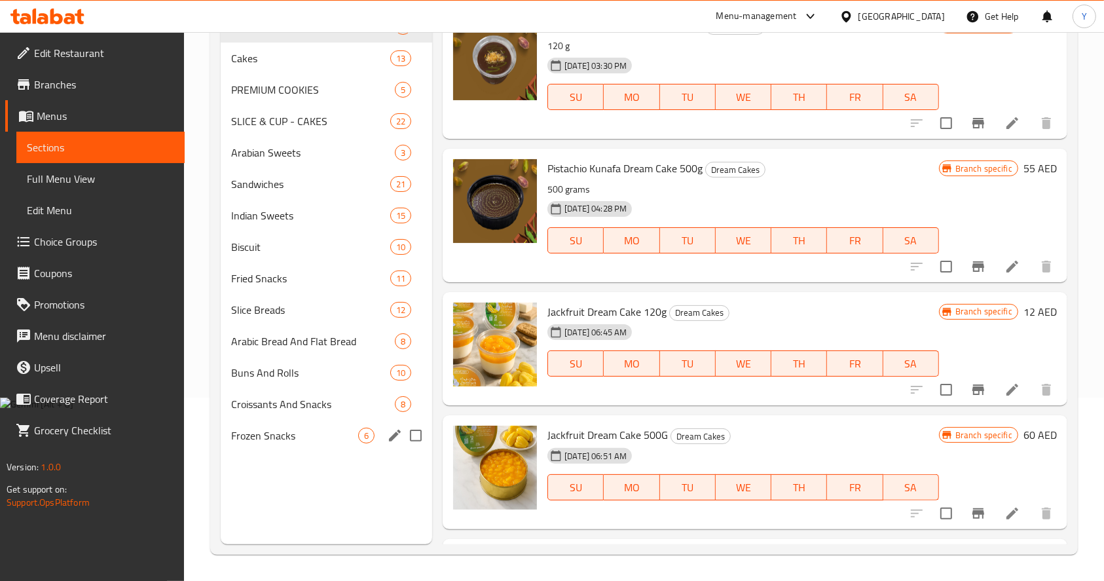
click at [312, 430] on span "Frozen Snacks" at bounding box center [294, 436] width 127 height 16
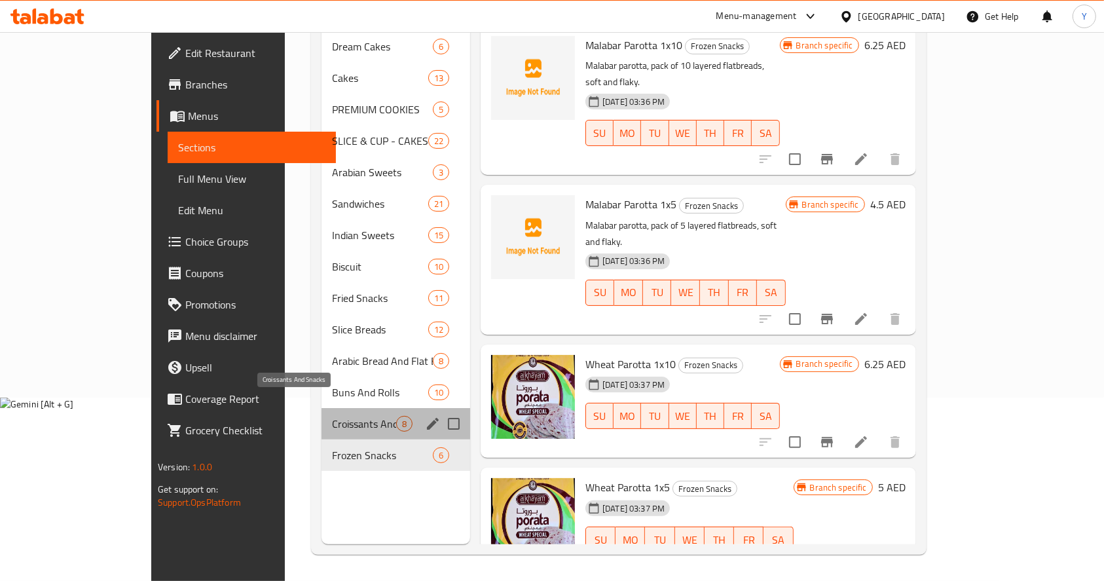
click at [332, 416] on span "Croissants And Snacks" at bounding box center [364, 424] width 64 height 16
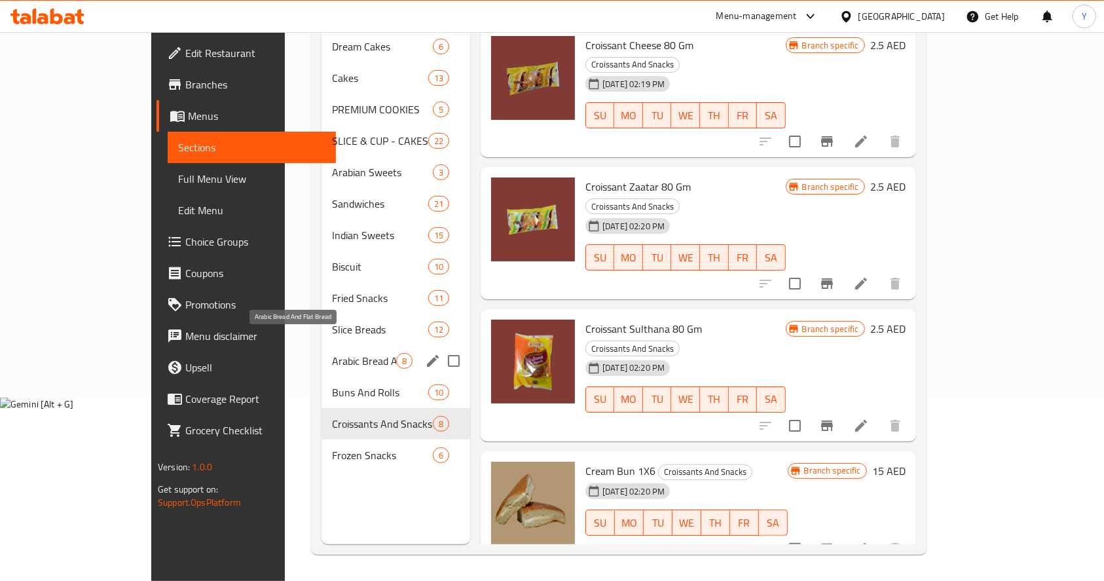
click at [332, 353] on span "Arabic Bread And Flat Bread" at bounding box center [364, 361] width 64 height 16
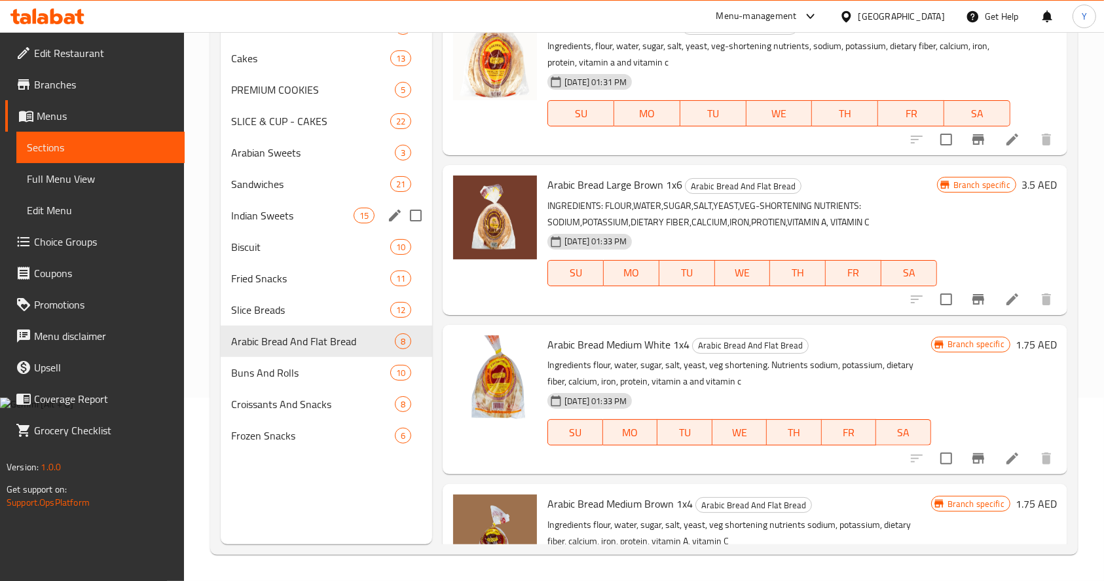
scroll to position [45, 0]
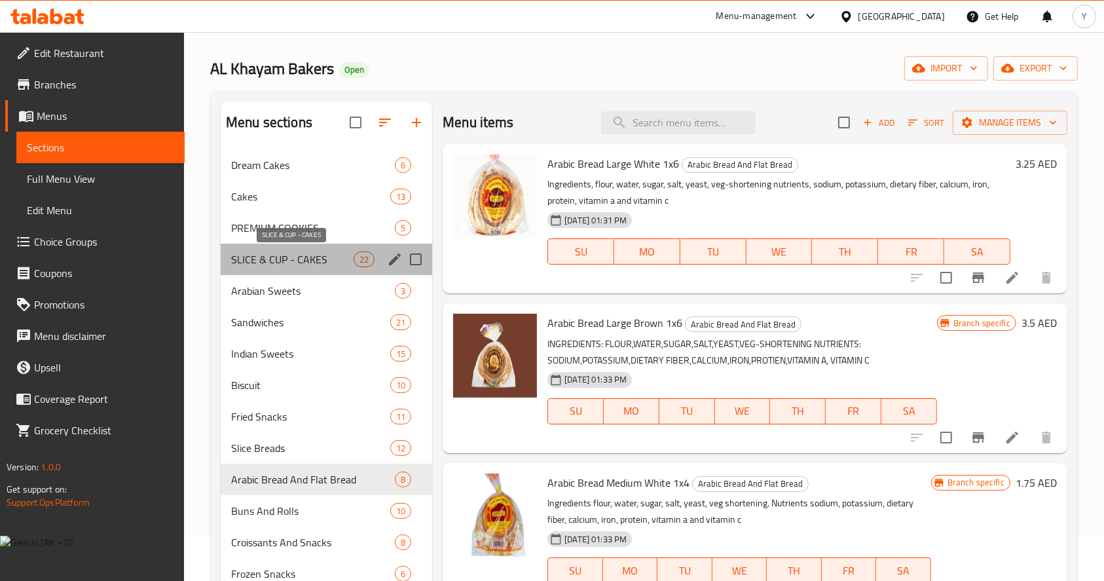
click at [288, 259] on span "SLICE & CUP - CAKES" at bounding box center [292, 260] width 122 height 16
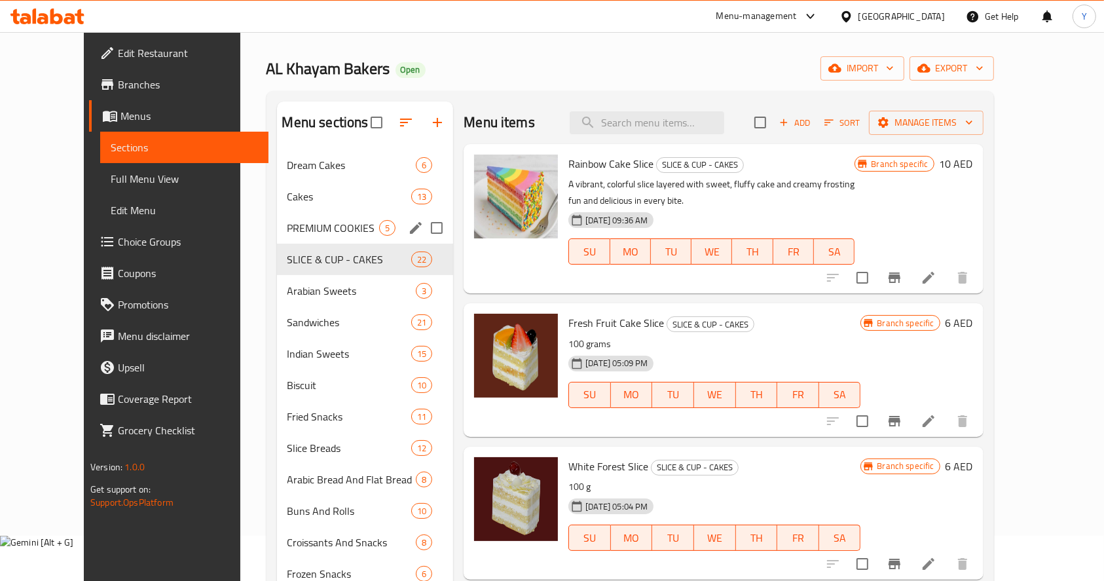
click at [286, 241] on div "PREMIUM COOKIES 5" at bounding box center [365, 227] width 177 height 31
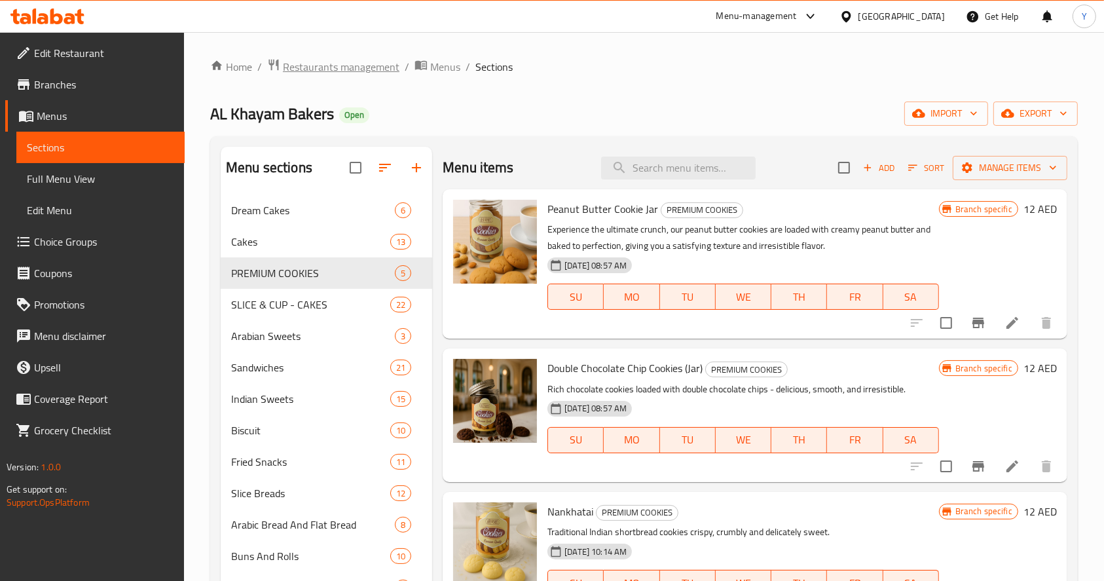
click at [374, 64] on span "Restaurants management" at bounding box center [341, 67] width 117 height 16
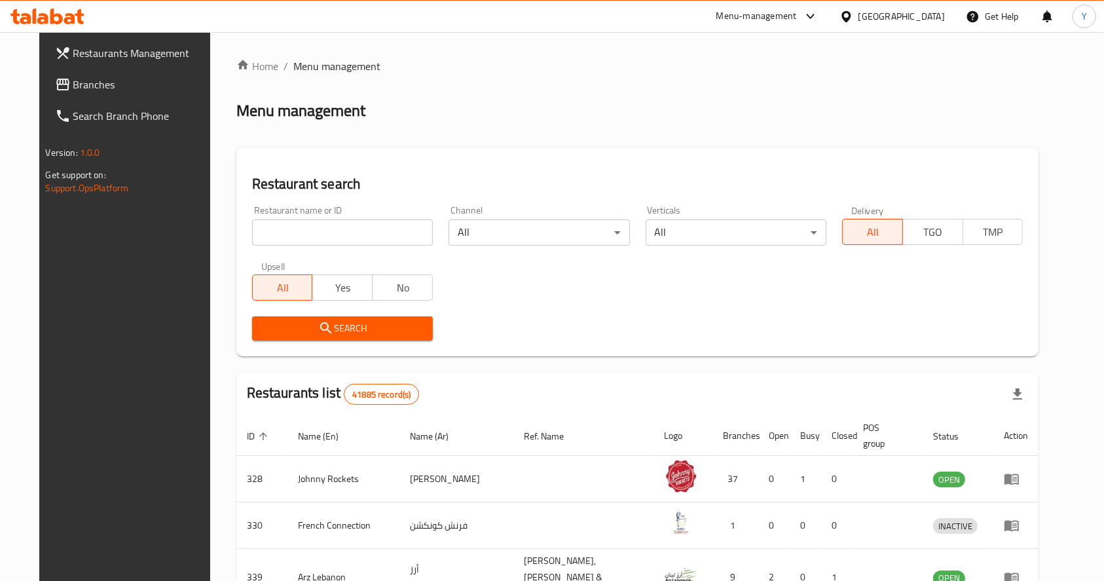
click at [322, 229] on input "search" at bounding box center [342, 232] width 181 height 26
type input "caesar"
click button "Search" at bounding box center [342, 328] width 181 height 24
